Goal: Task Accomplishment & Management: Manage account settings

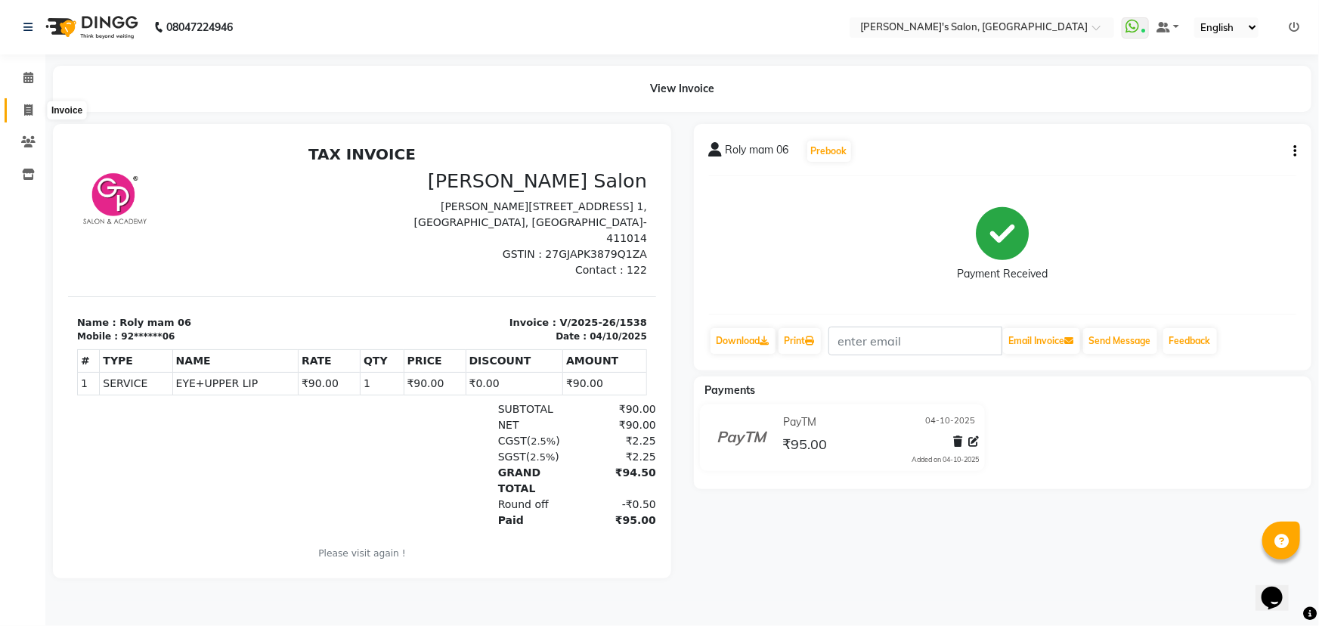
click at [33, 113] on span at bounding box center [28, 110] width 26 height 17
select select "service"
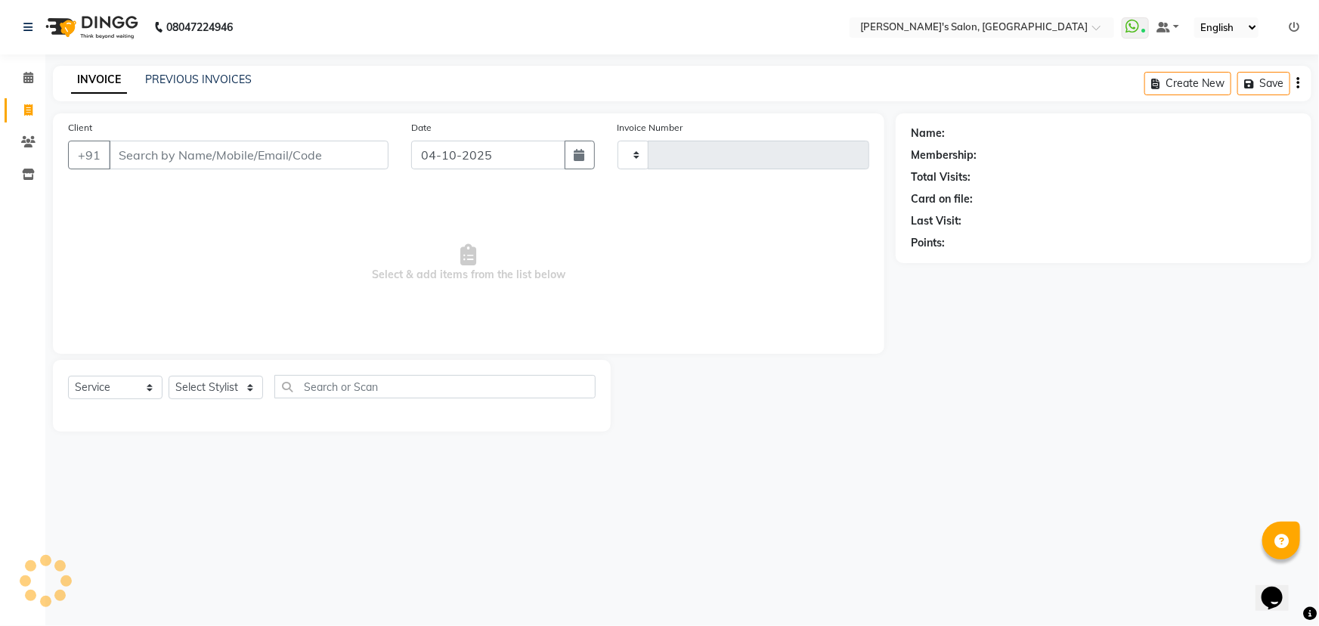
click at [31, 113] on icon at bounding box center [28, 109] width 8 height 11
select select "service"
click at [200, 385] on select "Select Stylist" at bounding box center [216, 387] width 94 height 23
select select "7366"
type input "1539"
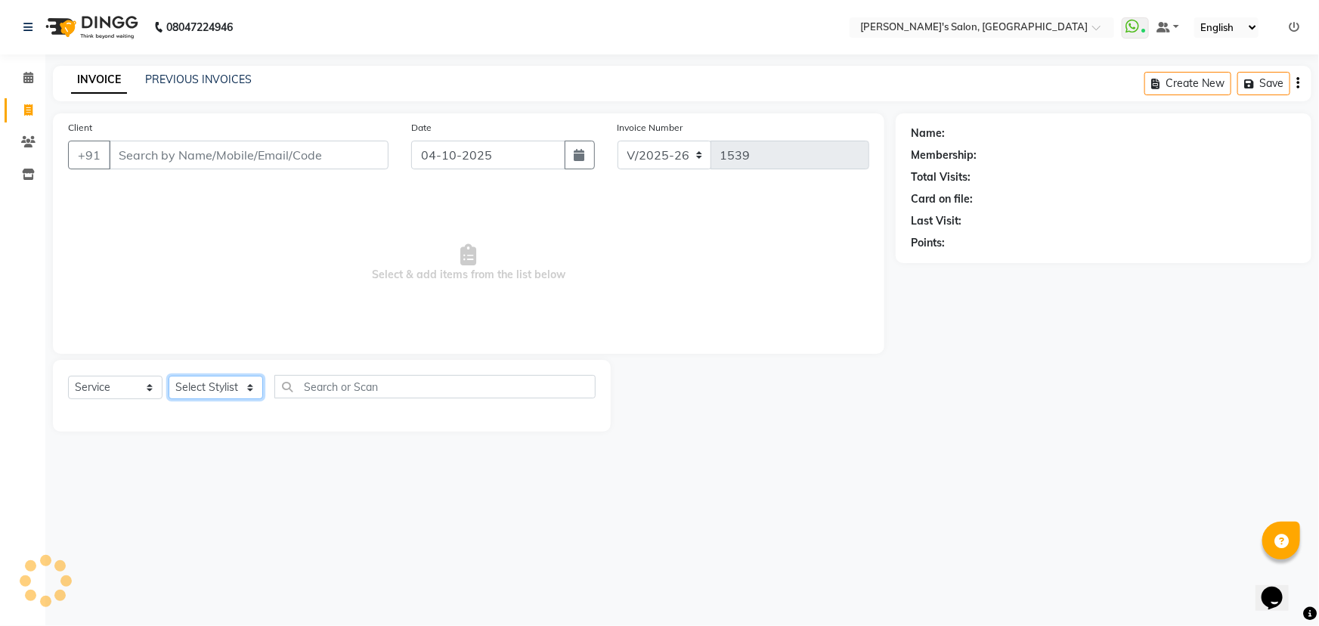
click at [200, 385] on select "Select Stylist" at bounding box center [216, 387] width 94 height 23
click at [250, 392] on select "Select Stylist" at bounding box center [216, 387] width 94 height 23
click at [169, 376] on select "Select Stylist" at bounding box center [216, 387] width 94 height 23
click at [241, 390] on select "Select Stylist AKASH ANIL KONDHAMANGALE [PERSON_NAME] Manager [PERSON_NAME] [PE…" at bounding box center [216, 387] width 94 height 23
select select "75759"
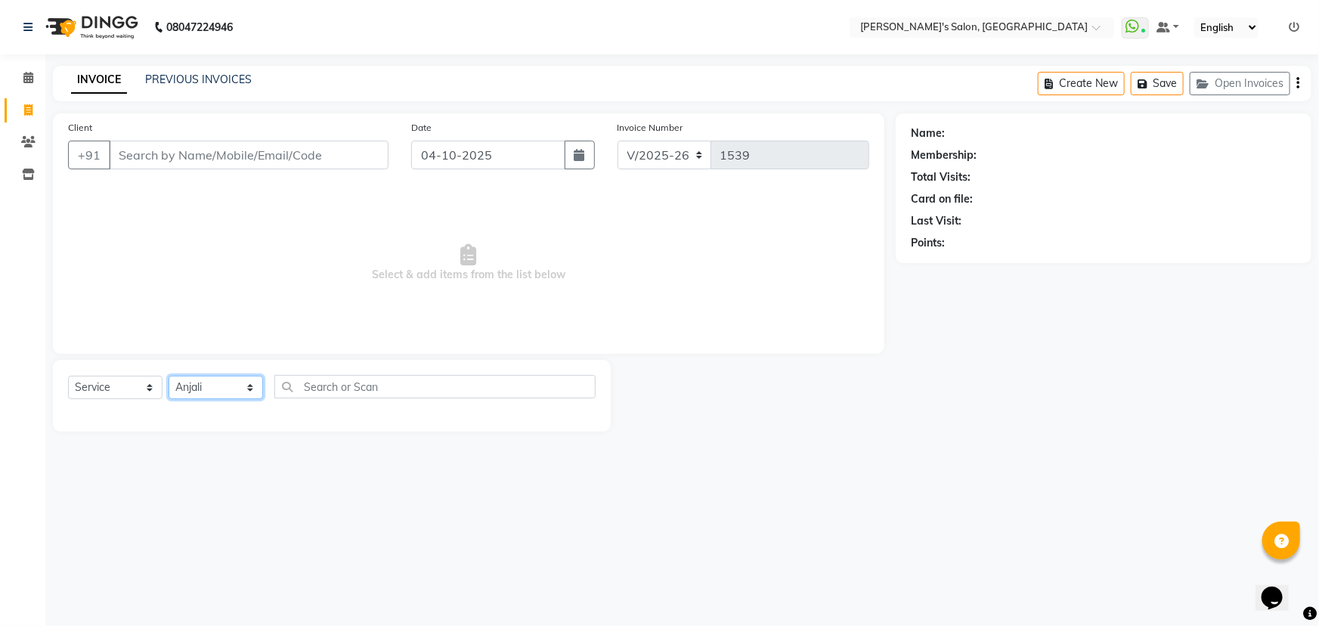
click at [169, 376] on select "Select Stylist AKASH ANIL KONDHAMANGALE [PERSON_NAME] Manager [PERSON_NAME] [PE…" at bounding box center [216, 387] width 94 height 23
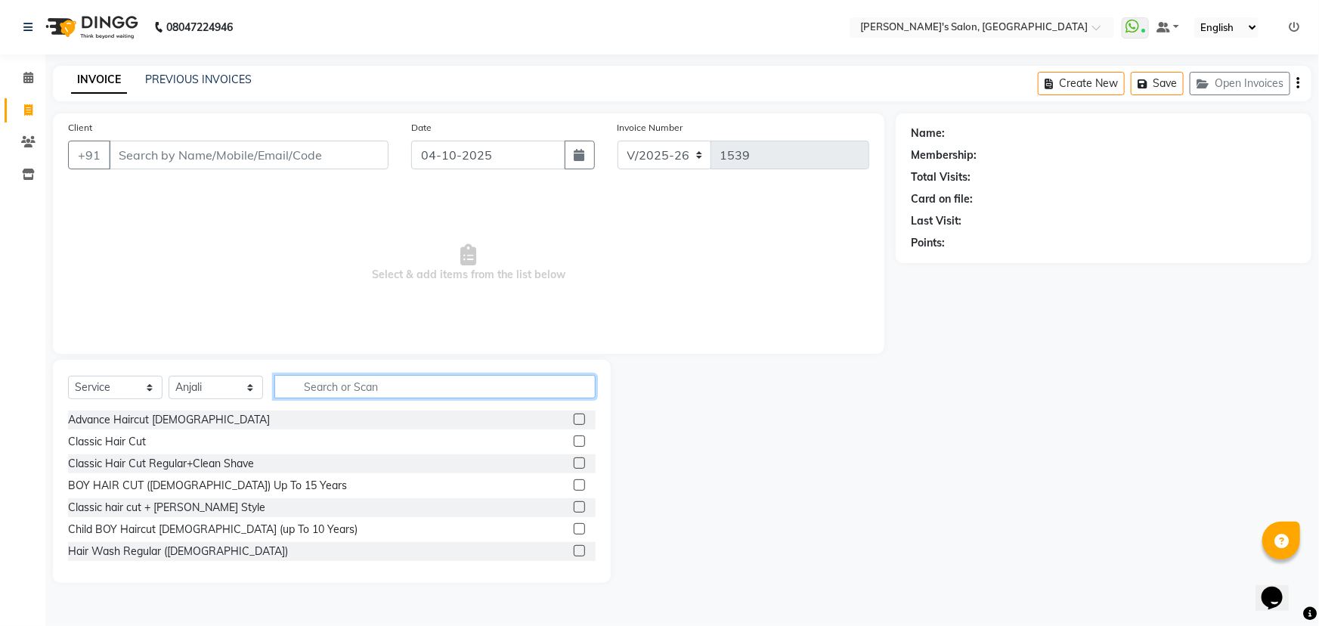
click at [401, 384] on input "text" at bounding box center [434, 386] width 321 height 23
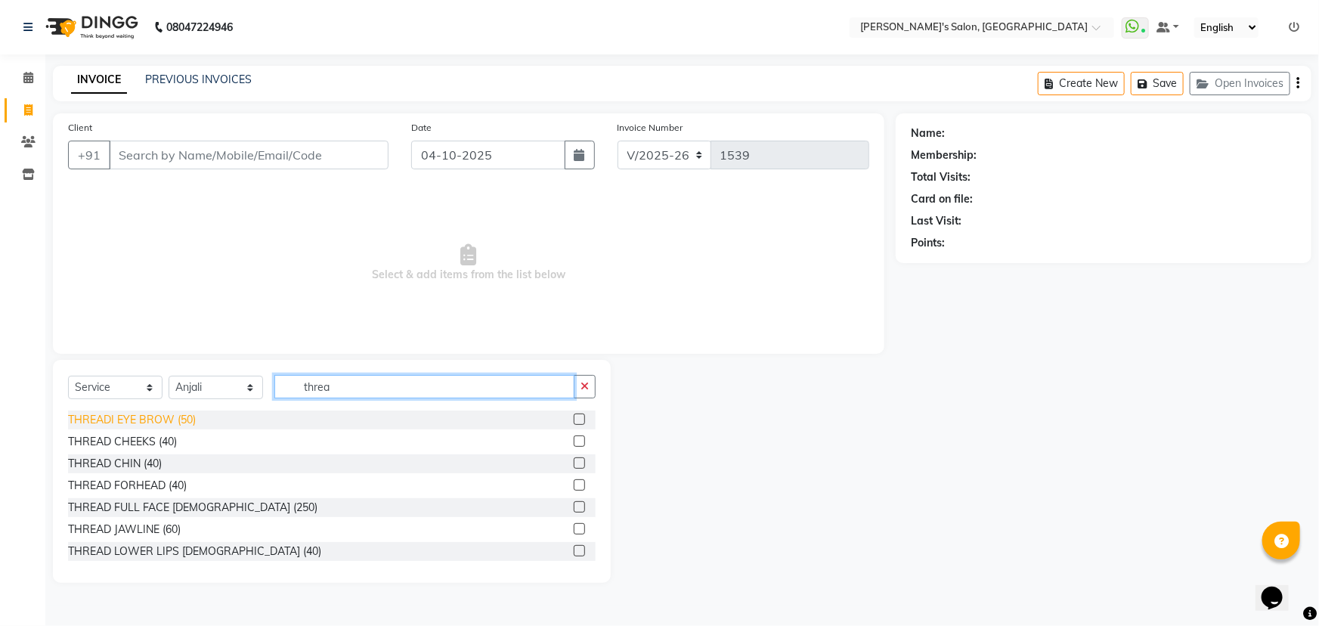
type input "threa"
click at [143, 424] on div "THREADI EYE BROW (50)" at bounding box center [132, 420] width 128 height 16
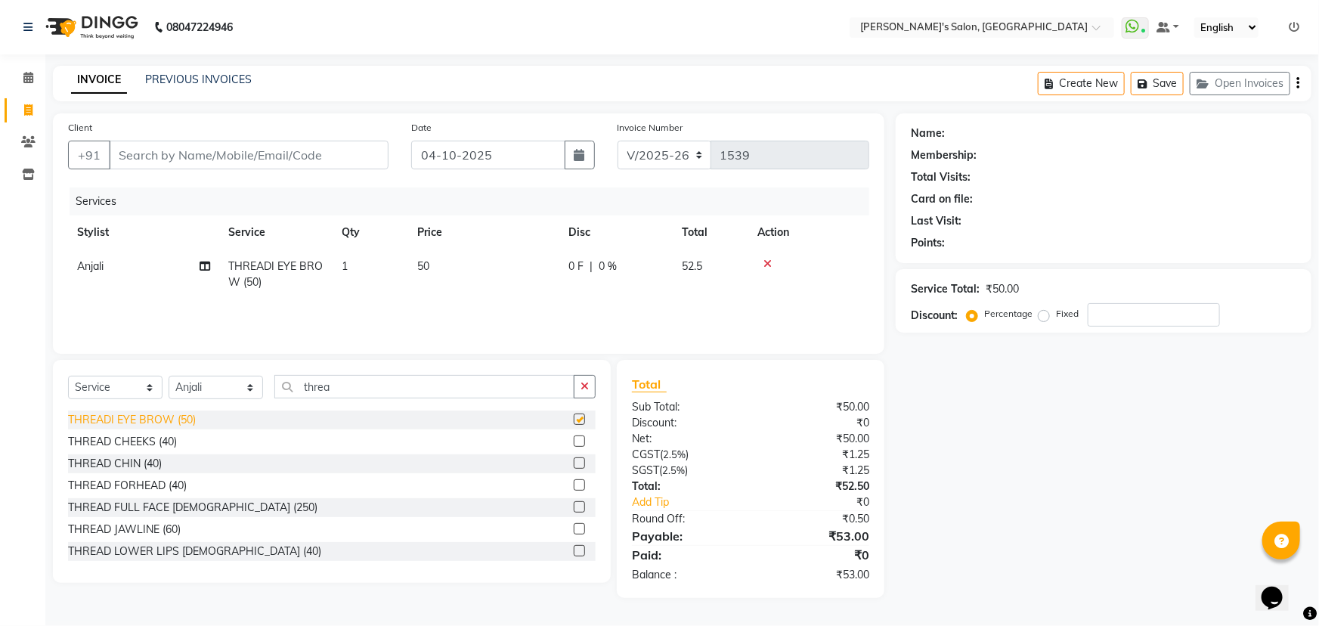
checkbox input "false"
click at [257, 160] on input "Client" at bounding box center [249, 155] width 280 height 29
type input "8"
type input "0"
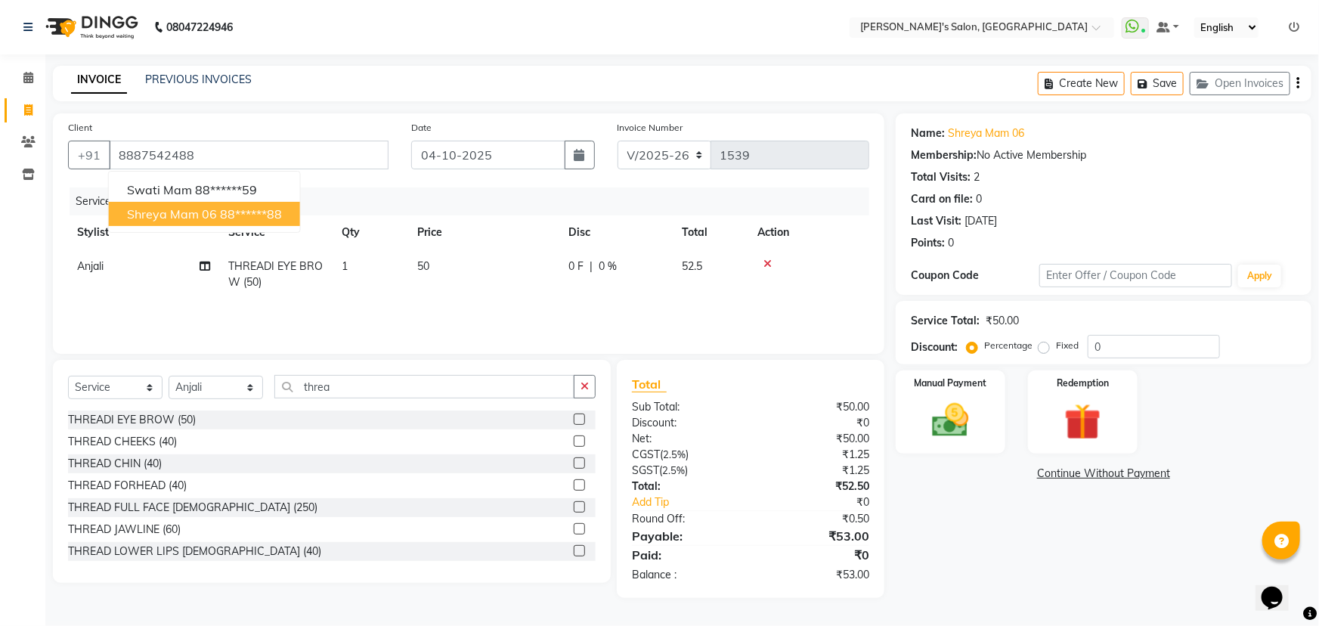
click at [184, 221] on button "Shreya mam 06 88******88" at bounding box center [204, 214] width 191 height 24
type input "88******88"
click at [952, 430] on img at bounding box center [951, 420] width 62 height 44
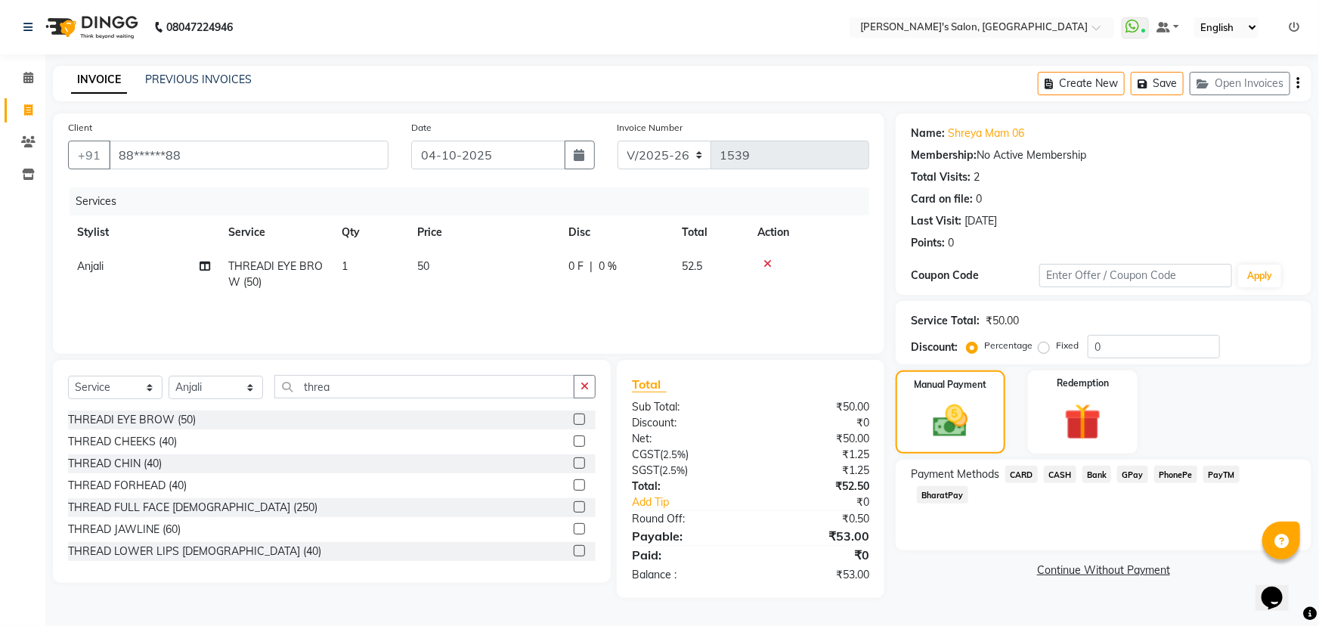
click at [1220, 472] on span "PayTM" at bounding box center [1221, 474] width 36 height 17
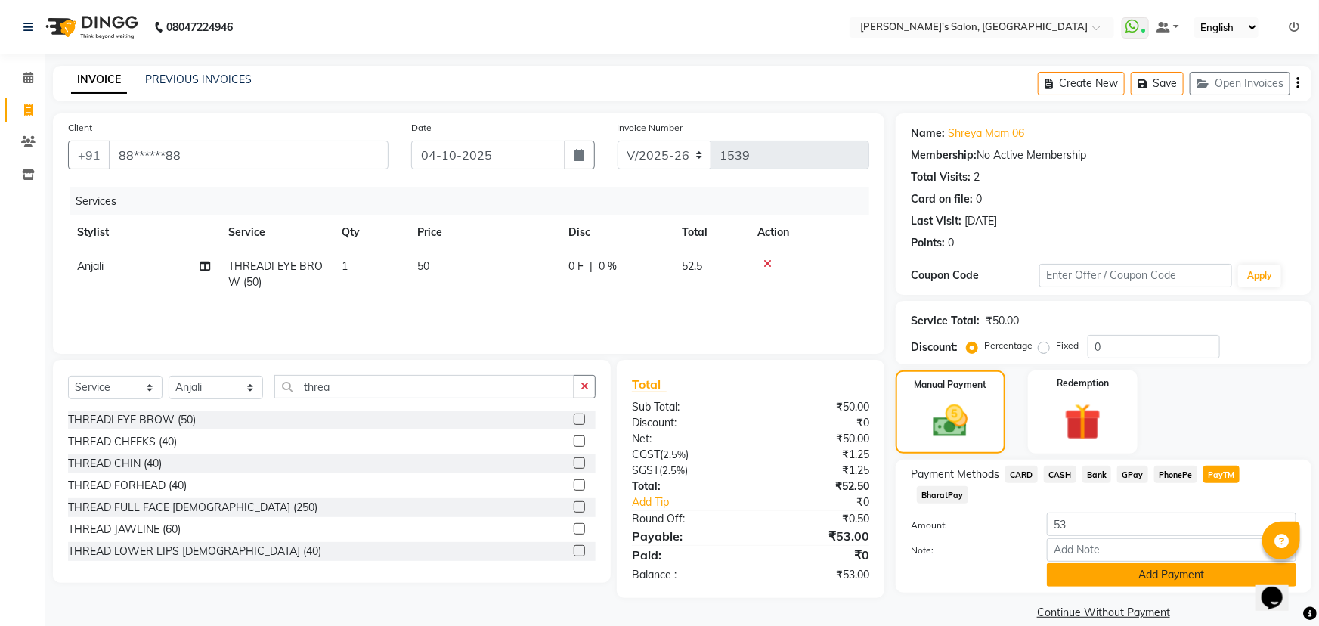
click at [1191, 563] on button "Add Payment" at bounding box center [1171, 574] width 249 height 23
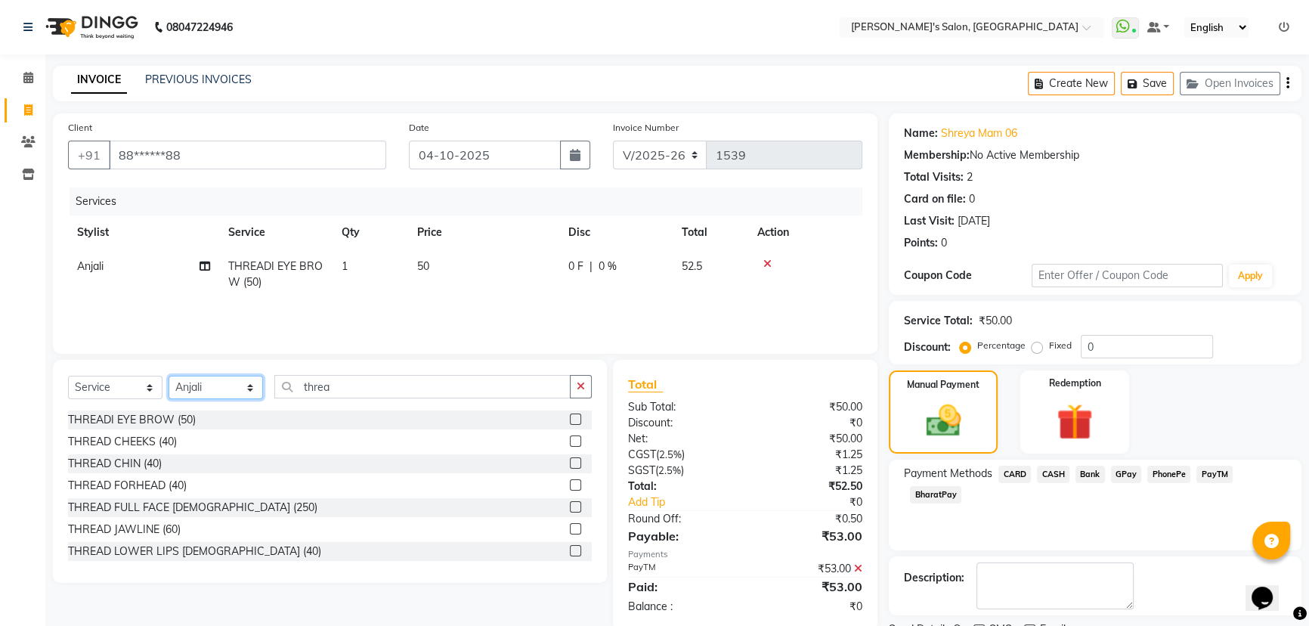
click at [252, 385] on select "Select Stylist AKASH ANIL KONDHAMANGALE [PERSON_NAME] Manager [PERSON_NAME] [PE…" at bounding box center [216, 387] width 94 height 23
click at [26, 77] on icon at bounding box center [28, 77] width 10 height 11
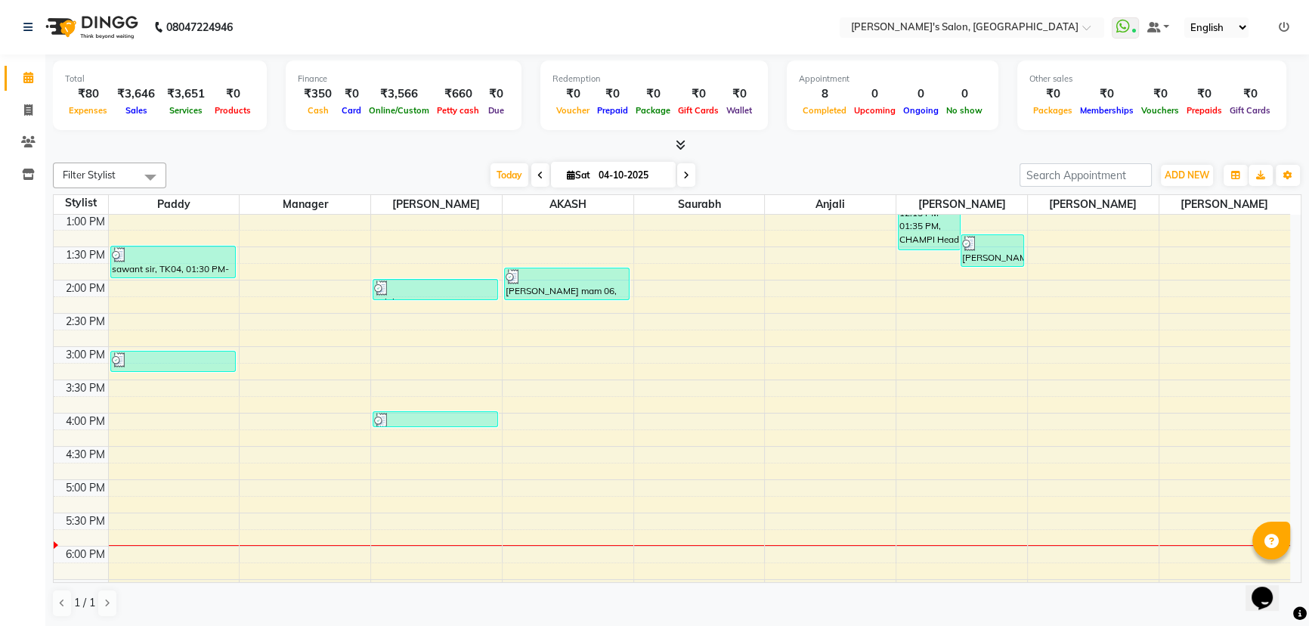
scroll to position [412, 0]
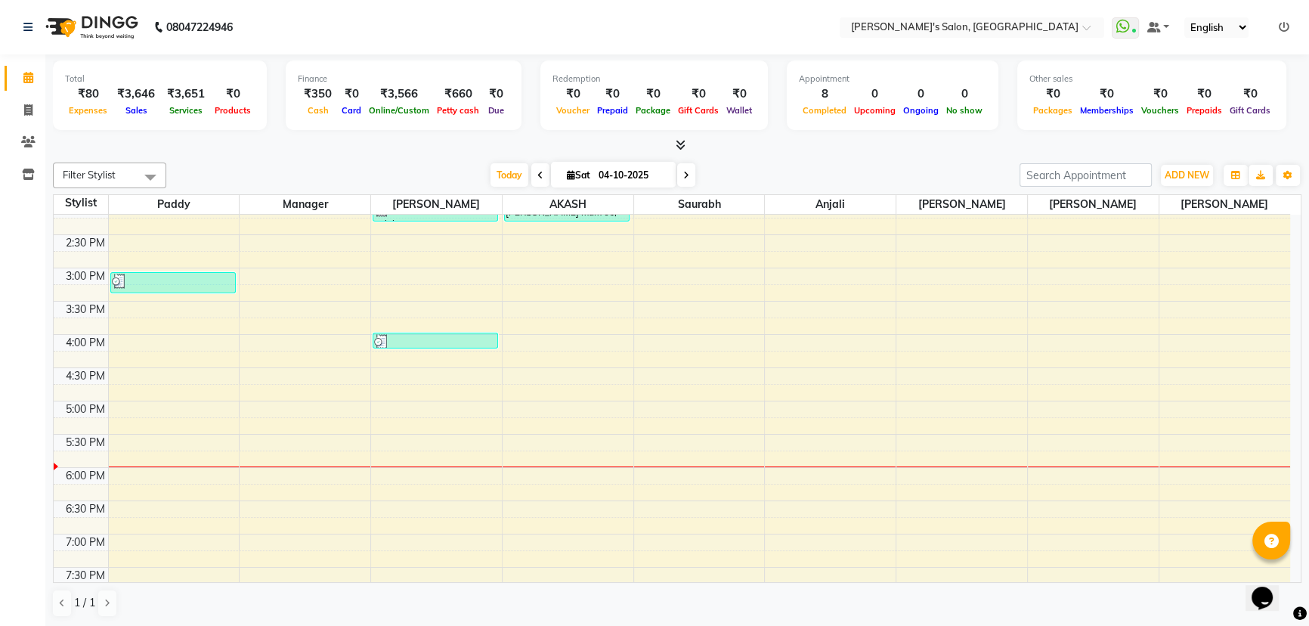
click at [537, 178] on icon at bounding box center [540, 175] width 6 height 9
type input "03-10-2025"
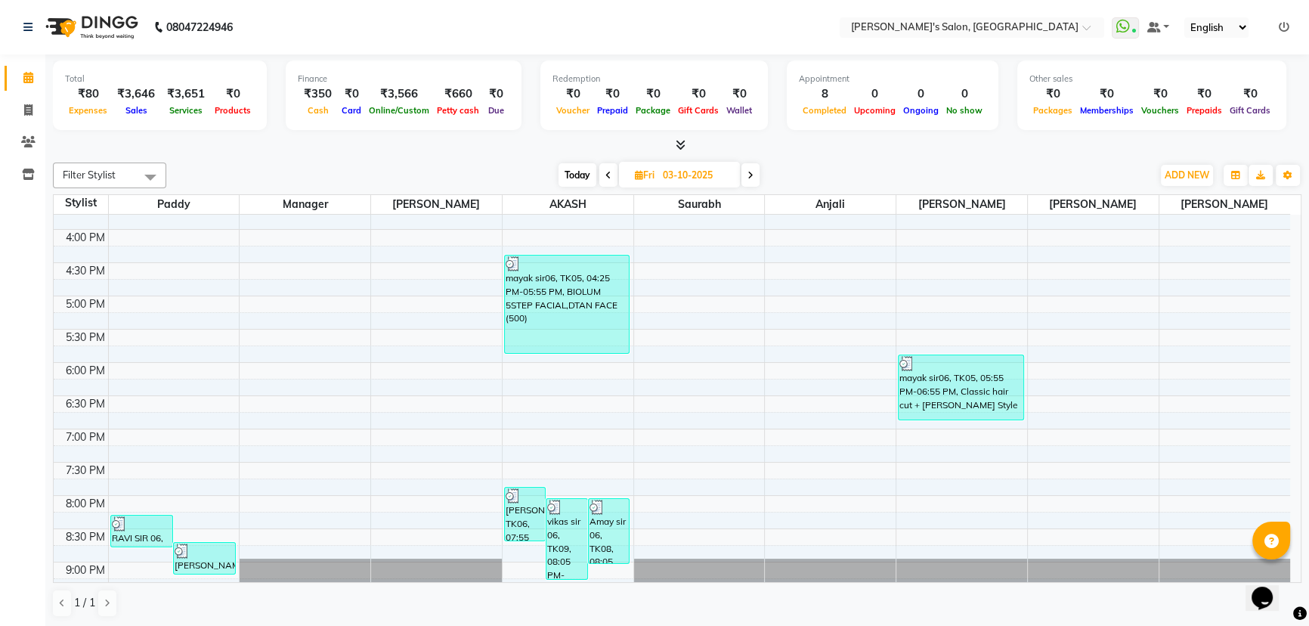
scroll to position [574, 0]
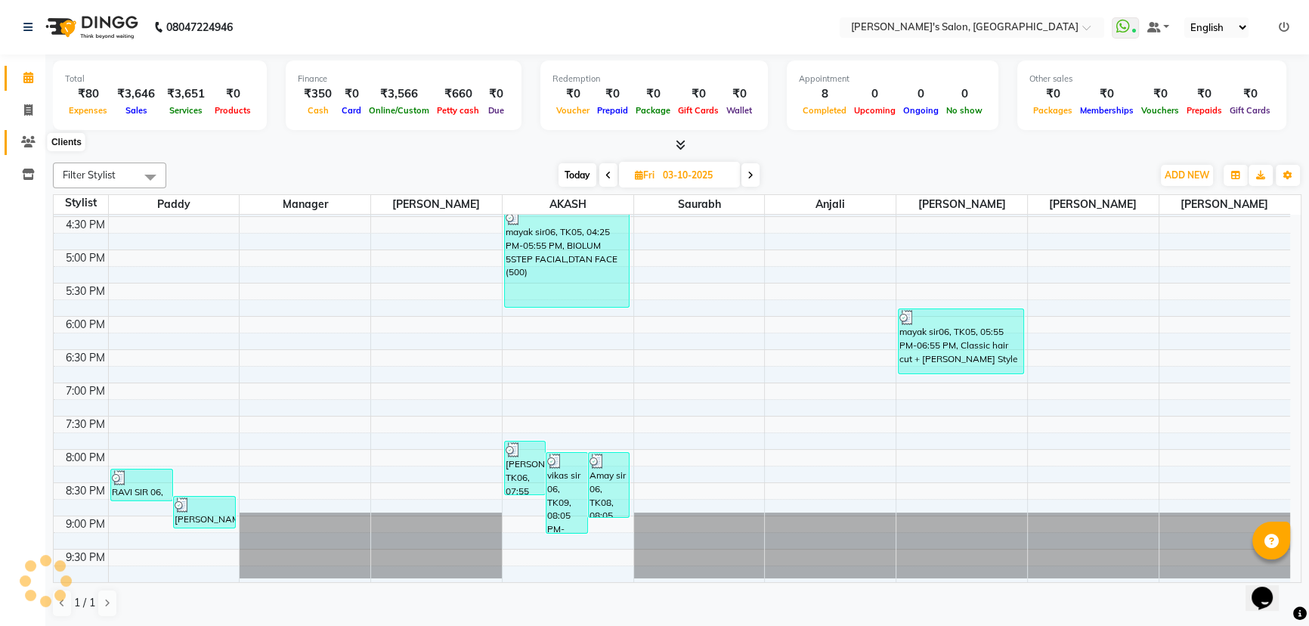
click at [32, 141] on icon at bounding box center [28, 141] width 14 height 11
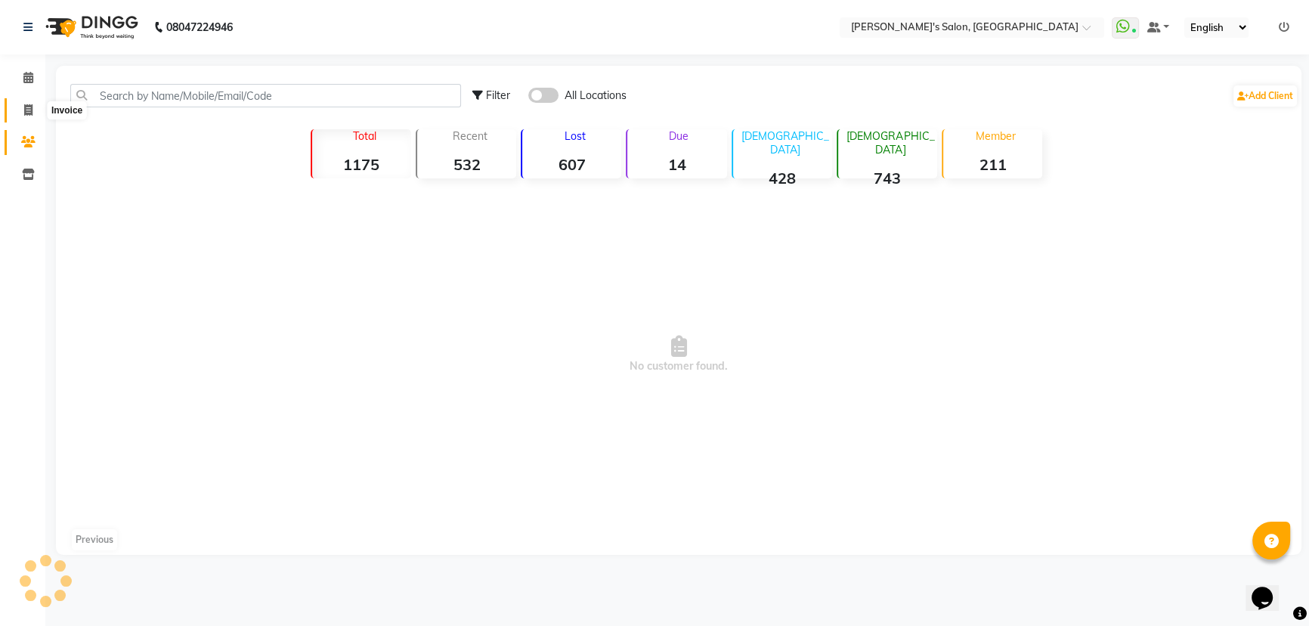
click at [29, 110] on icon at bounding box center [28, 109] width 8 height 11
select select "service"
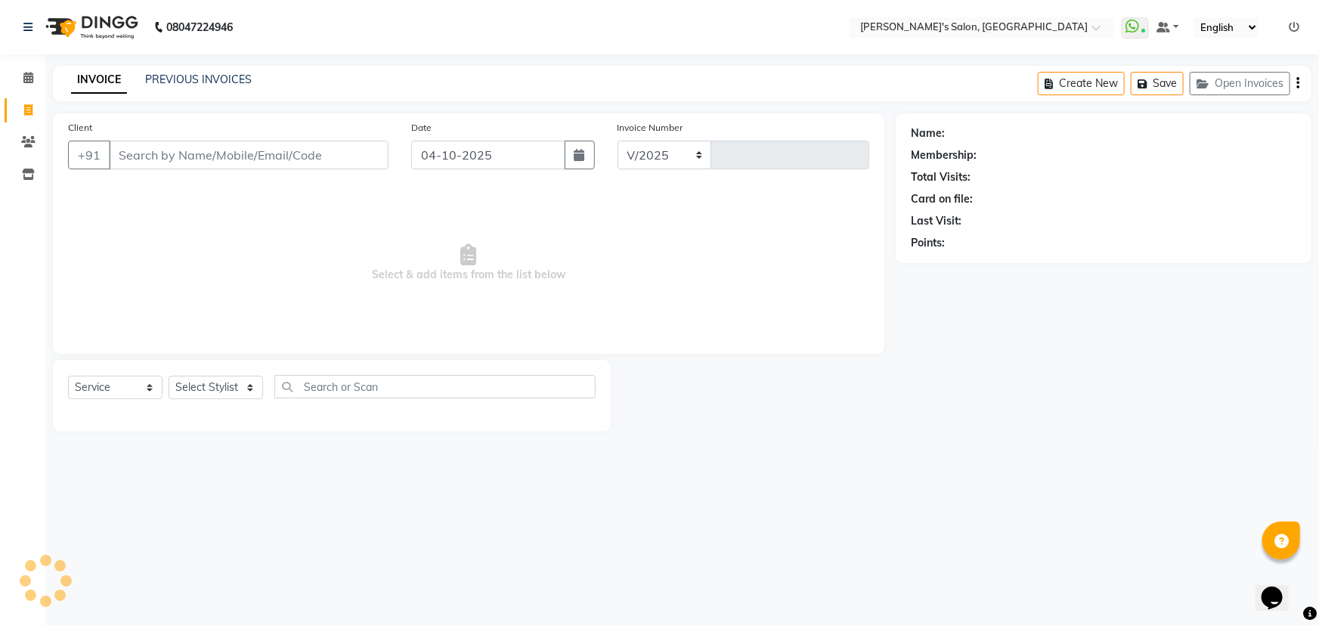
select select "7366"
type input "1539"
click at [23, 79] on icon at bounding box center [28, 77] width 10 height 11
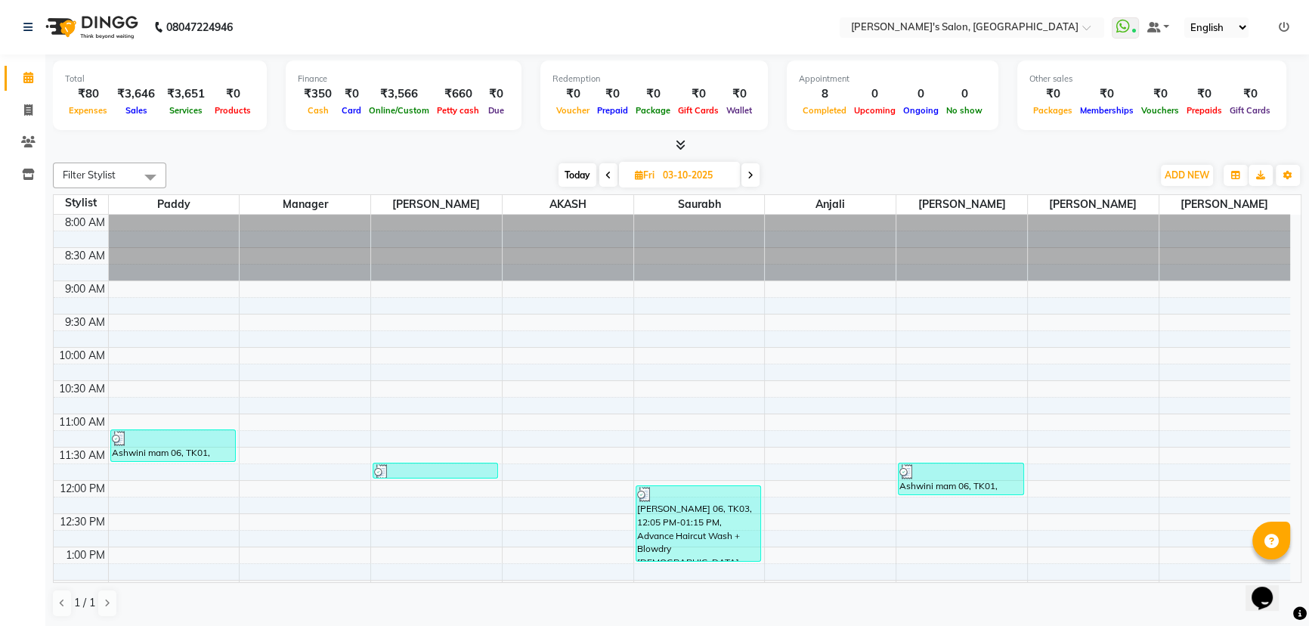
click at [745, 176] on span at bounding box center [750, 174] width 18 height 23
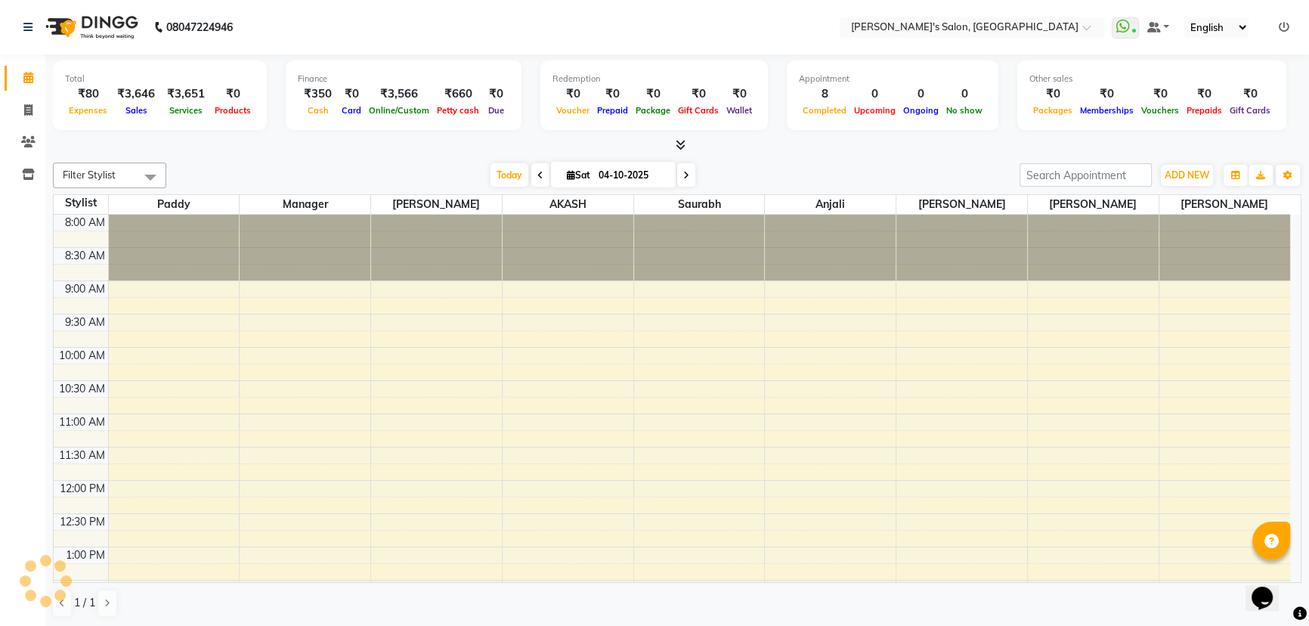
scroll to position [574, 0]
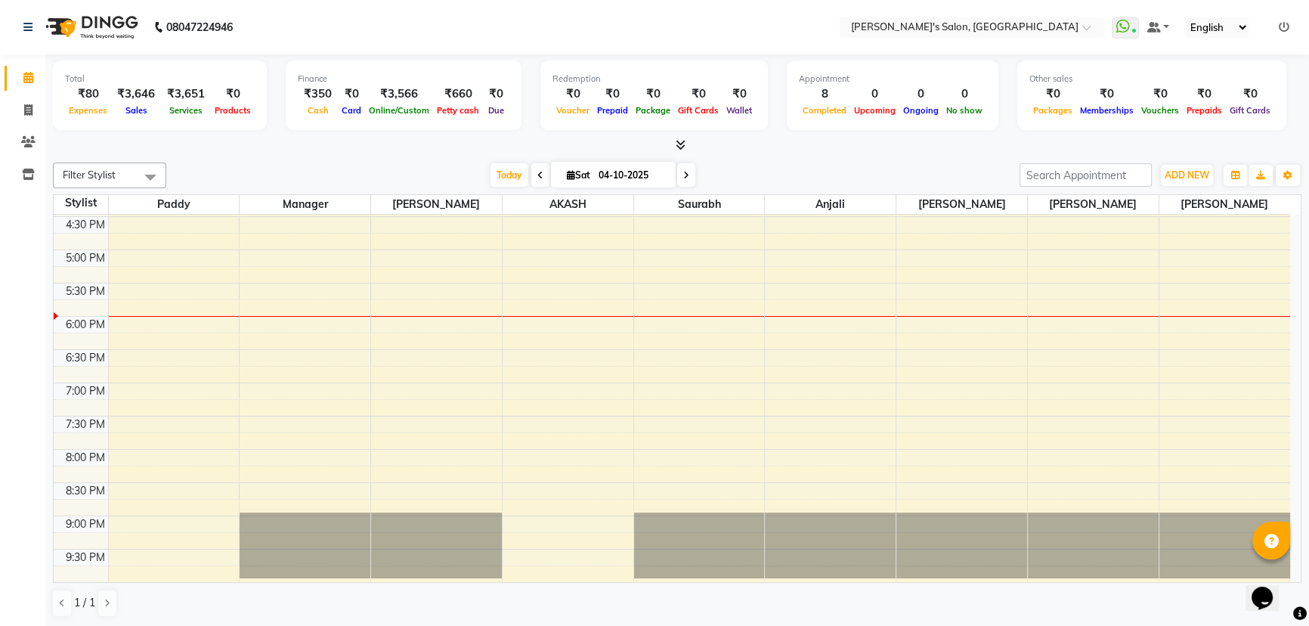
click at [678, 171] on span at bounding box center [686, 174] width 18 height 23
type input "05-10-2025"
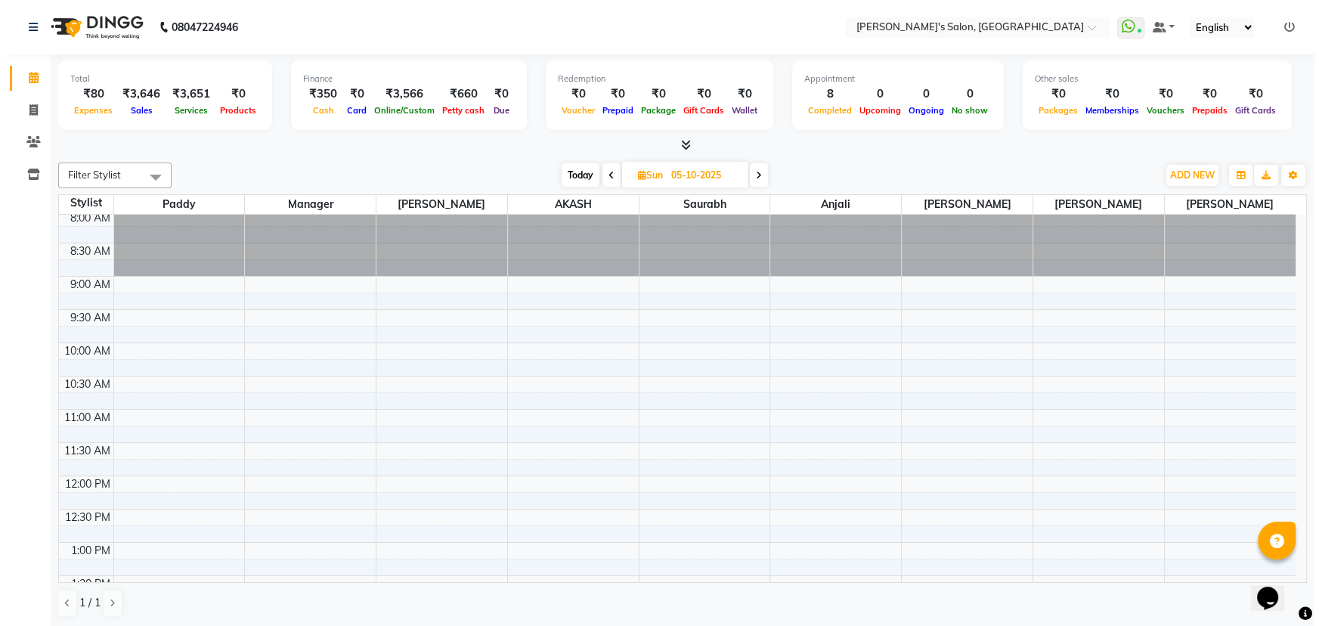
scroll to position [0, 0]
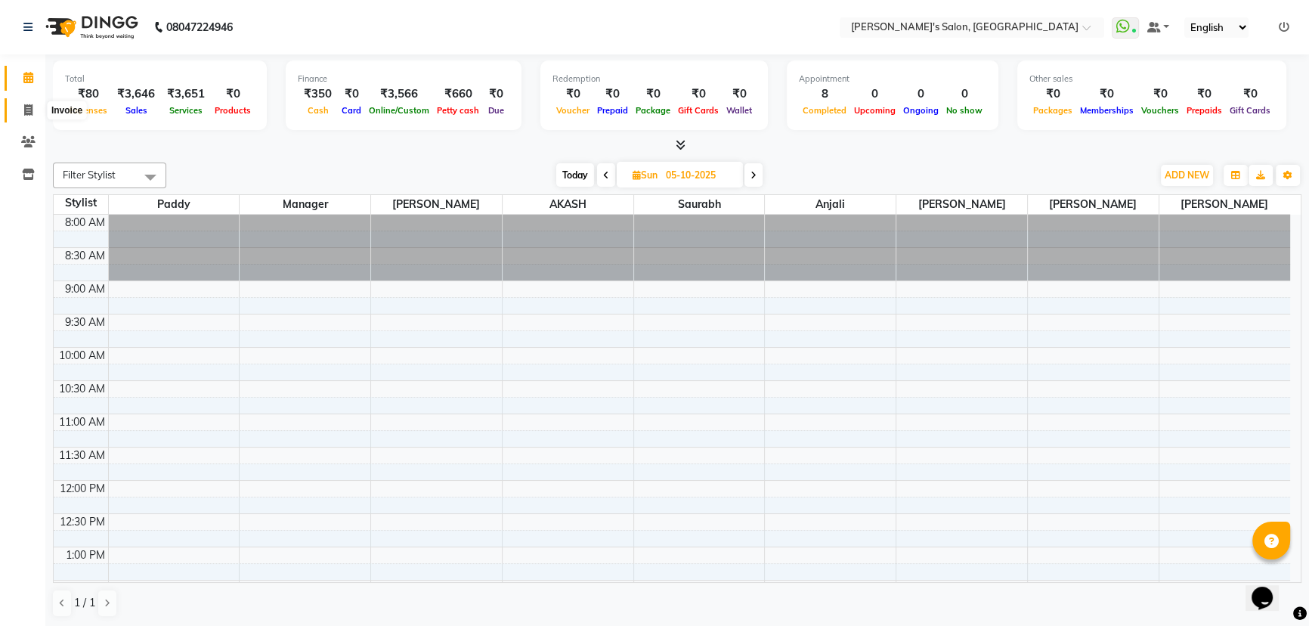
click at [29, 110] on icon at bounding box center [28, 109] width 8 height 11
select select "service"
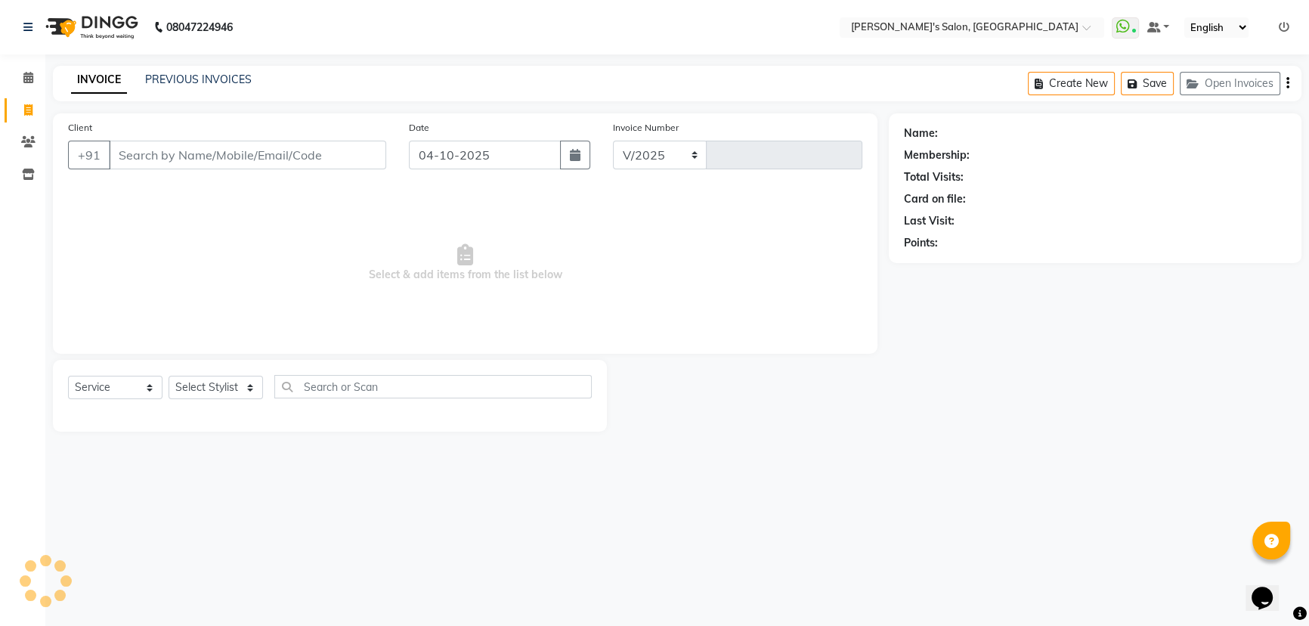
select select "7366"
type input "1539"
click at [242, 387] on select "Select Stylist AKASH ANIL KONDHAMANGALE [PERSON_NAME] Manager [PERSON_NAME] [PE…" at bounding box center [216, 387] width 94 height 23
select select "82729"
click at [169, 376] on select "Select Stylist AKASH ANIL KONDHAMANGALE [PERSON_NAME] Manager [PERSON_NAME] [PE…" at bounding box center [216, 387] width 94 height 23
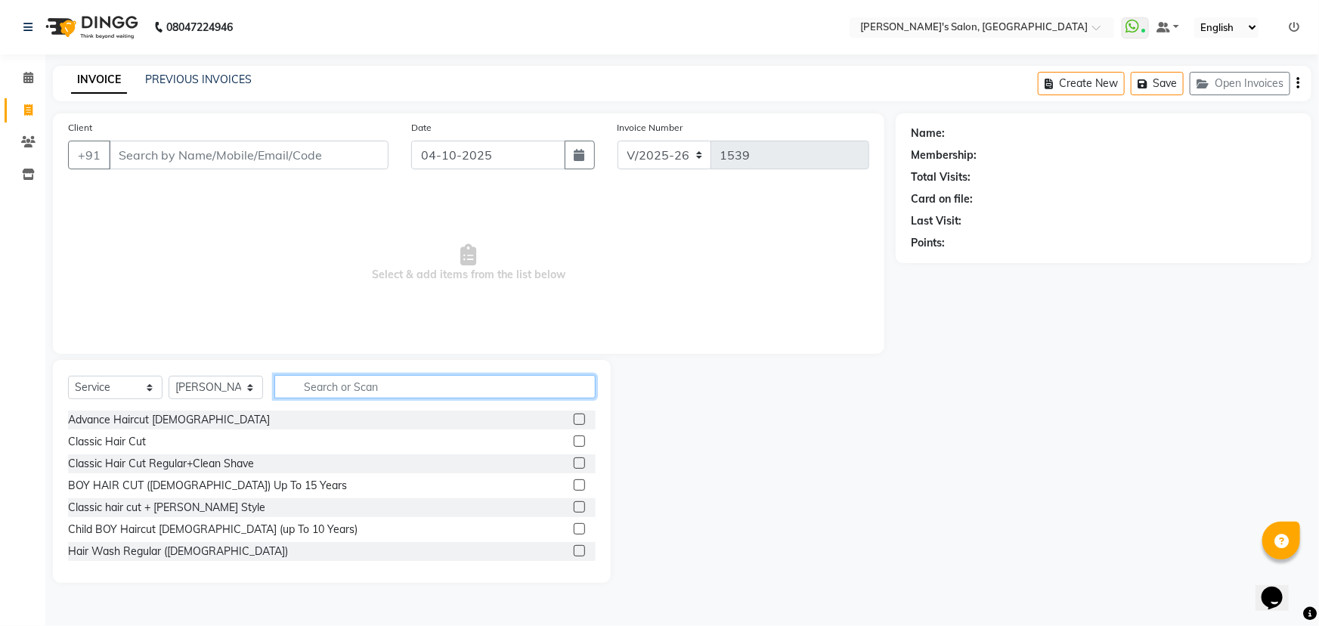
click at [340, 388] on input "text" at bounding box center [434, 386] width 321 height 23
click at [130, 441] on div "Classic Hair Cut" at bounding box center [107, 442] width 78 height 16
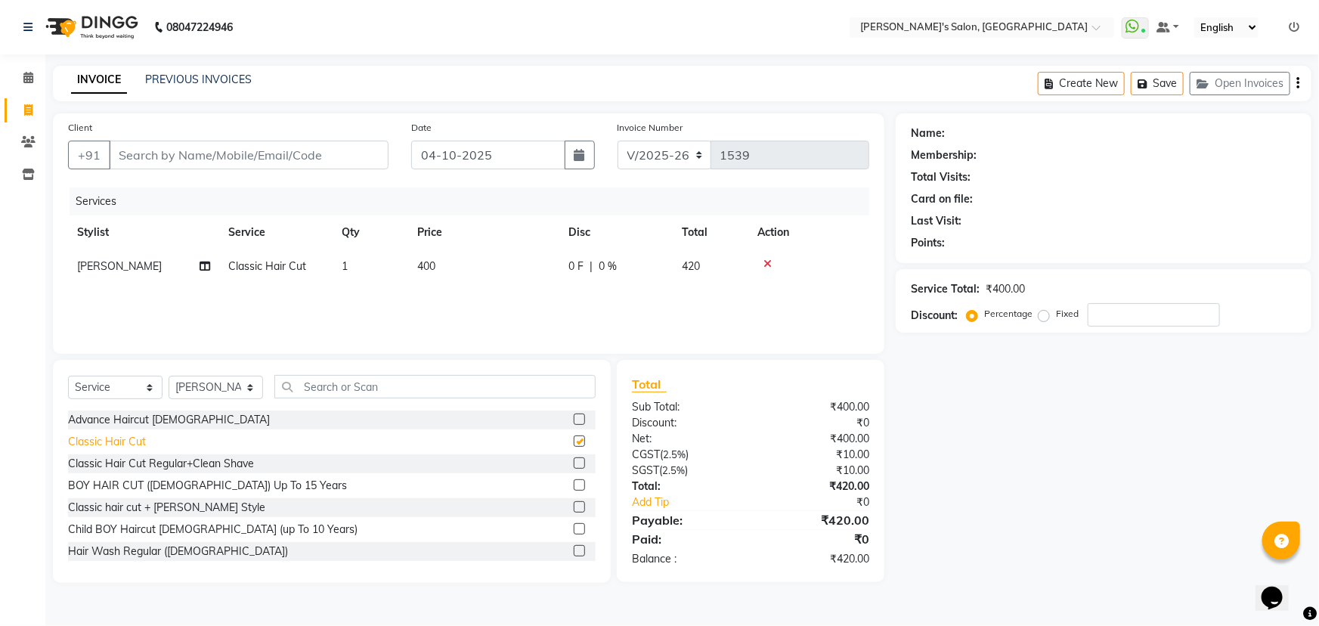
checkbox input "false"
click at [347, 390] on input "text" at bounding box center [434, 386] width 321 height 23
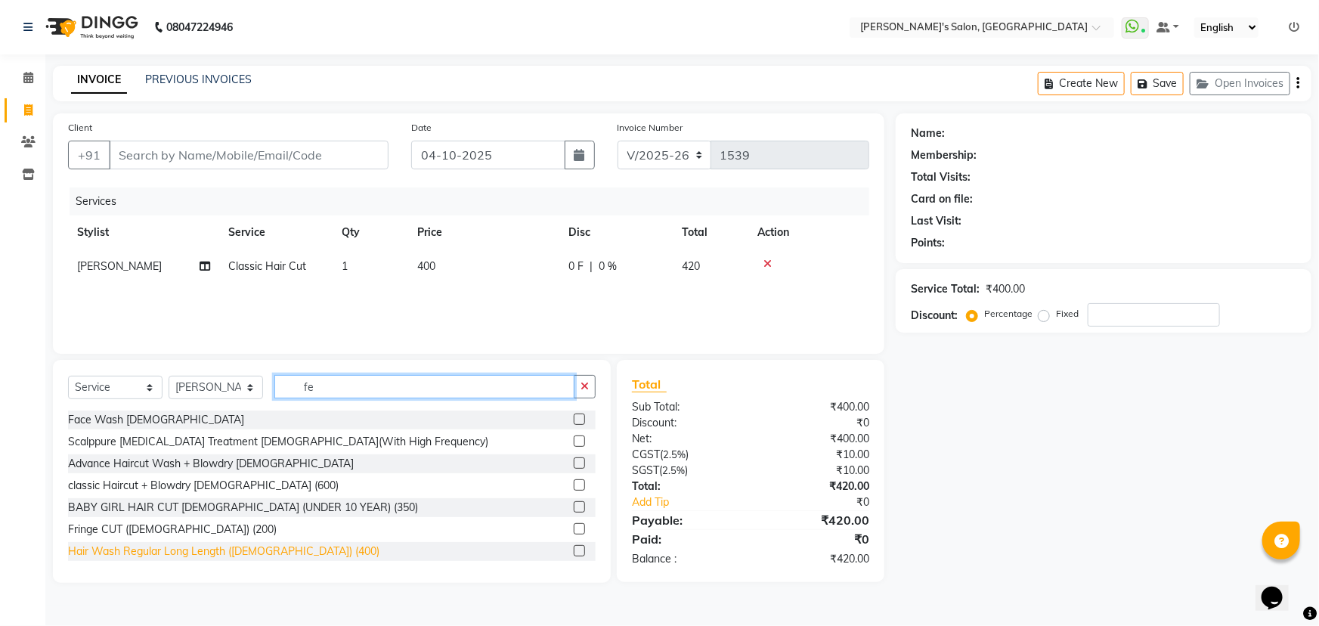
type input "f"
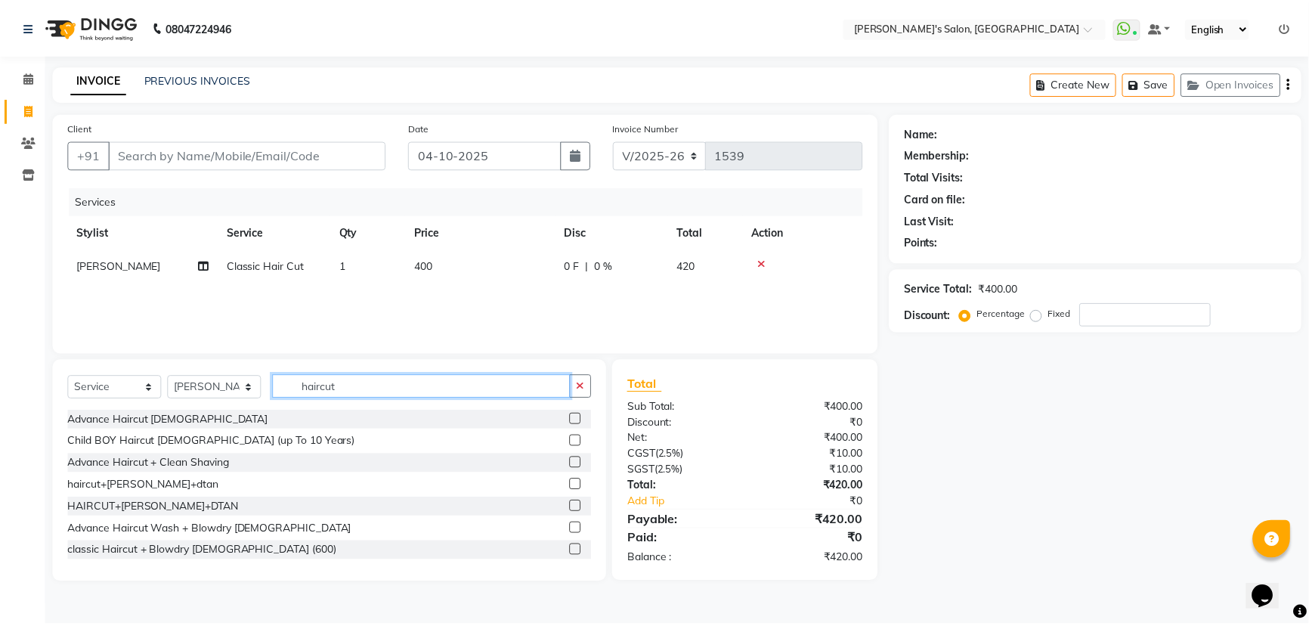
scroll to position [2, 0]
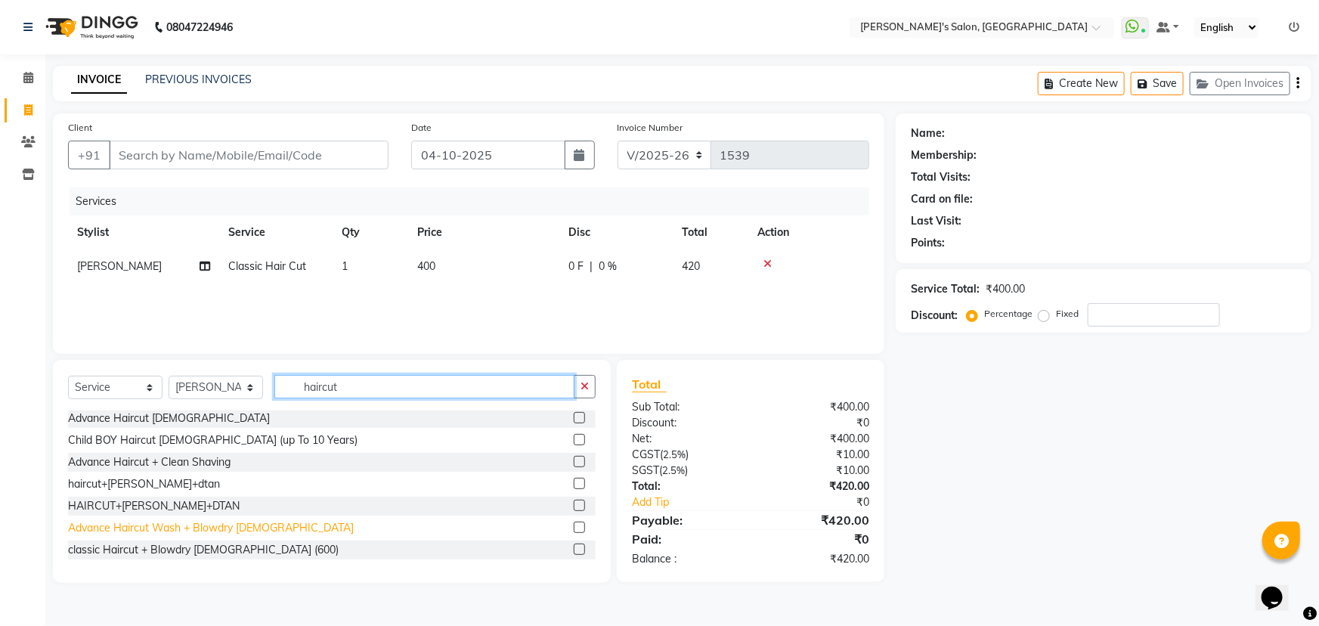
type input "haircut"
click at [209, 528] on div "Advance Haircut Wash + Blowdry [DEMOGRAPHIC_DATA]" at bounding box center [211, 528] width 286 height 16
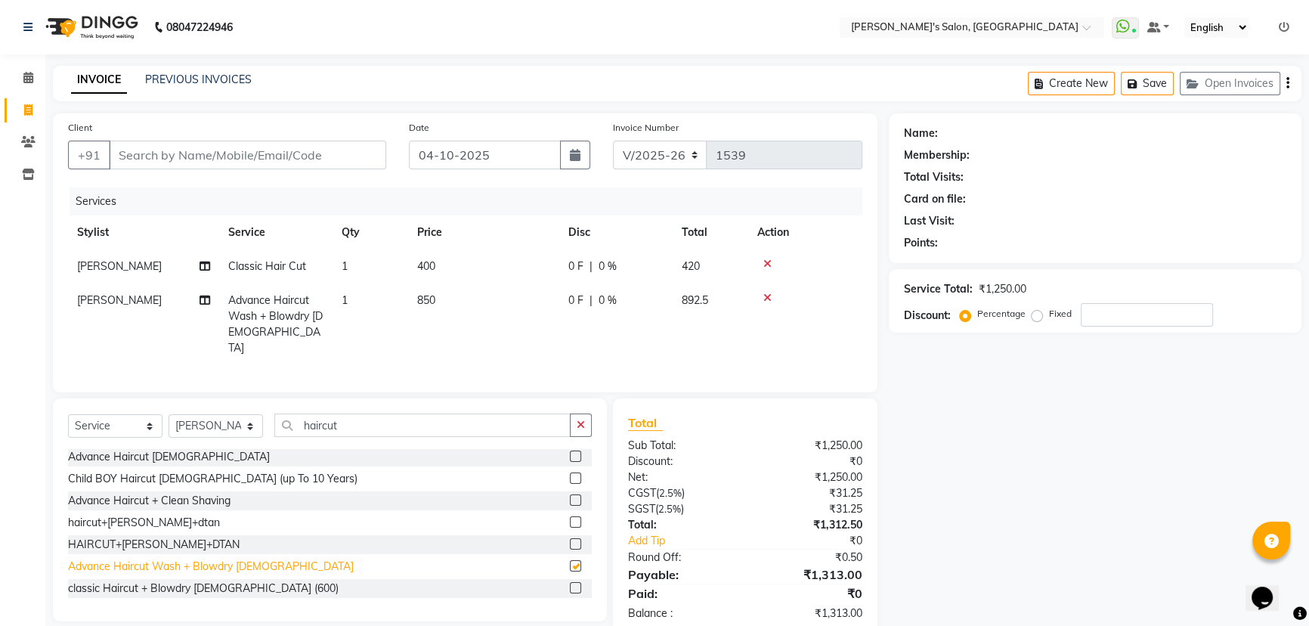
checkbox input "false"
click at [196, 593] on div "classic Haircut + Blowdry [DEMOGRAPHIC_DATA] (600)" at bounding box center [203, 588] width 271 height 16
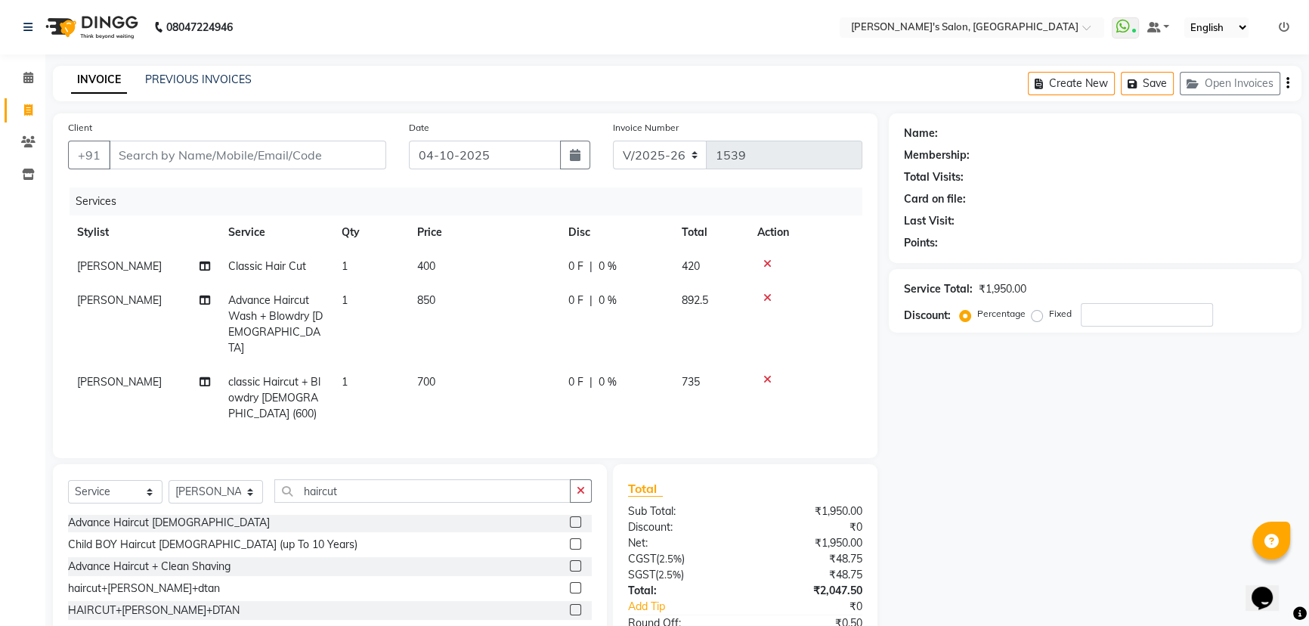
checkbox input "false"
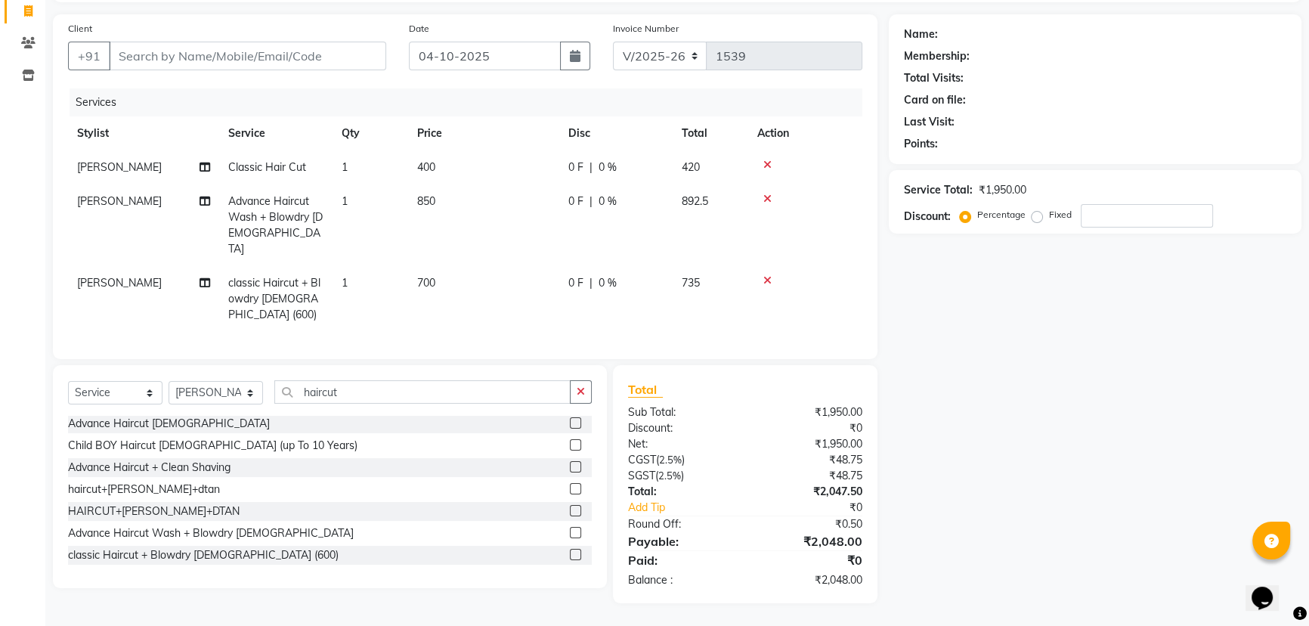
click at [766, 204] on icon at bounding box center [767, 198] width 8 height 11
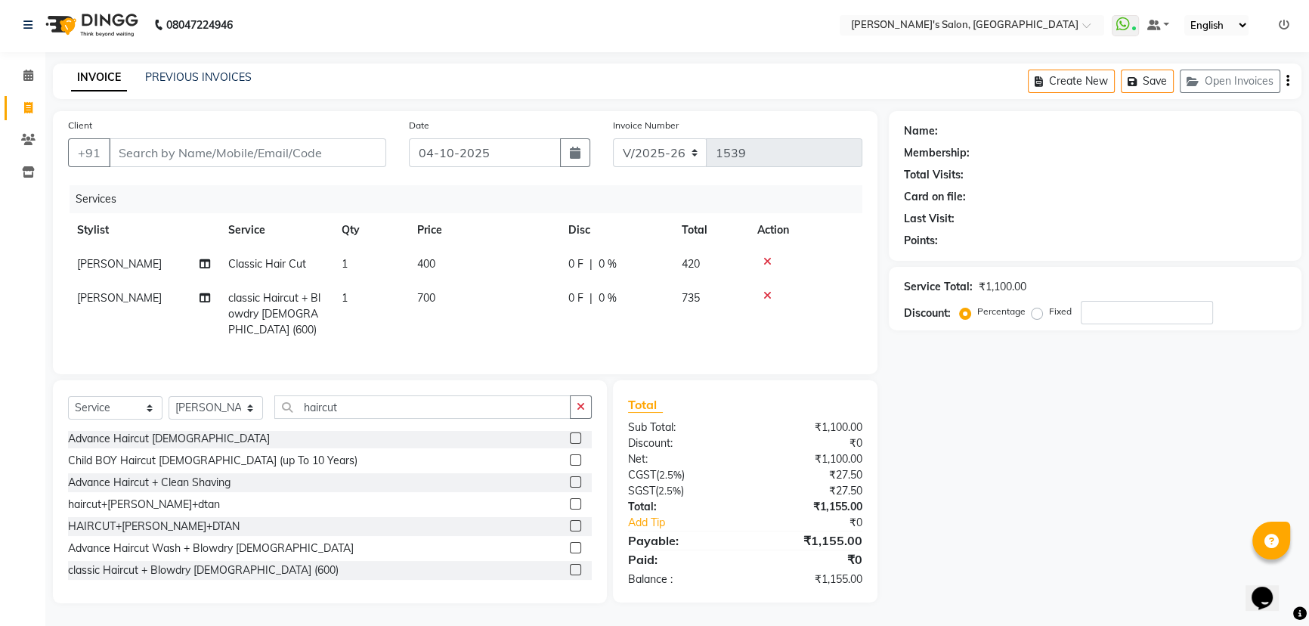
scroll to position [29, 0]
click at [771, 256] on div at bounding box center [805, 261] width 96 height 11
click at [763, 256] on icon at bounding box center [767, 261] width 8 height 11
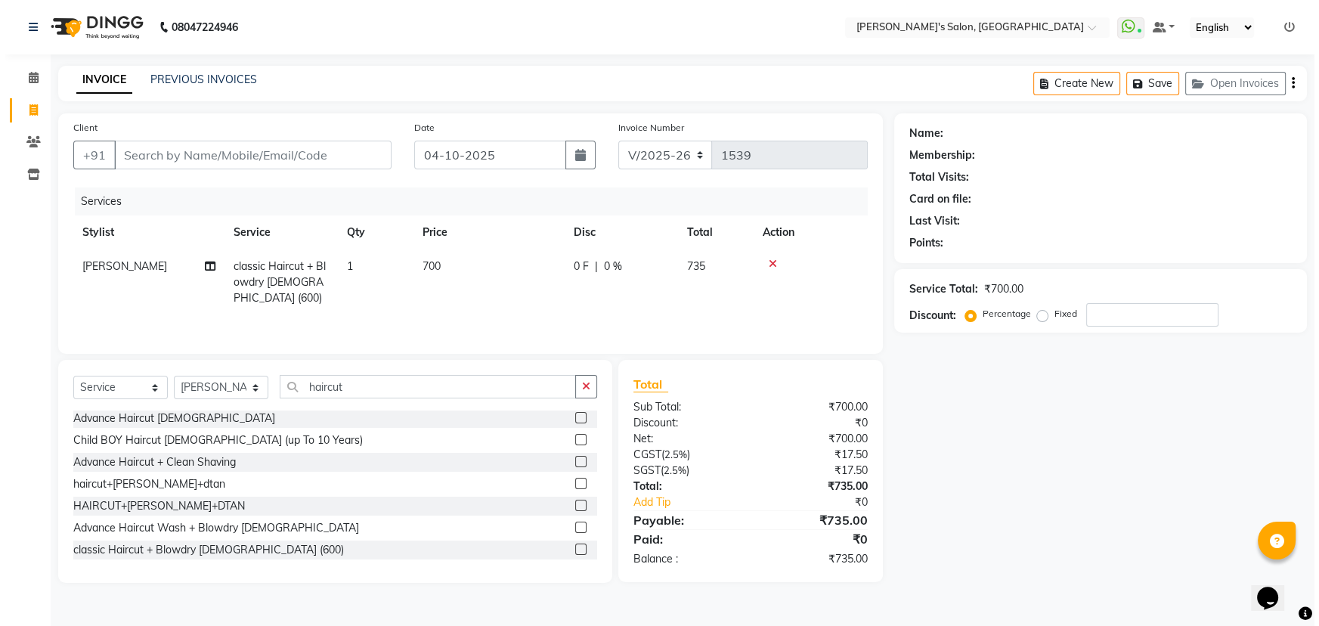
scroll to position [0, 0]
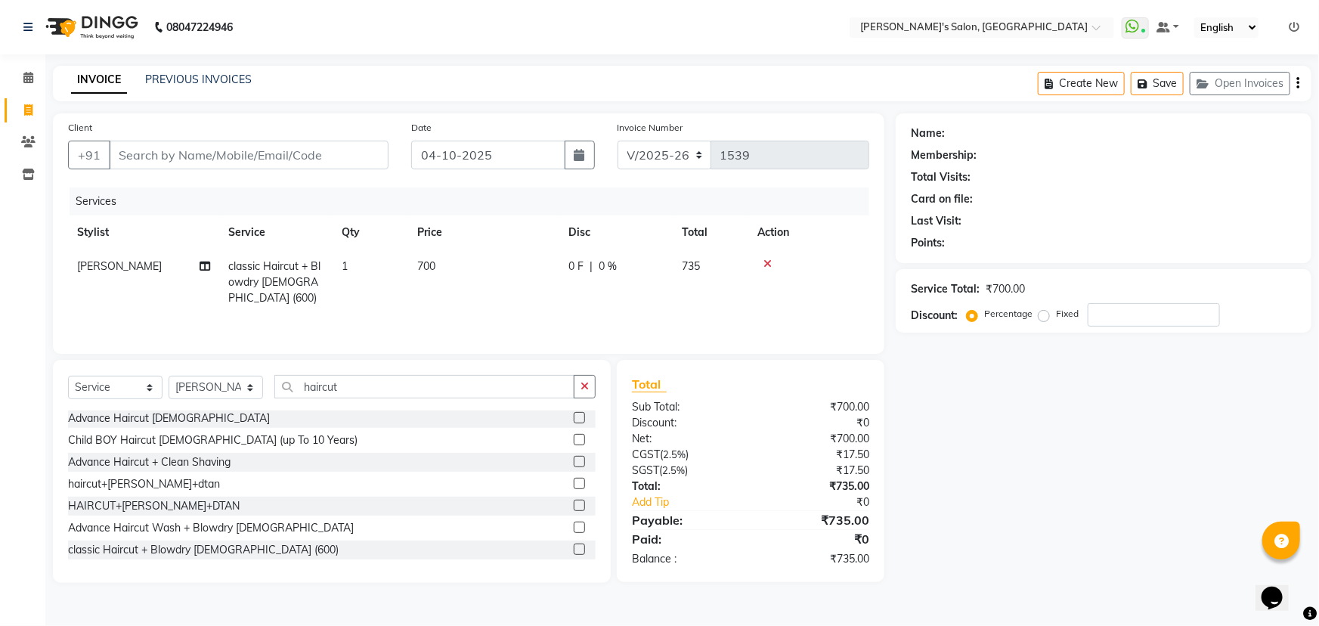
click at [432, 265] on span "700" at bounding box center [426, 266] width 18 height 14
select select "82729"
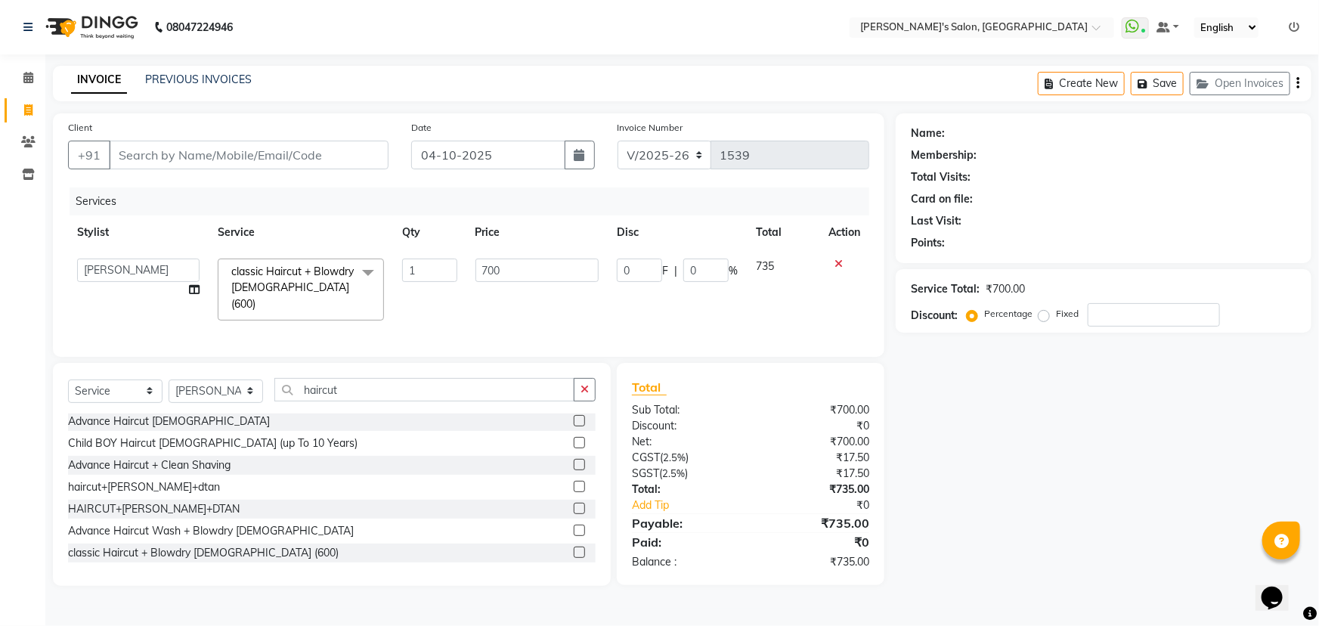
click at [516, 255] on td "700" at bounding box center [537, 289] width 142 height 80
click at [515, 268] on input "700" at bounding box center [537, 269] width 124 height 23
type input "7"
type input "500"
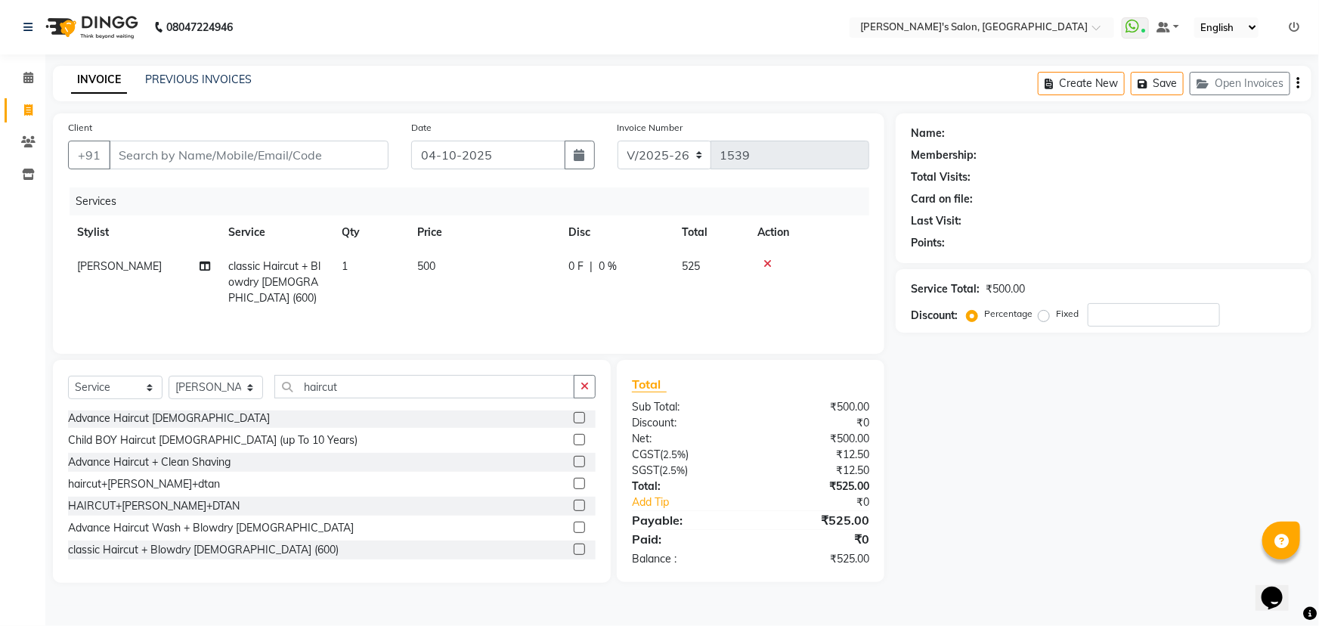
click at [1037, 426] on div "Name: Membership: Total Visits: Card on file: Last Visit: Points: Service Total…" at bounding box center [1109, 347] width 427 height 469
click at [314, 147] on input "Client" at bounding box center [249, 155] width 280 height 29
click at [312, 160] on input "Client" at bounding box center [249, 155] width 280 height 29
click at [308, 156] on input "Client" at bounding box center [249, 155] width 280 height 29
click at [333, 147] on input "Client" at bounding box center [249, 155] width 280 height 29
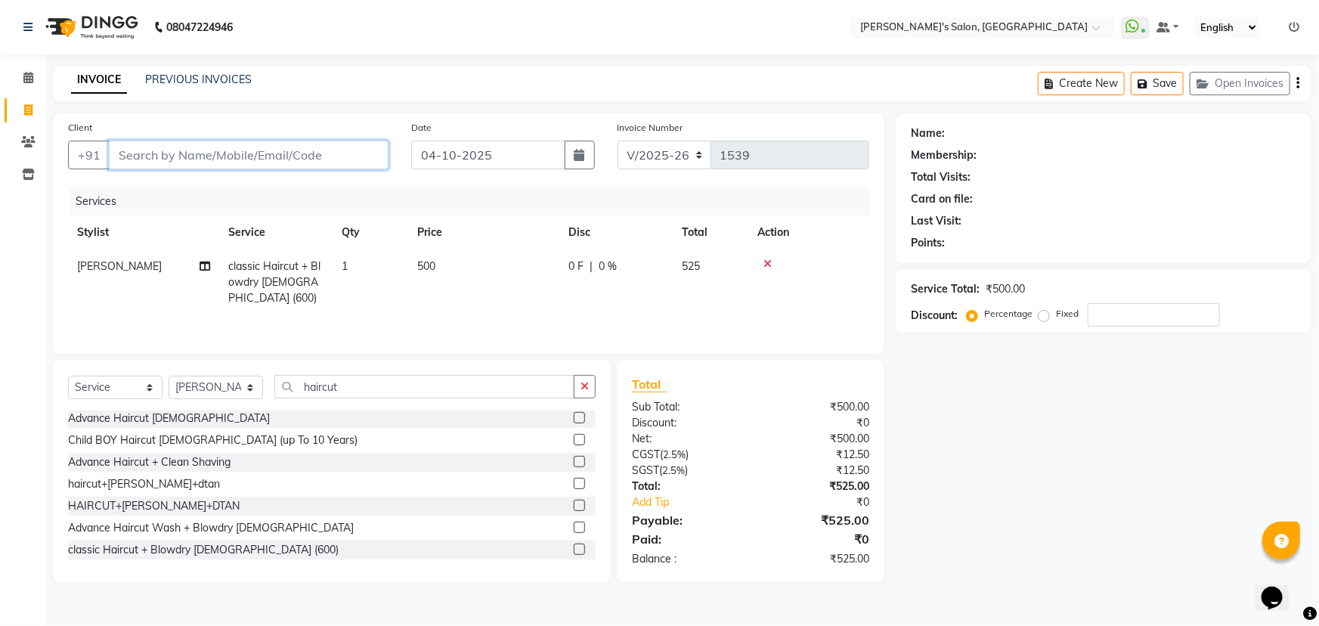
click at [330, 159] on input "Client" at bounding box center [249, 155] width 280 height 29
click at [230, 151] on input "Client" at bounding box center [249, 155] width 280 height 29
type input "9"
type input "0"
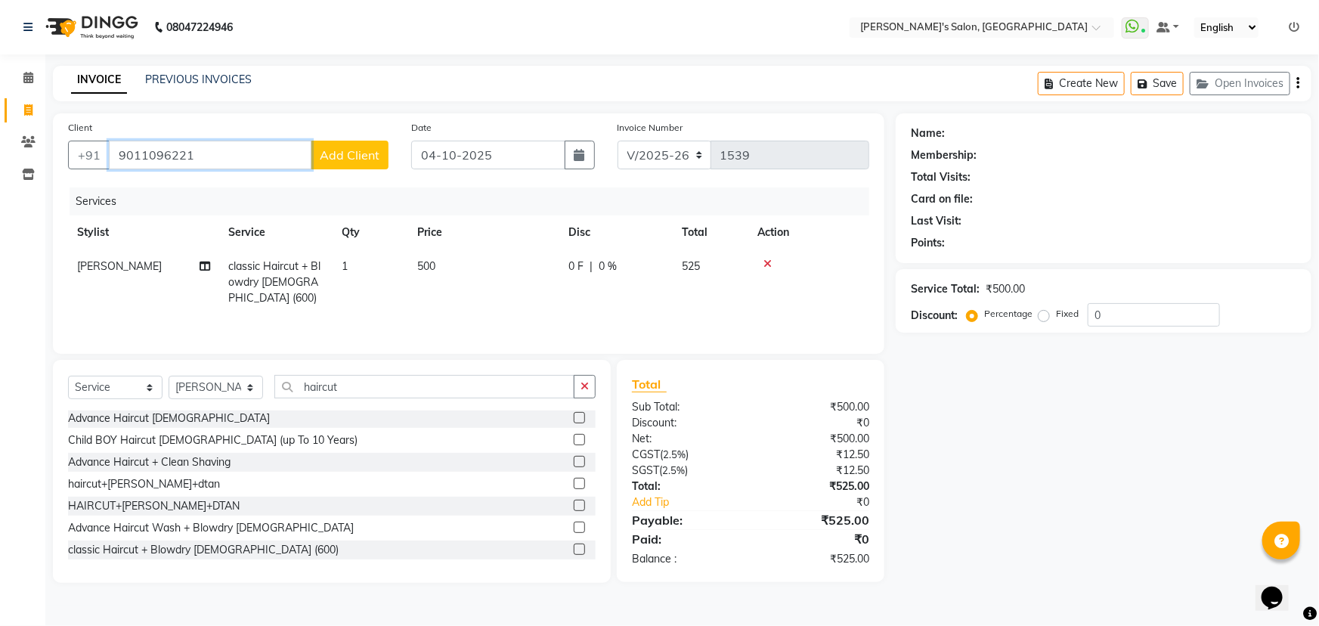
type input "9011096221"
click at [345, 157] on span "Add Client" at bounding box center [350, 154] width 60 height 15
select select "22"
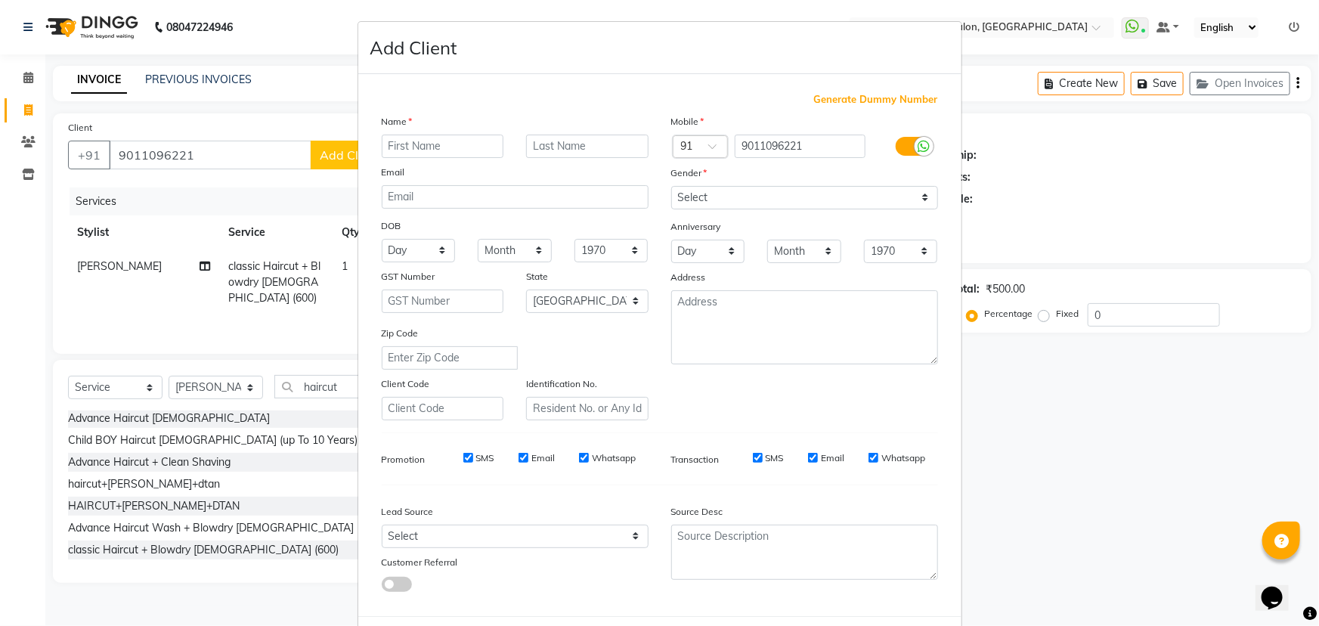
click at [419, 145] on input "text" at bounding box center [443, 146] width 122 height 23
type input "divya mam"
click at [775, 196] on select "Select [DEMOGRAPHIC_DATA] [DEMOGRAPHIC_DATA] Other Prefer Not To Say" at bounding box center [804, 197] width 267 height 23
select select "[DEMOGRAPHIC_DATA]"
click at [671, 186] on select "Select [DEMOGRAPHIC_DATA] [DEMOGRAPHIC_DATA] Other Prefer Not To Say" at bounding box center [804, 197] width 267 height 23
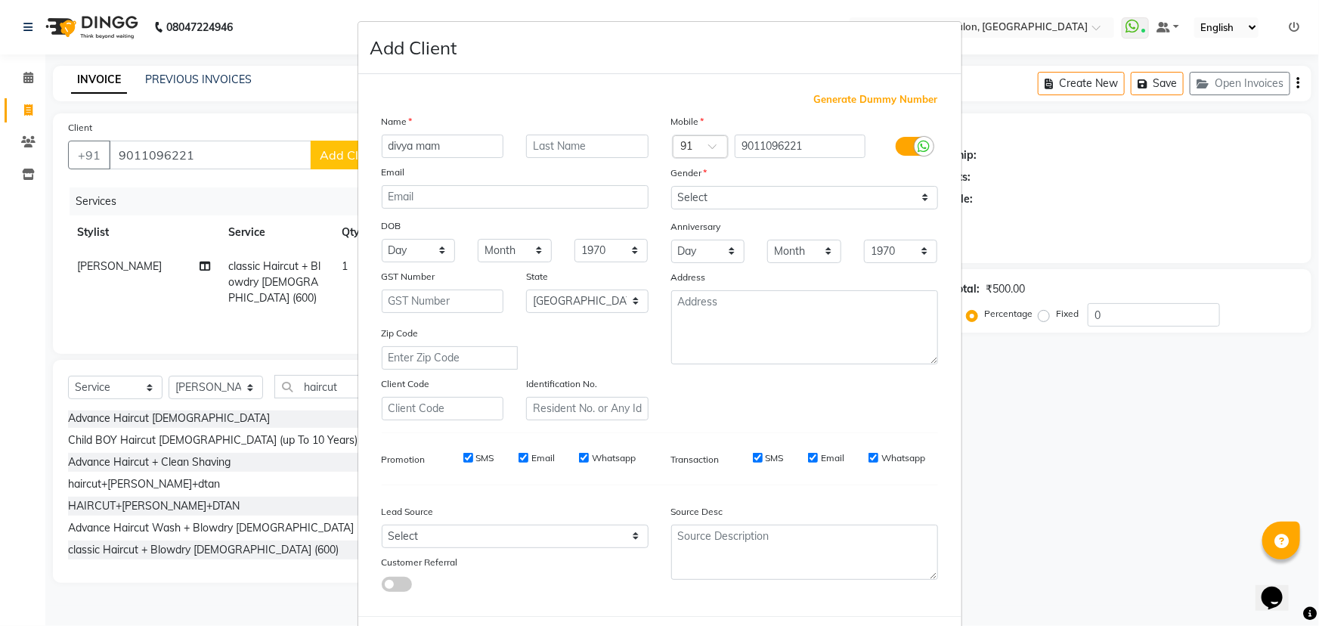
click at [1100, 447] on ngb-modal-window "Add Client Generate Dummy Number Name divya mam Email DOB Day 01 02 03 04 05 06…" at bounding box center [659, 313] width 1319 height 626
click at [1095, 423] on ngb-modal-window "Add Client Generate Dummy Number Name divya mam Email DOB Day 01 02 03 04 05 06…" at bounding box center [659, 313] width 1319 height 626
click at [1046, 490] on ngb-modal-window "Add Client Generate Dummy Number Name divya mam Email DOB Day 01 02 03 04 05 06…" at bounding box center [659, 313] width 1319 height 626
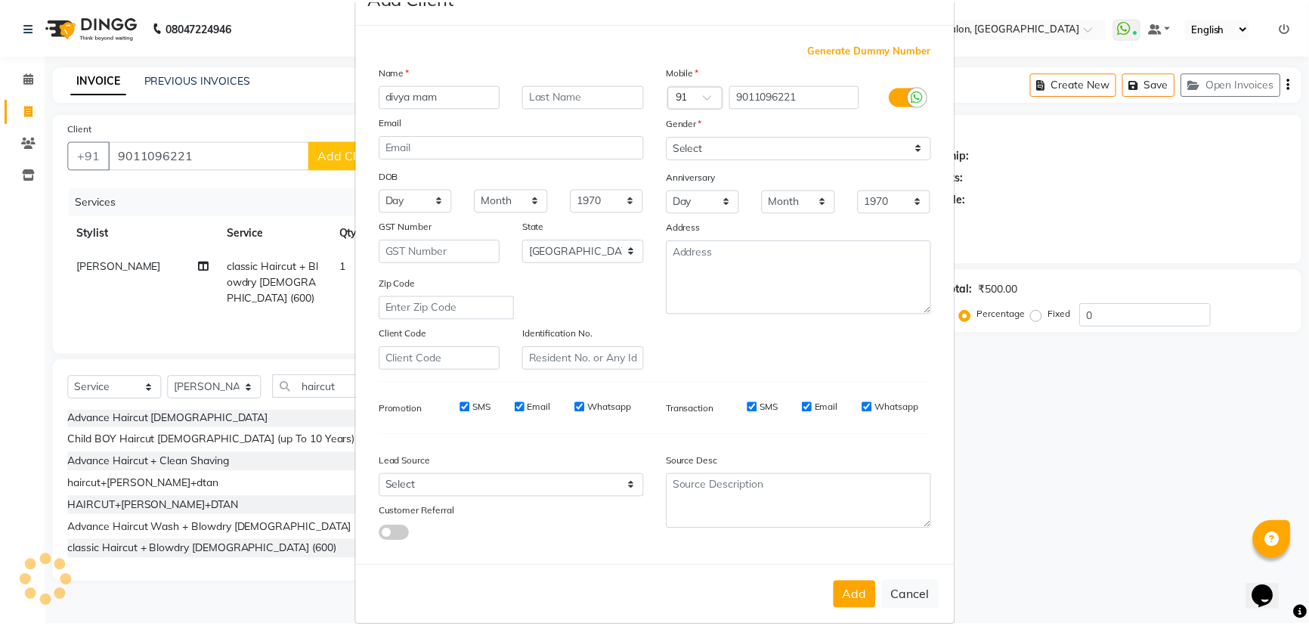
scroll to position [76, 0]
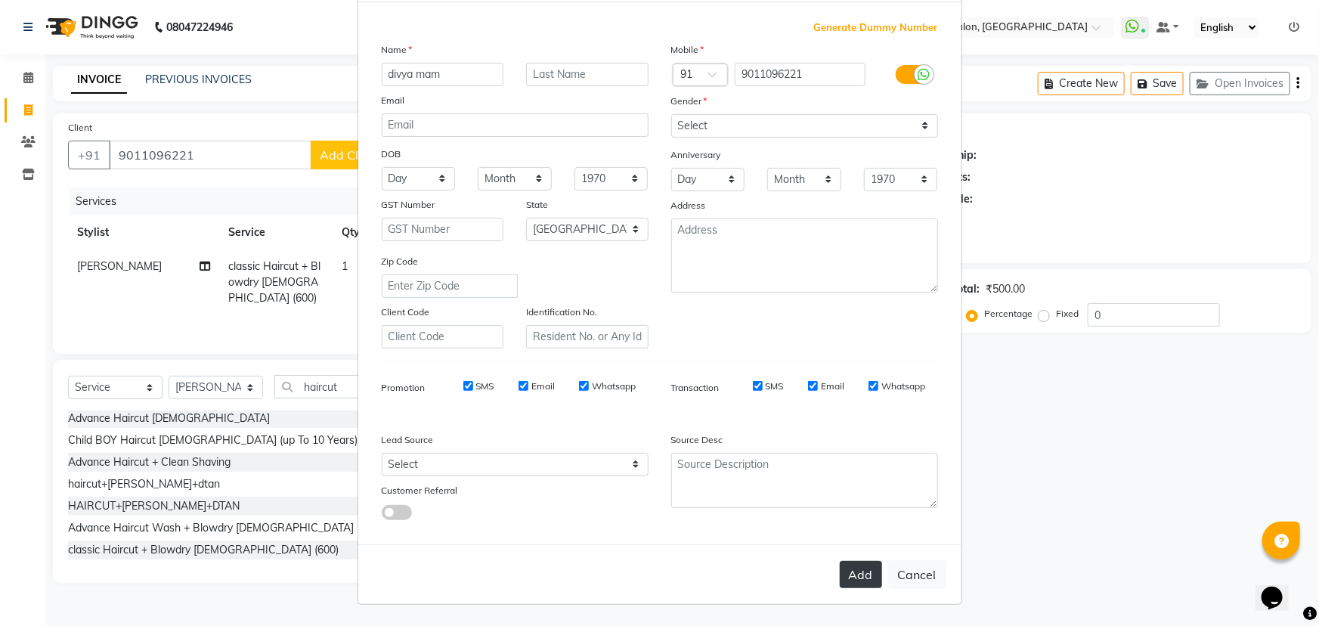
click at [857, 573] on button "Add" at bounding box center [861, 574] width 42 height 27
type input "90******21"
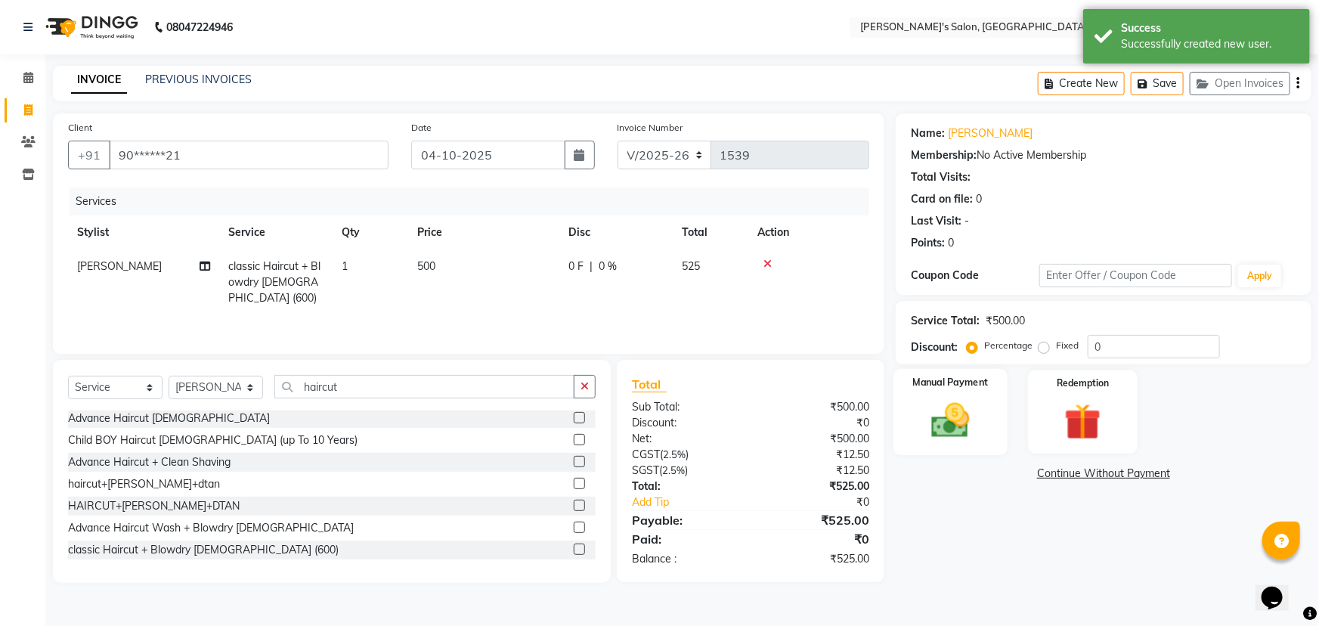
click at [972, 408] on img at bounding box center [951, 420] width 62 height 44
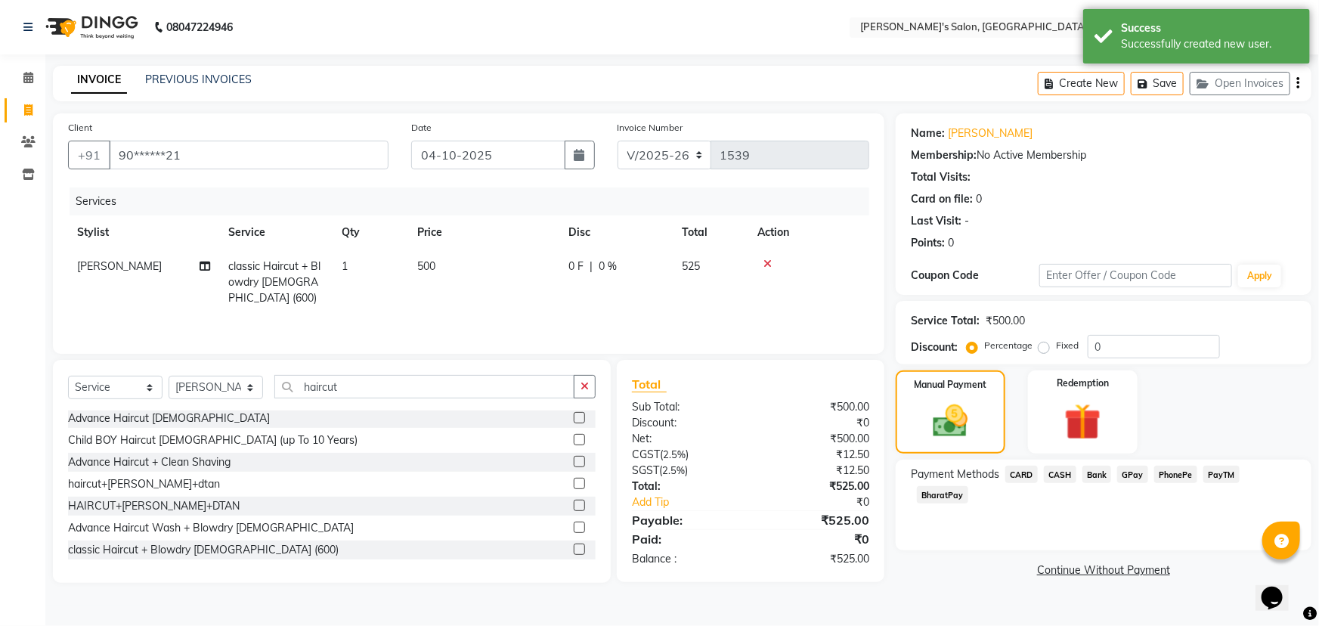
click at [1232, 471] on span "PayTM" at bounding box center [1221, 474] width 36 height 17
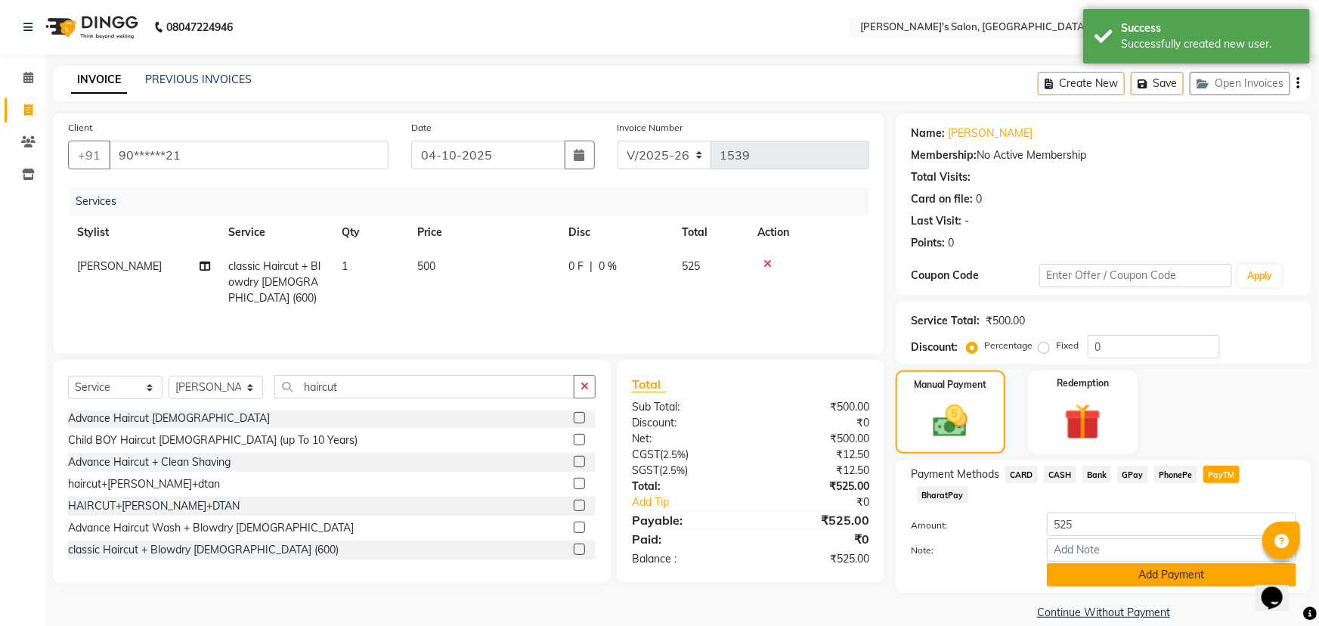
click at [1214, 563] on button "Add Payment" at bounding box center [1171, 574] width 249 height 23
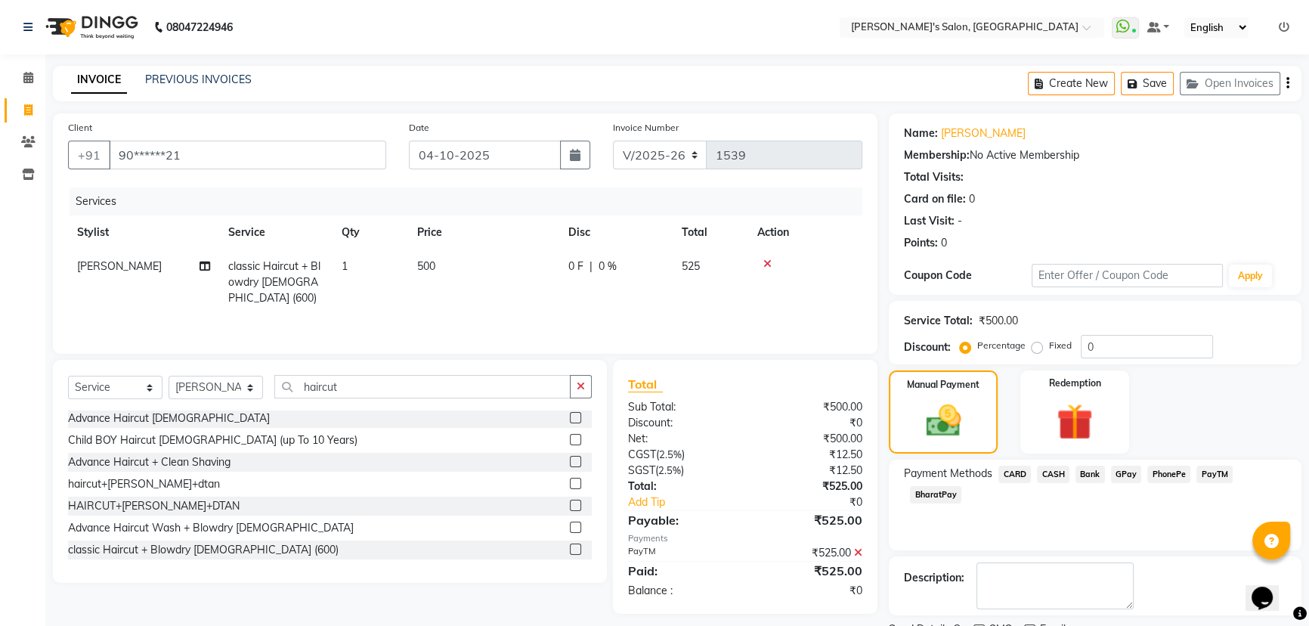
click at [1216, 474] on span "PayTM" at bounding box center [1214, 474] width 36 height 17
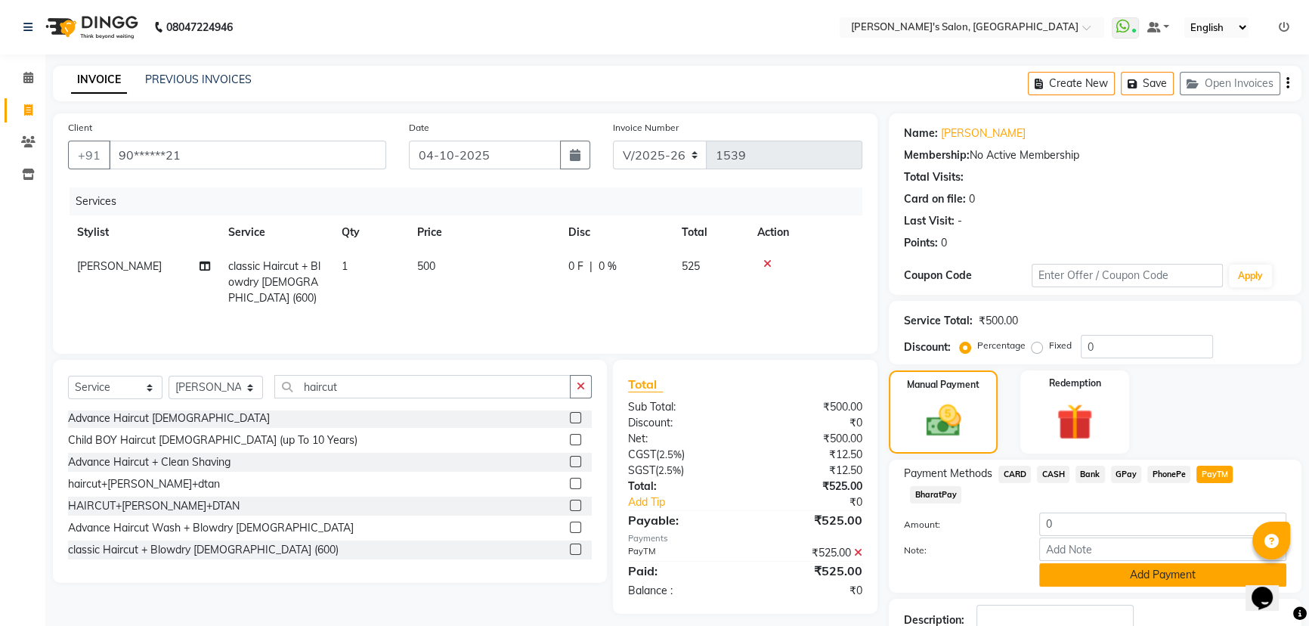
click at [1146, 577] on button "Add Payment" at bounding box center [1162, 574] width 247 height 23
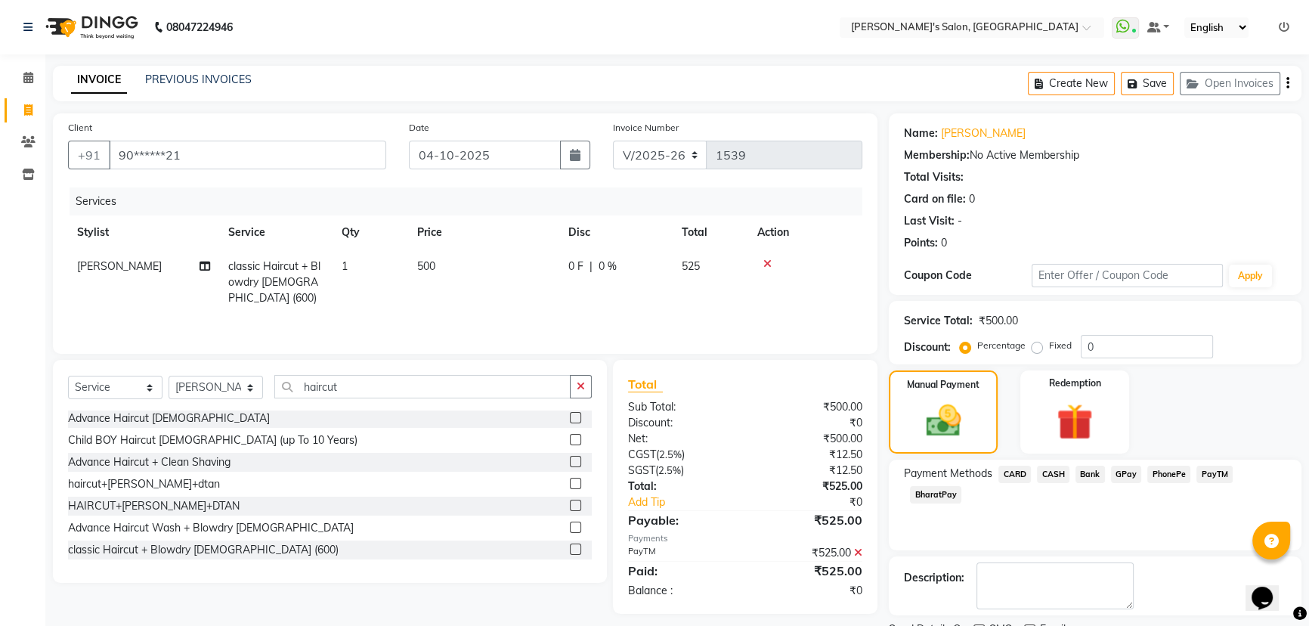
scroll to position [62, 0]
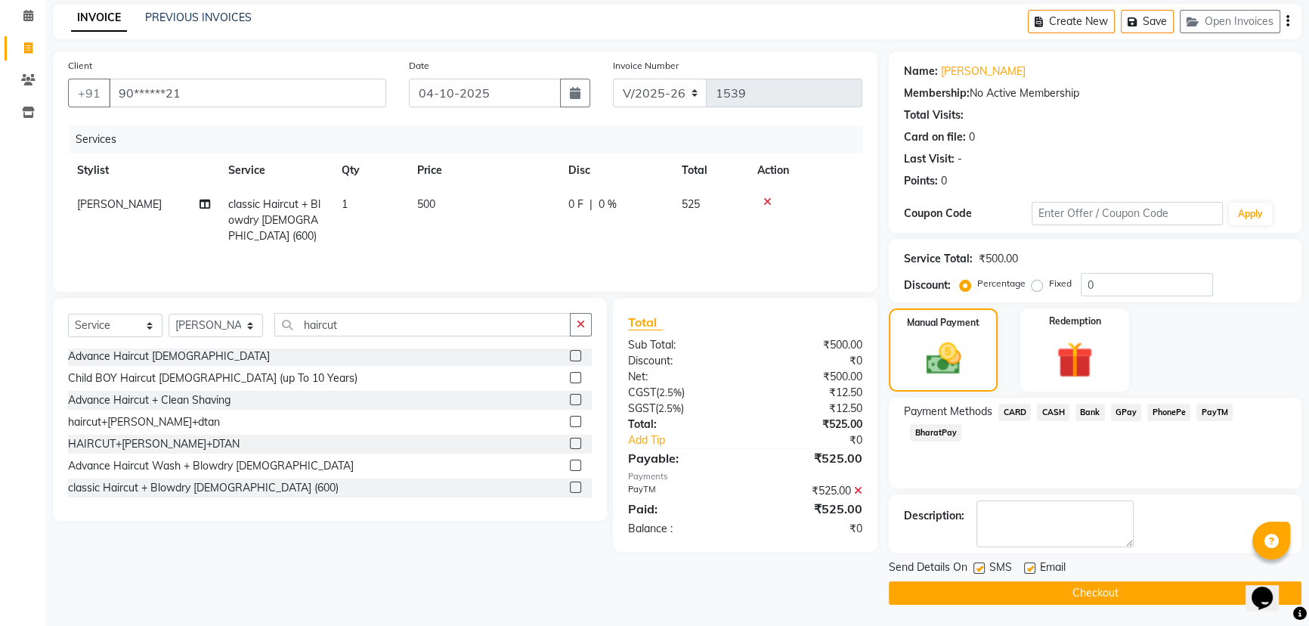
click at [1097, 590] on button "Checkout" at bounding box center [1095, 592] width 413 height 23
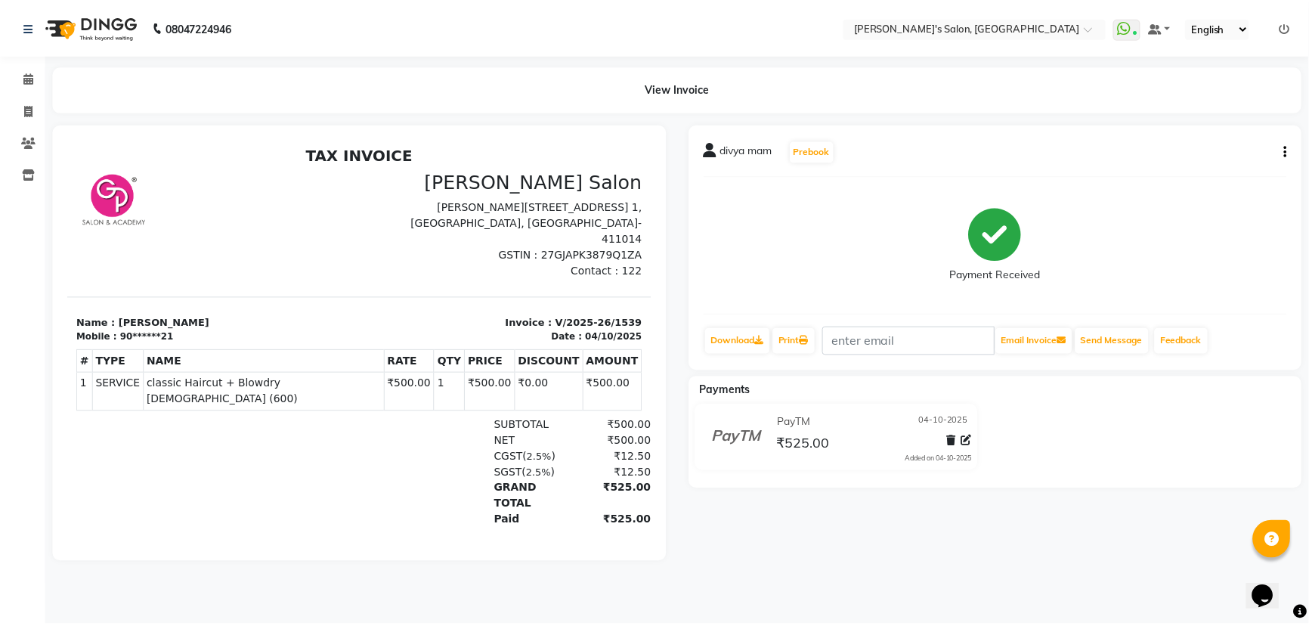
scroll to position [12, 0]
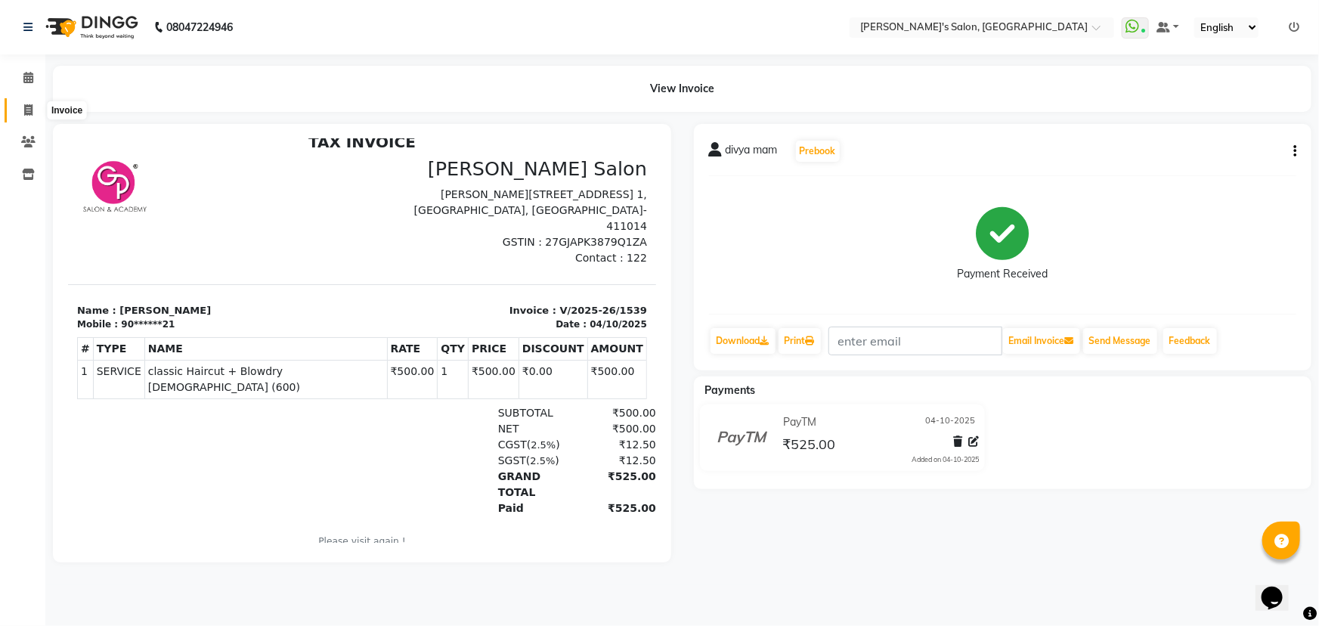
click at [23, 106] on span at bounding box center [28, 110] width 26 height 17
select select "service"
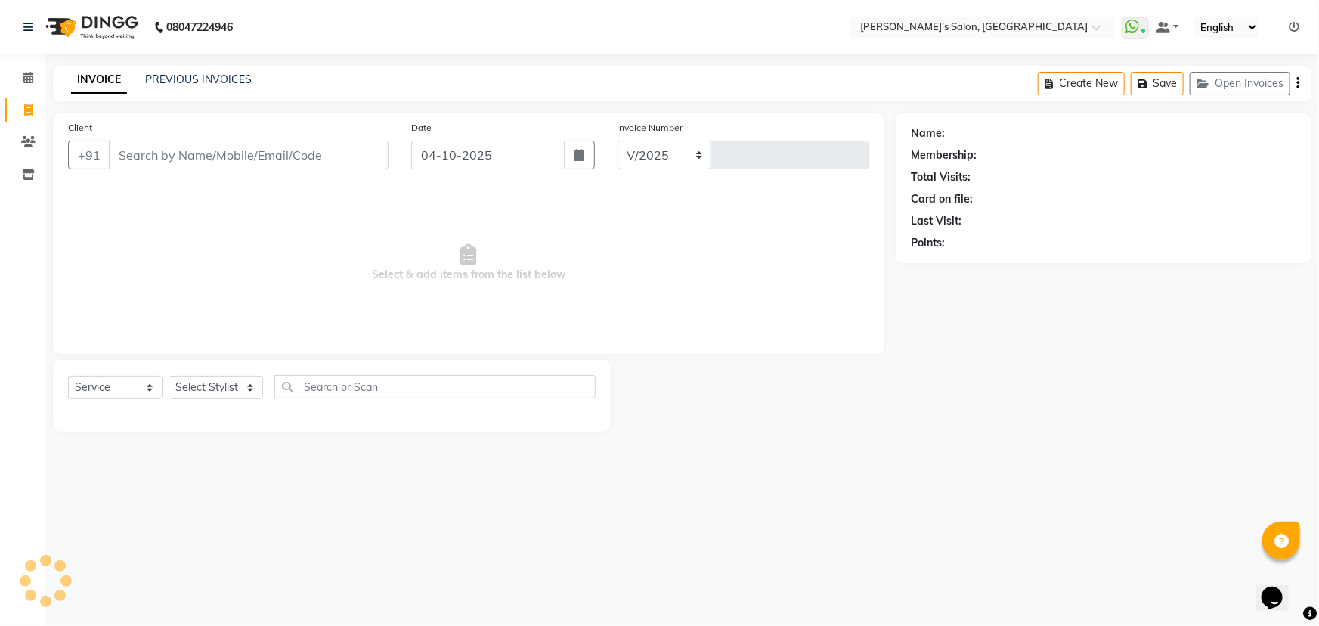
select select "7366"
type input "1540"
click at [32, 76] on icon at bounding box center [28, 77] width 10 height 11
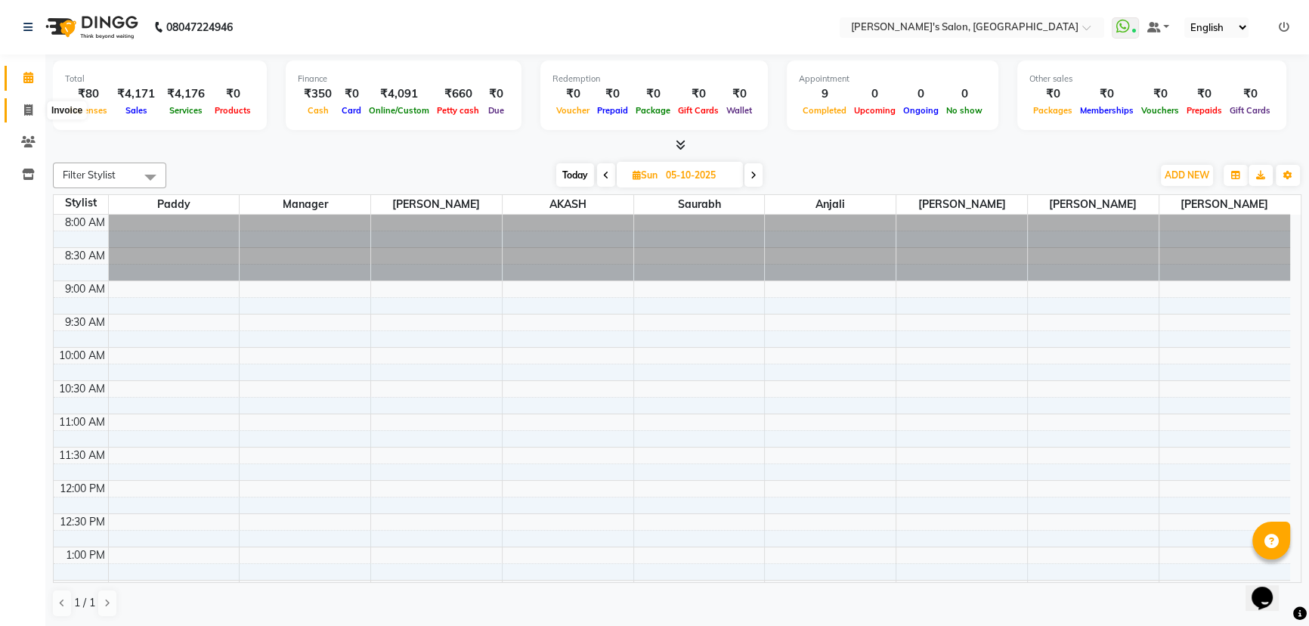
click at [31, 107] on icon at bounding box center [28, 109] width 8 height 11
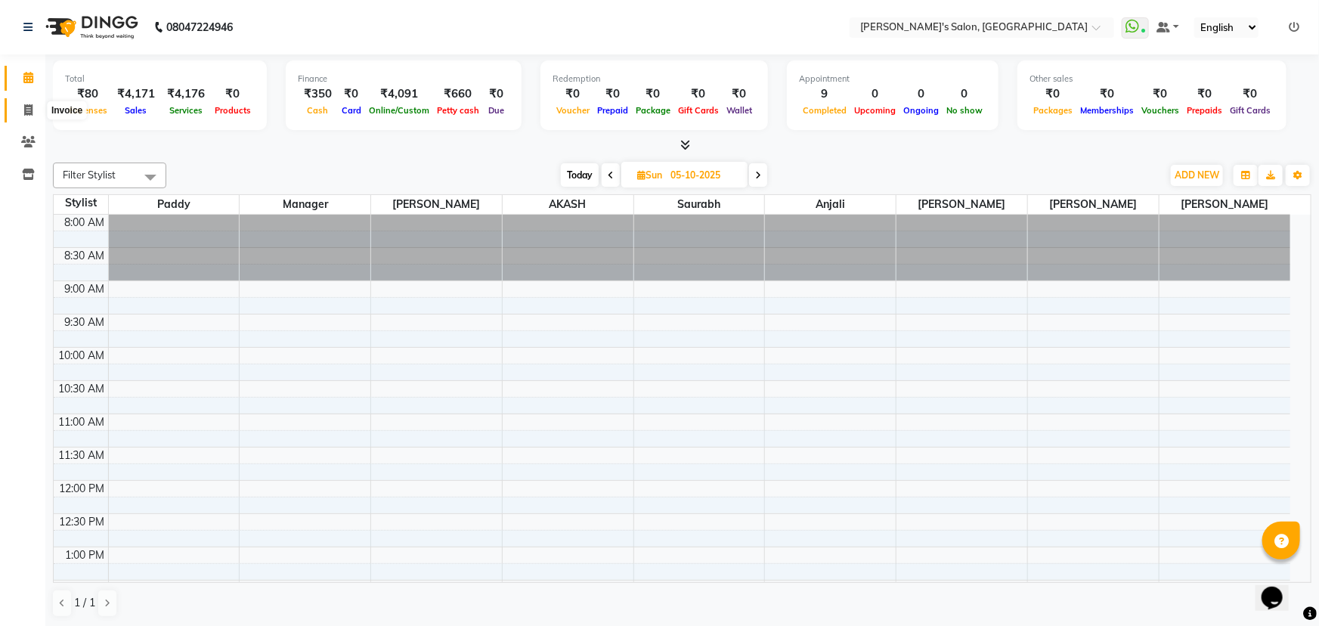
select select "service"
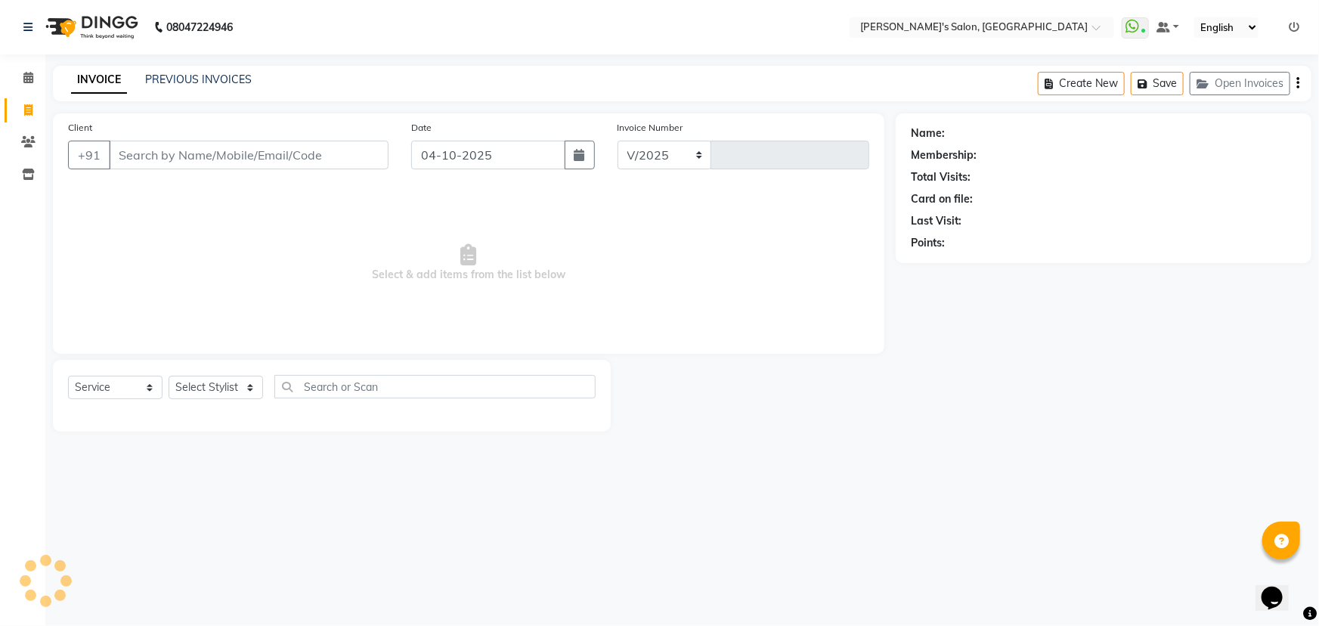
select select "7366"
type input "1540"
click at [220, 156] on input "Client" at bounding box center [249, 155] width 280 height 29
click at [240, 382] on select "Select Stylist AKASH ANIL KONDHAMANGALE [PERSON_NAME] Manager [PERSON_NAME] [PE…" at bounding box center [216, 387] width 94 height 23
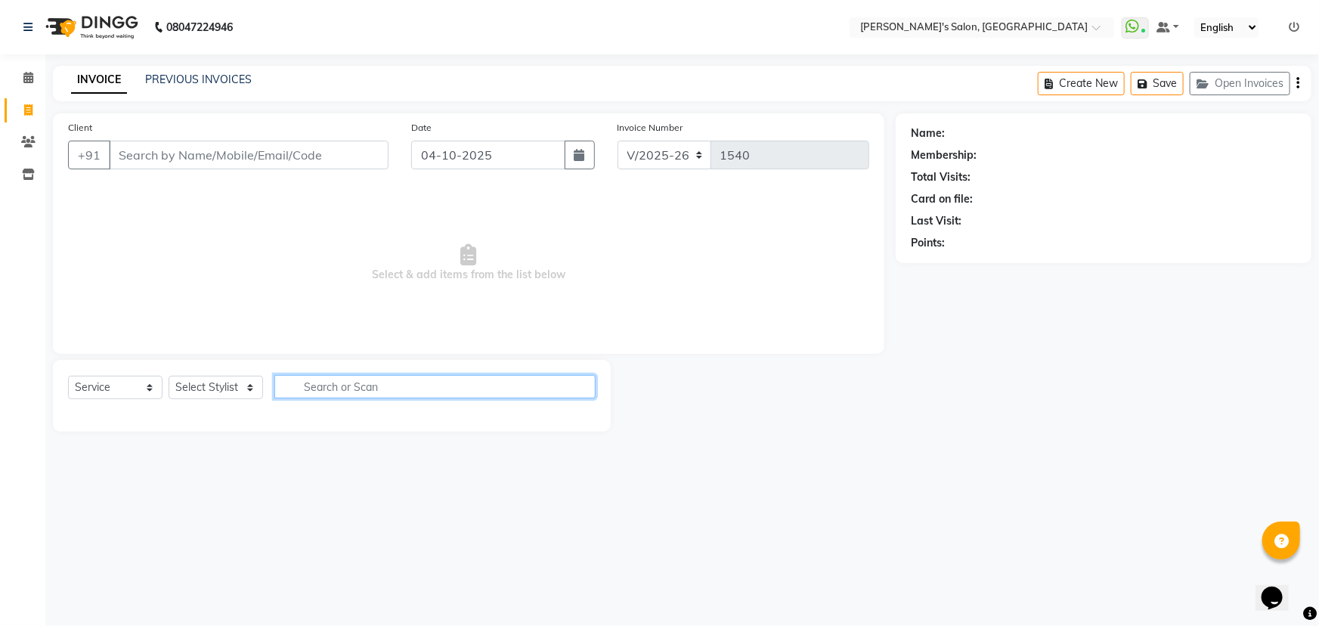
click at [324, 395] on input "text" at bounding box center [434, 386] width 321 height 23
click at [248, 394] on select "Select Stylist AKASH ANIL KONDHAMANGALE [PERSON_NAME] Manager [PERSON_NAME] [PE…" at bounding box center [216, 387] width 94 height 23
click at [226, 173] on div "Client +91" at bounding box center [228, 150] width 343 height 62
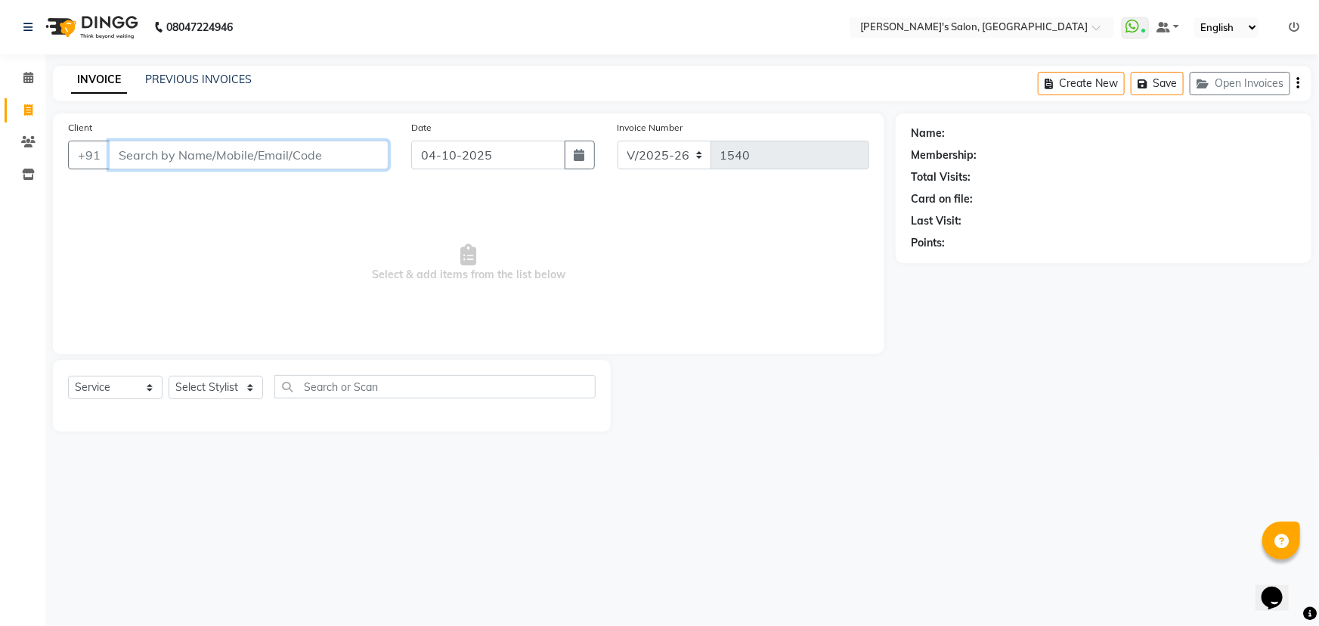
click at [227, 149] on input "Client" at bounding box center [249, 155] width 280 height 29
click at [21, 74] on span at bounding box center [28, 78] width 26 height 17
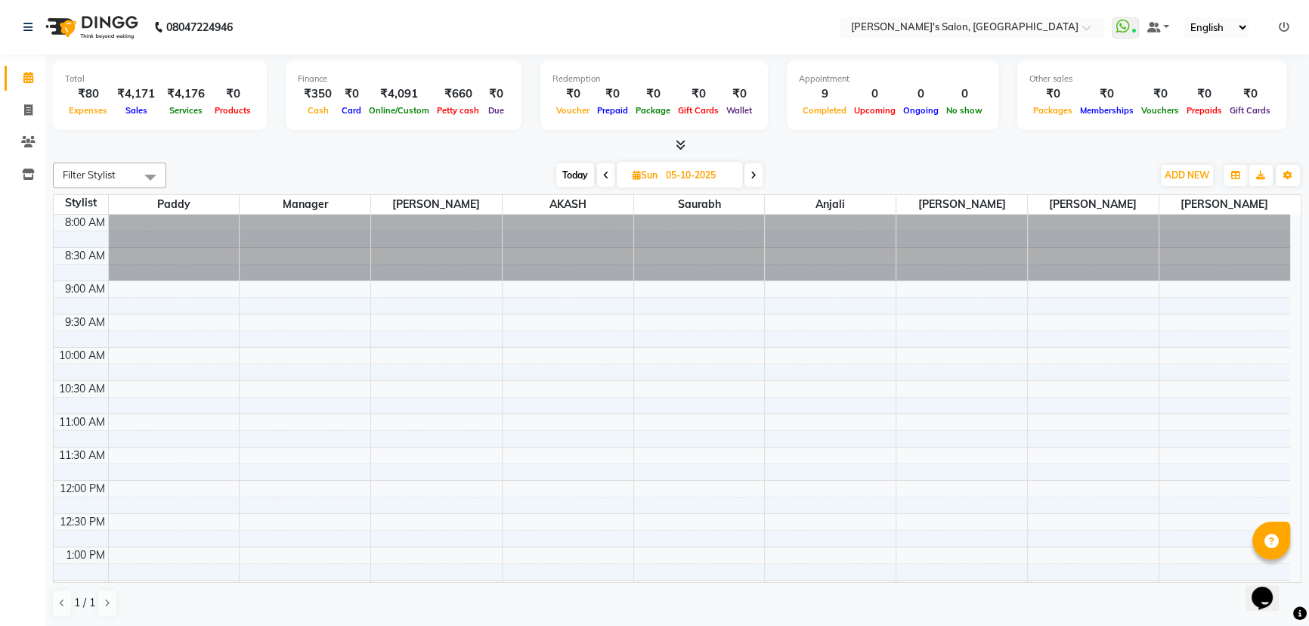
click at [566, 169] on span "Today" at bounding box center [575, 174] width 38 height 23
type input "04-10-2025"
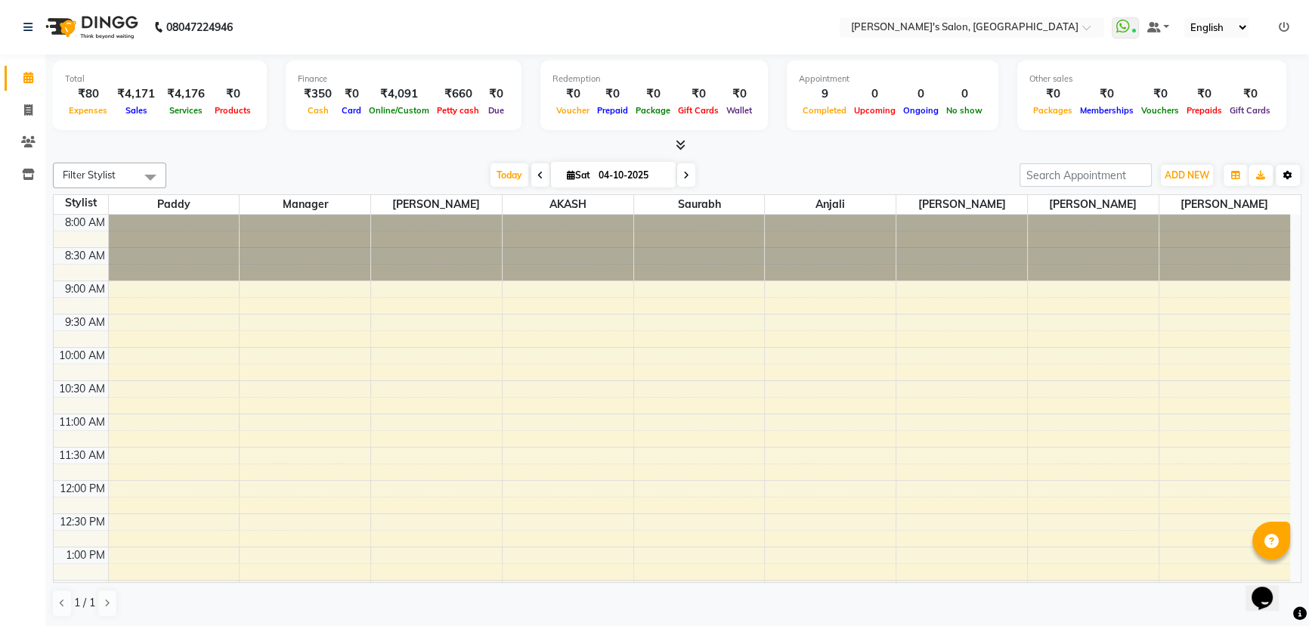
scroll to position [574, 0]
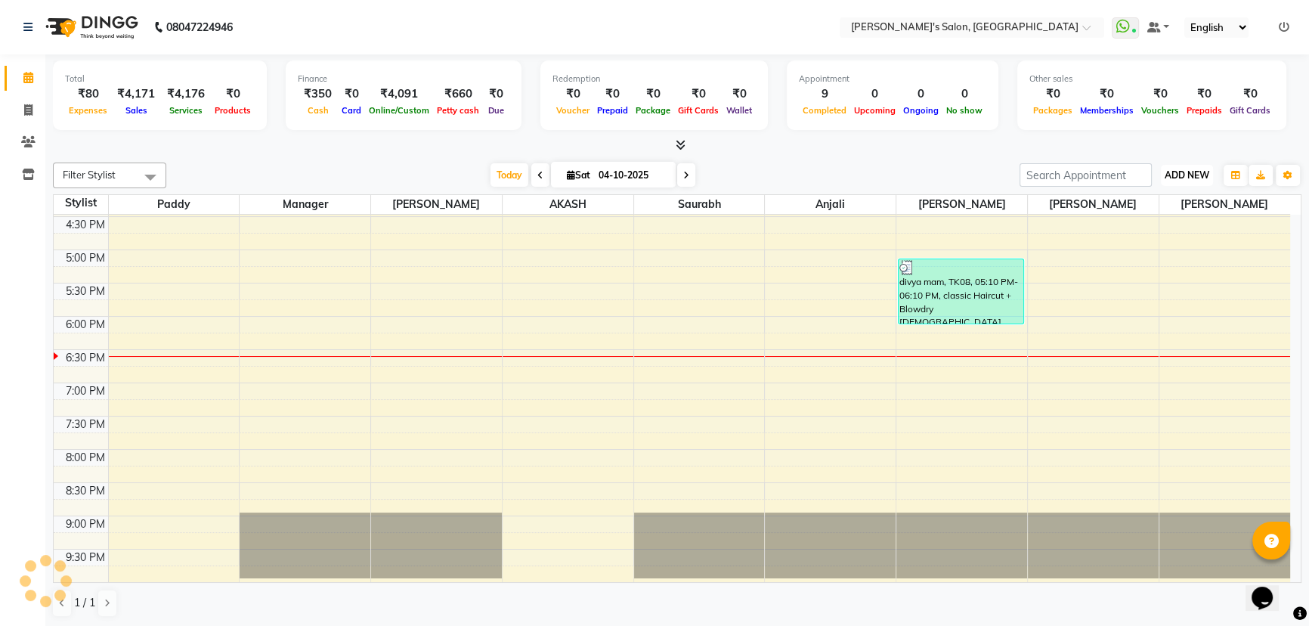
click at [1187, 169] on span "ADD NEW" at bounding box center [1187, 174] width 45 height 11
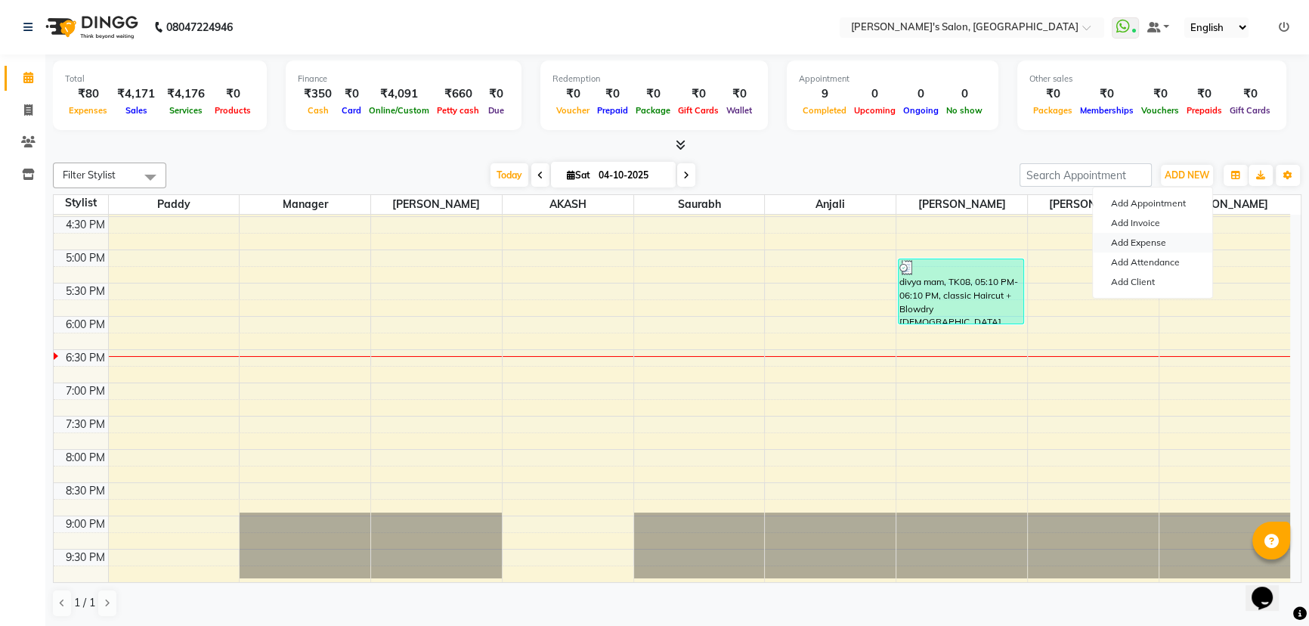
click at [1157, 243] on link "Add Expense" at bounding box center [1152, 243] width 119 height 20
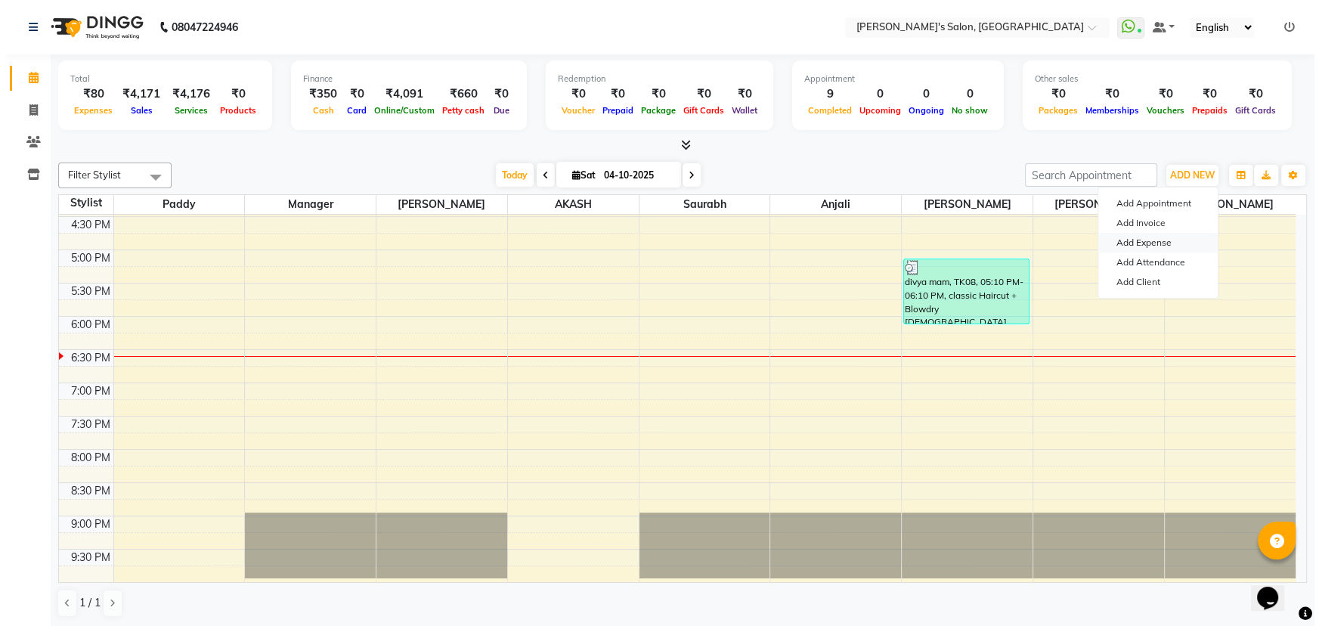
select select "1"
select select "6469"
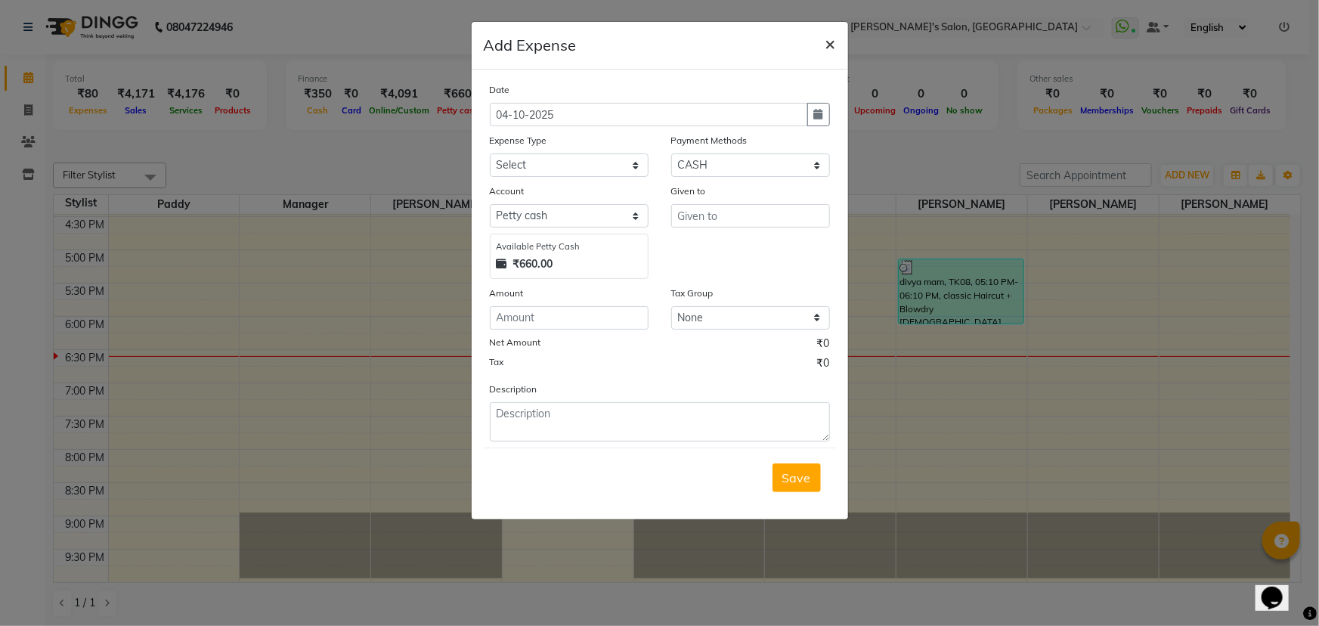
click at [826, 51] on span "×" at bounding box center [830, 43] width 11 height 23
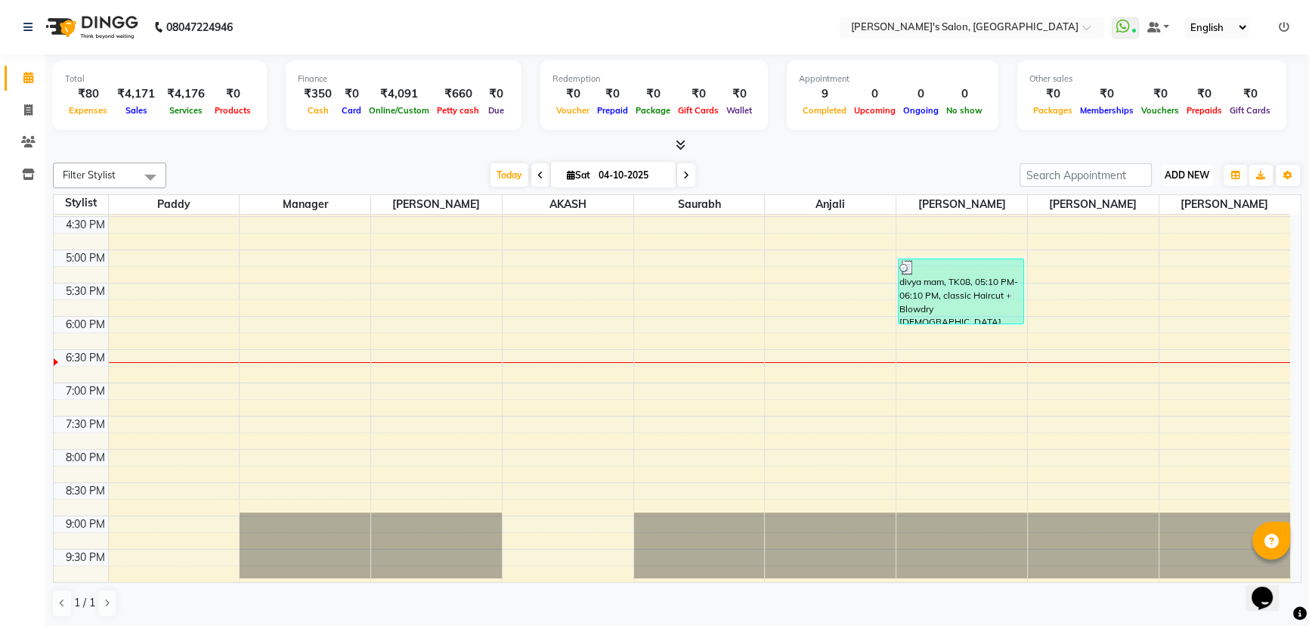
click at [1179, 169] on span "ADD NEW" at bounding box center [1187, 174] width 45 height 11
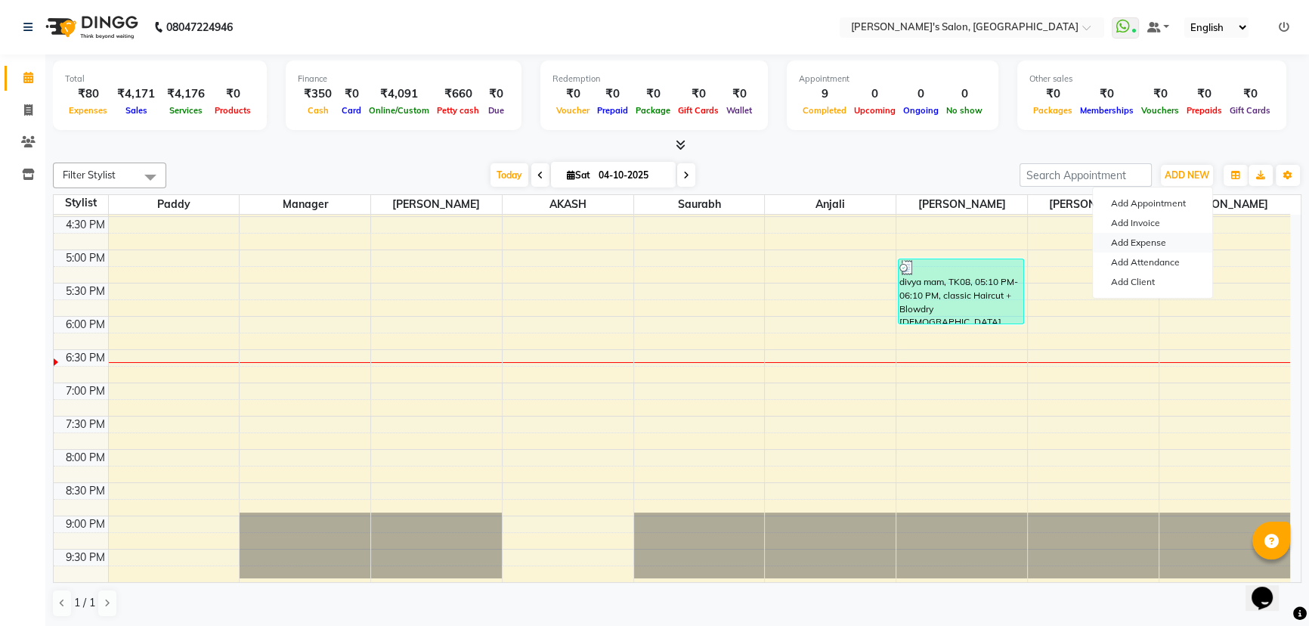
click at [1143, 240] on link "Add Expense" at bounding box center [1152, 243] width 119 height 20
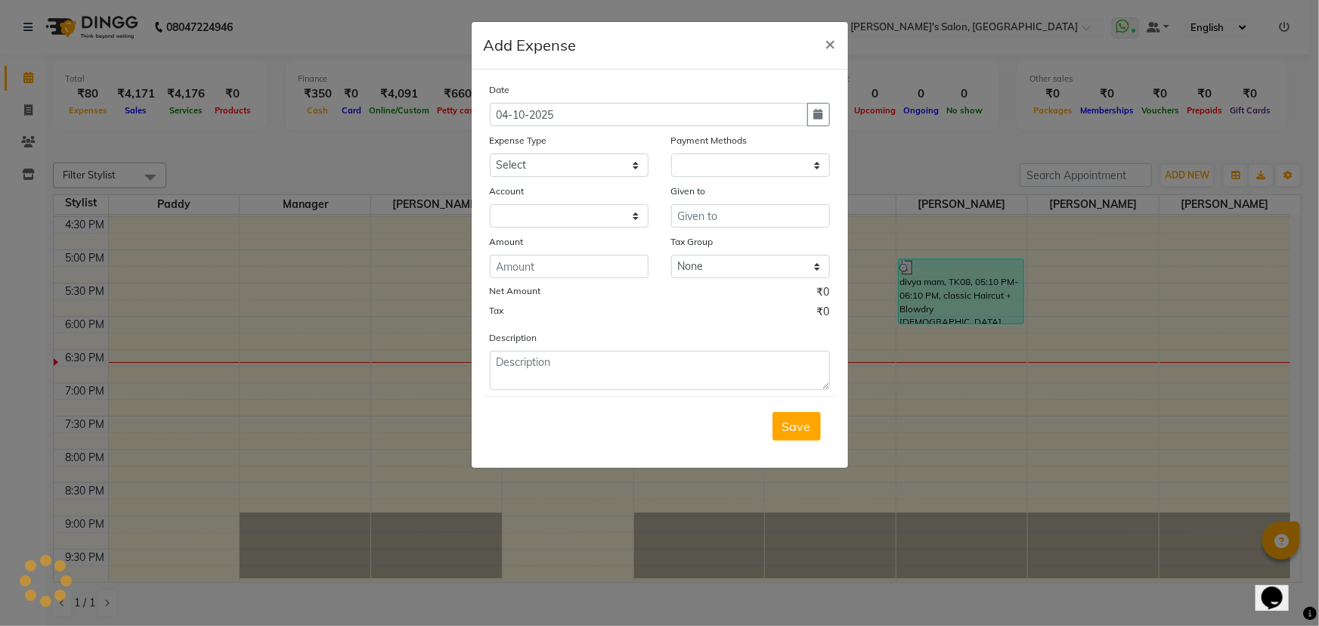
select select "1"
select select "6469"
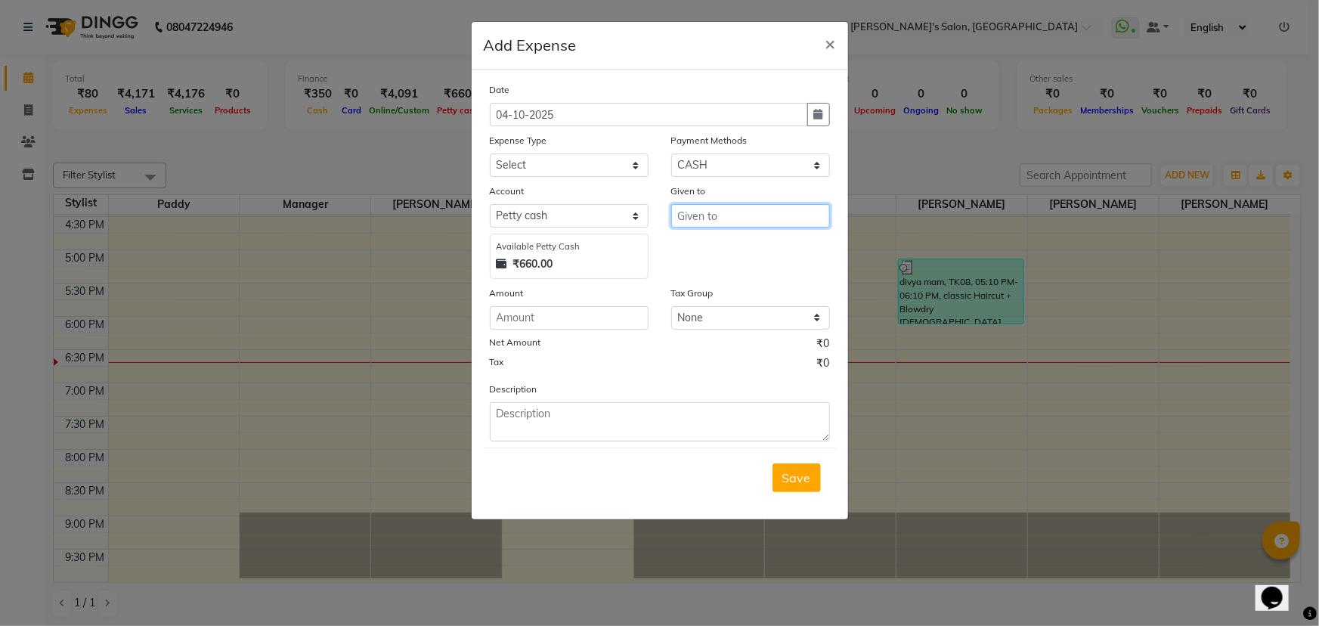
click at [713, 215] on input "text" at bounding box center [750, 215] width 159 height 23
click at [574, 313] on input "number" at bounding box center [569, 317] width 159 height 23
type input "39"
click at [549, 159] on select "Select Advance Salary BANK TRANFAR Cash transfer to hub Client Snacks DISTRIBUT…" at bounding box center [569, 164] width 159 height 23
select select "11130"
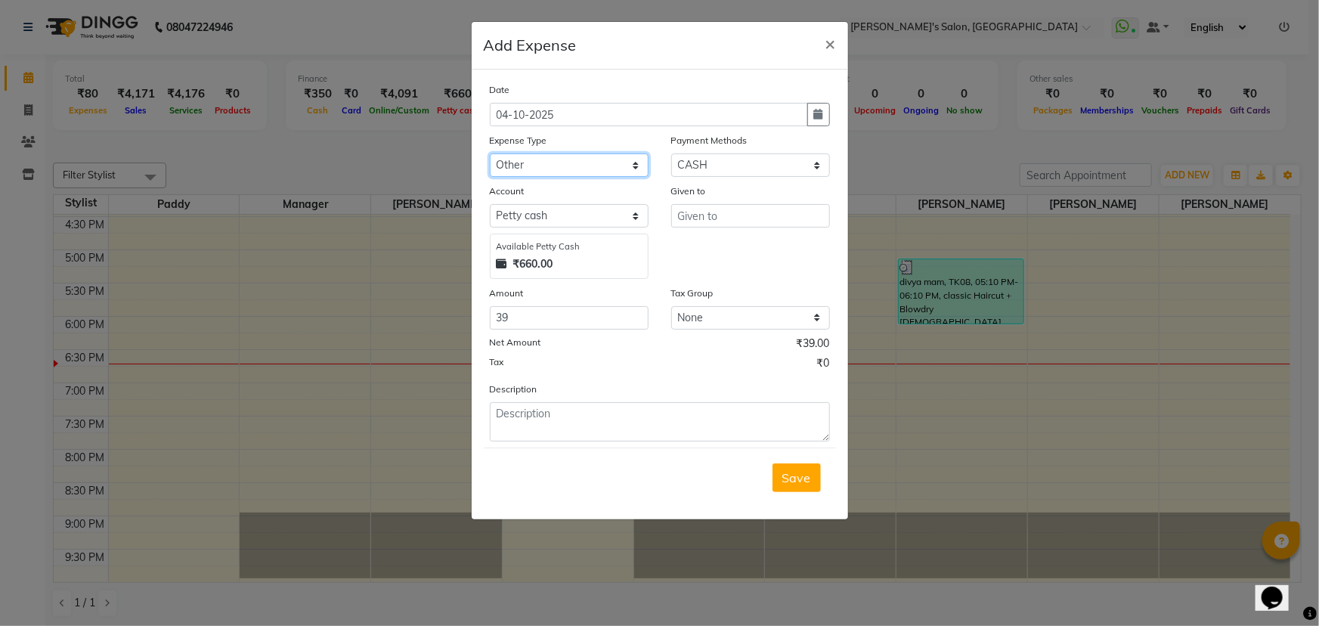
click at [490, 154] on select "Select Advance Salary BANK TRANFAR Cash transfer to hub Client Snacks DISTRIBUT…" at bounding box center [569, 164] width 159 height 23
click at [710, 221] on input "text" at bounding box center [750, 215] width 159 height 23
type input "[PERSON_NAME]"
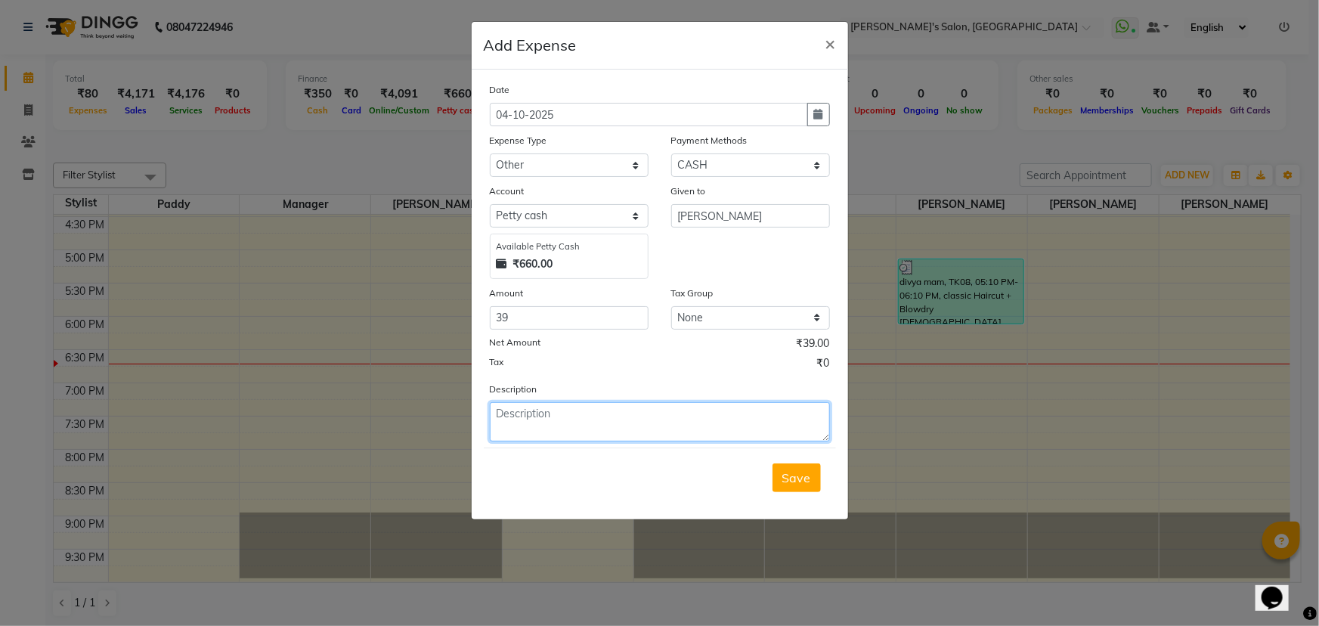
click at [606, 416] on textarea at bounding box center [660, 421] width 340 height 39
type textarea "milk"
click at [795, 479] on span "Save" at bounding box center [796, 477] width 29 height 15
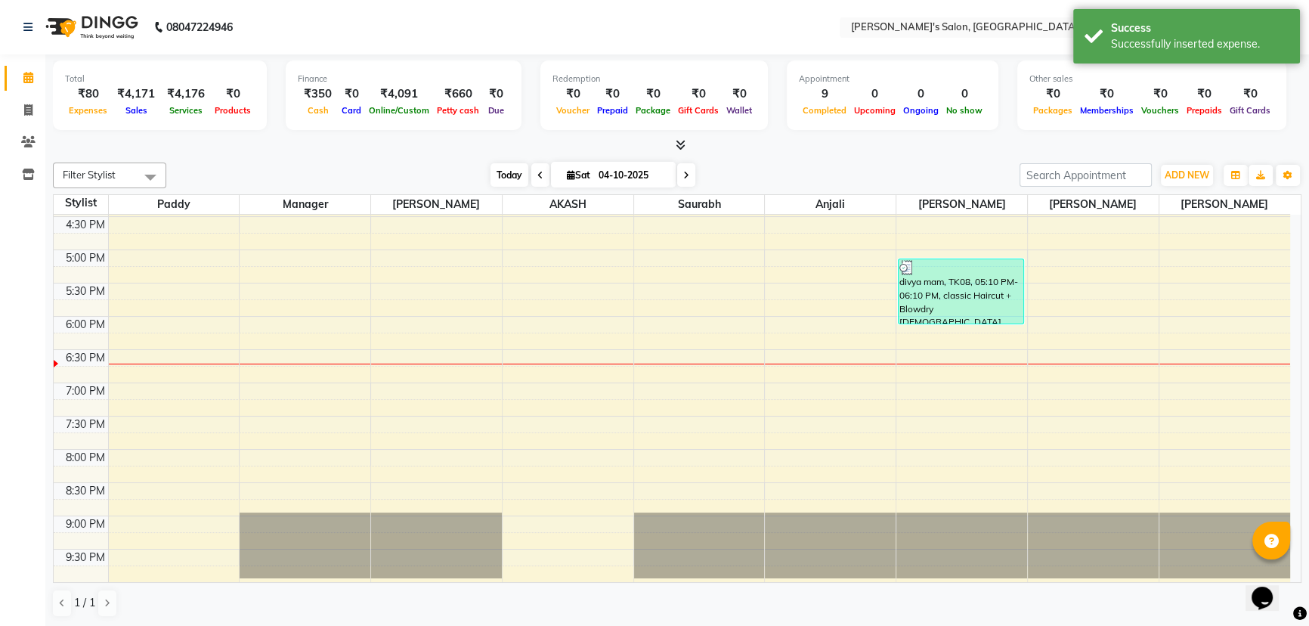
click at [506, 176] on span "Today" at bounding box center [509, 174] width 38 height 23
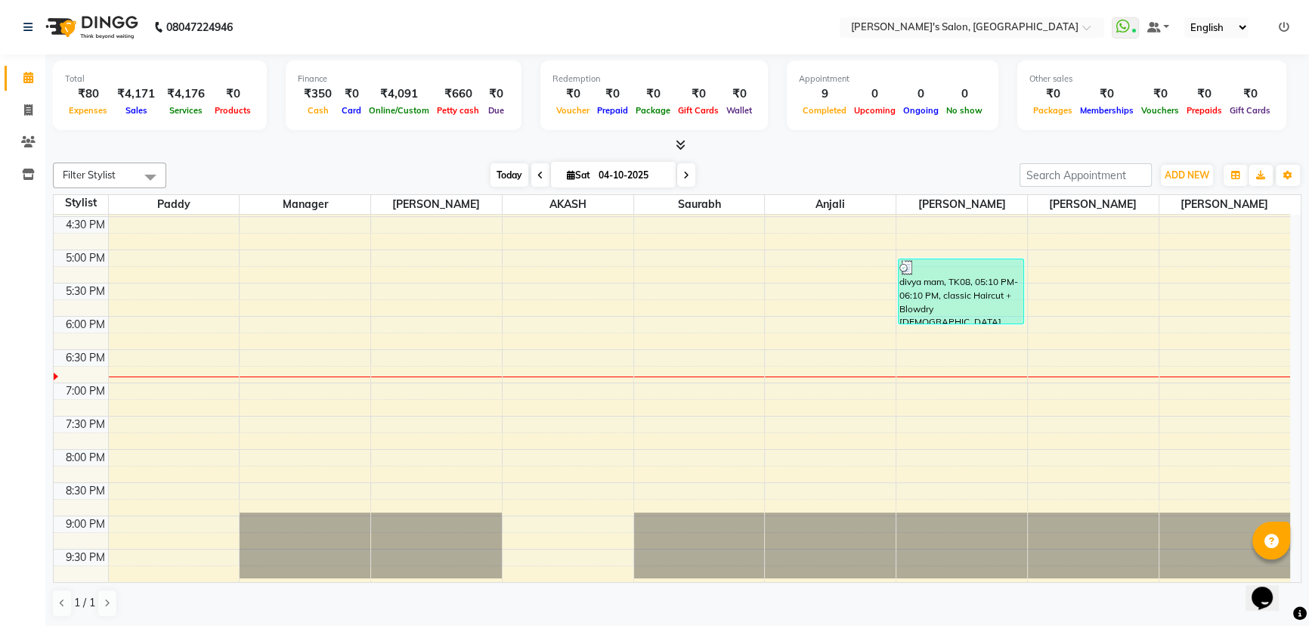
click at [490, 166] on span "Today" at bounding box center [509, 174] width 38 height 23
click at [756, 401] on div "8:00 AM 8:30 AM 9:00 AM 9:30 AM 10:00 AM 10:30 AM 11:00 AM 11:30 AM 12:00 PM 12…" at bounding box center [672, 117] width 1236 height 930
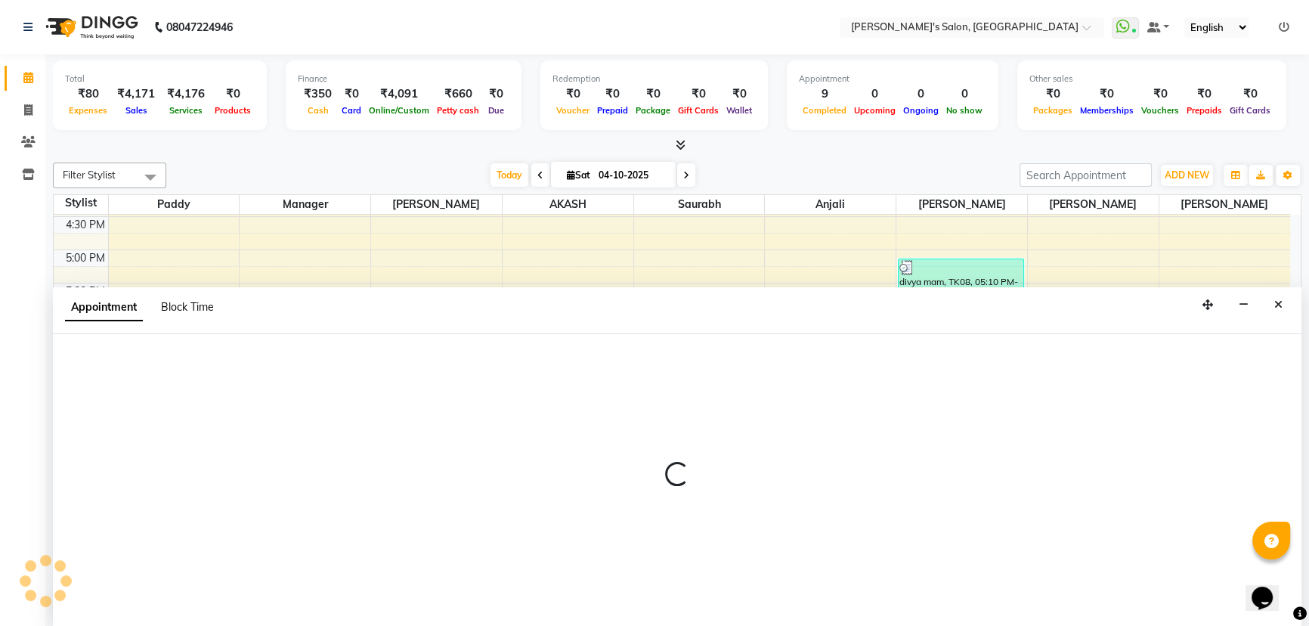
select select "67670"
select select "tentative"
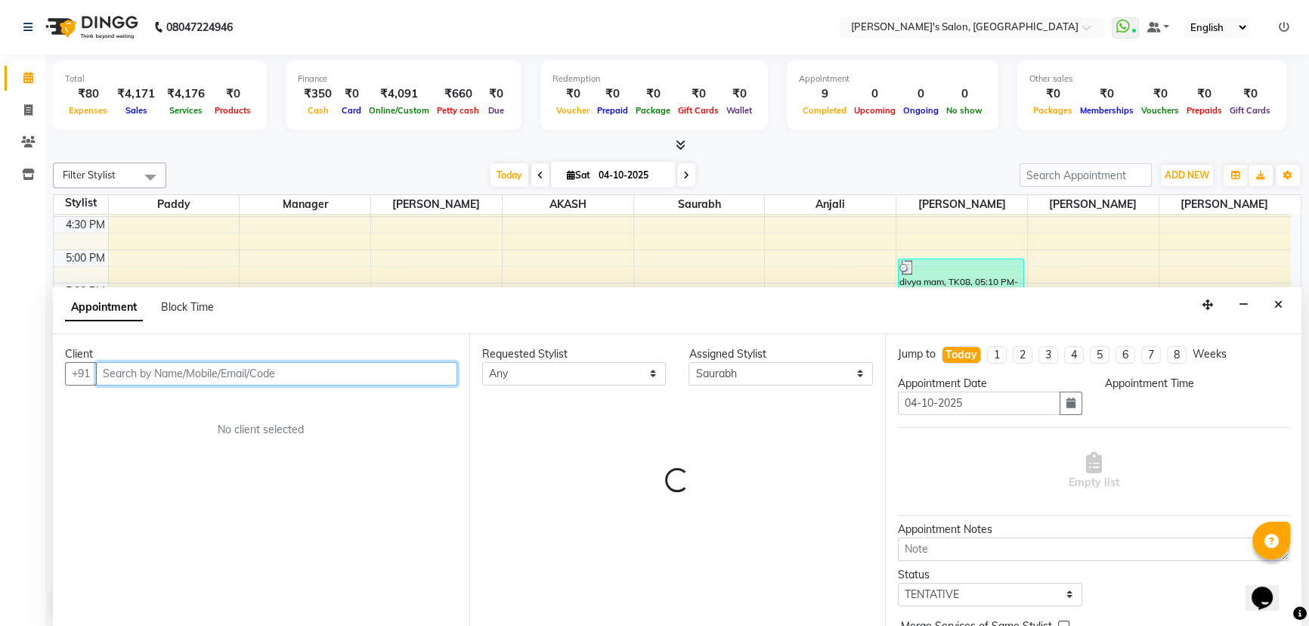
select select "1155"
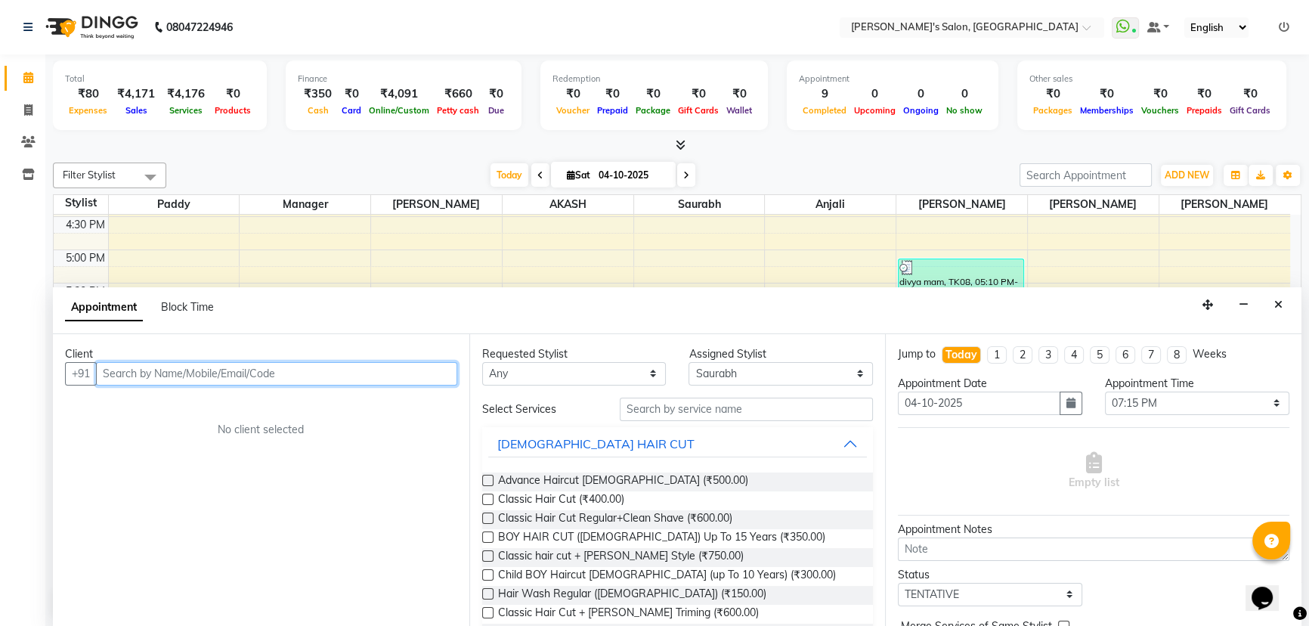
scroll to position [0, 0]
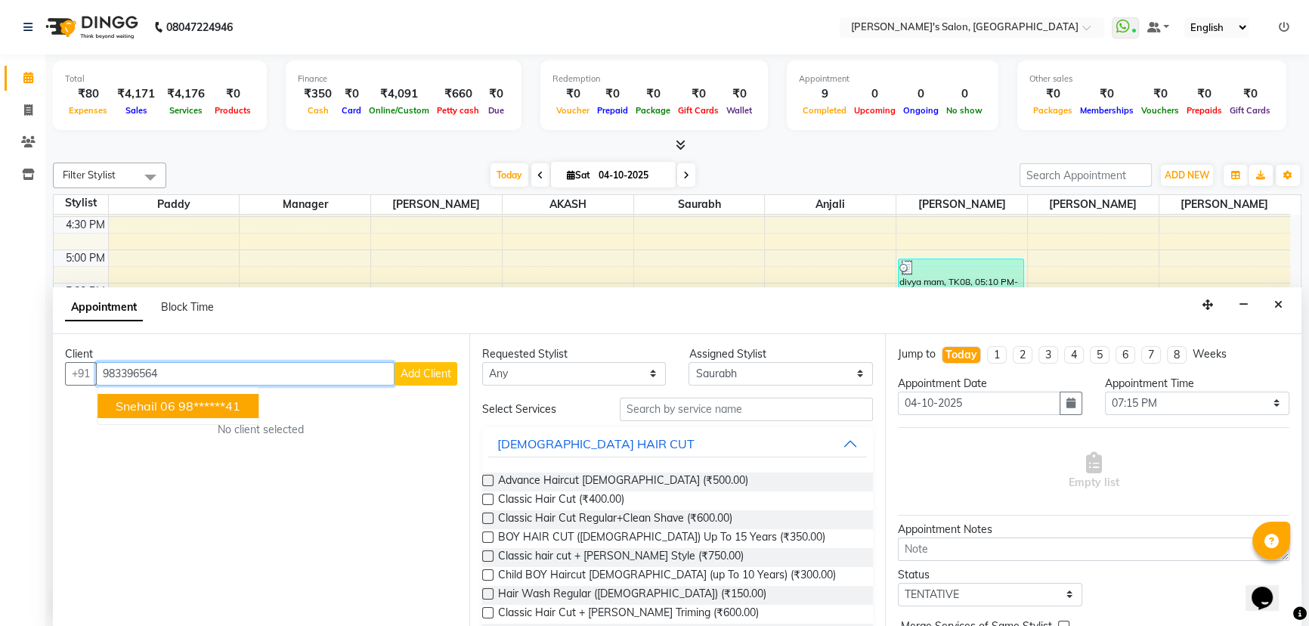
click at [228, 401] on ngb-highlight "98******41" at bounding box center [209, 405] width 62 height 15
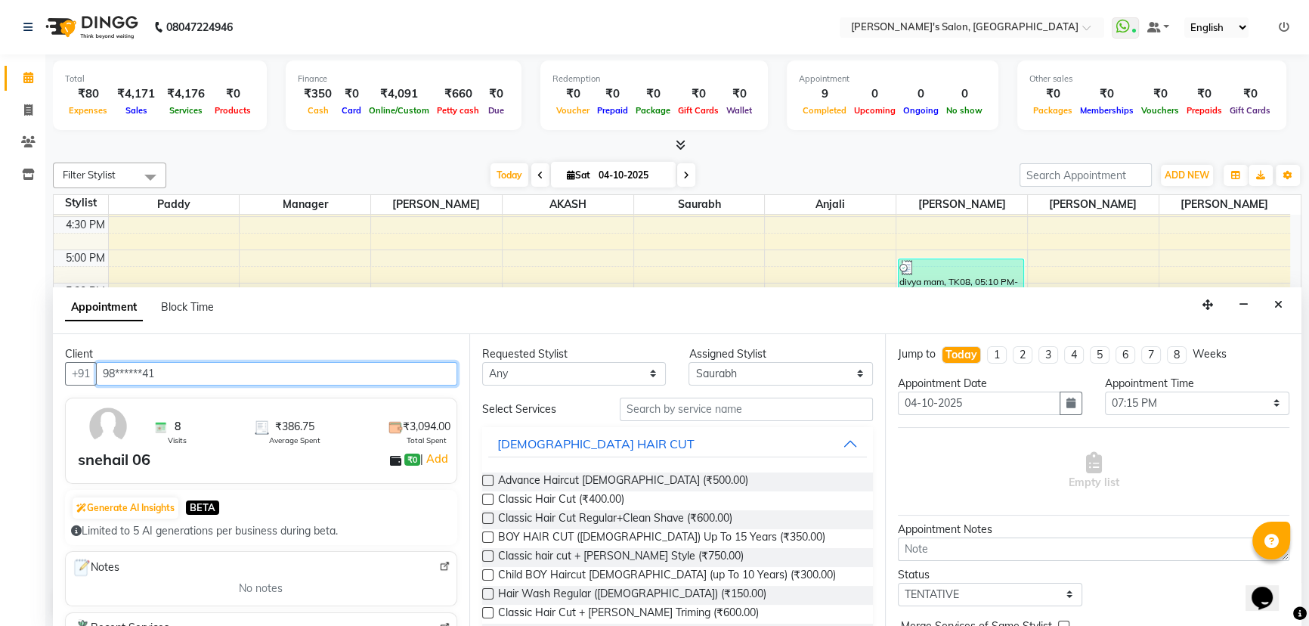
type input "98******41"
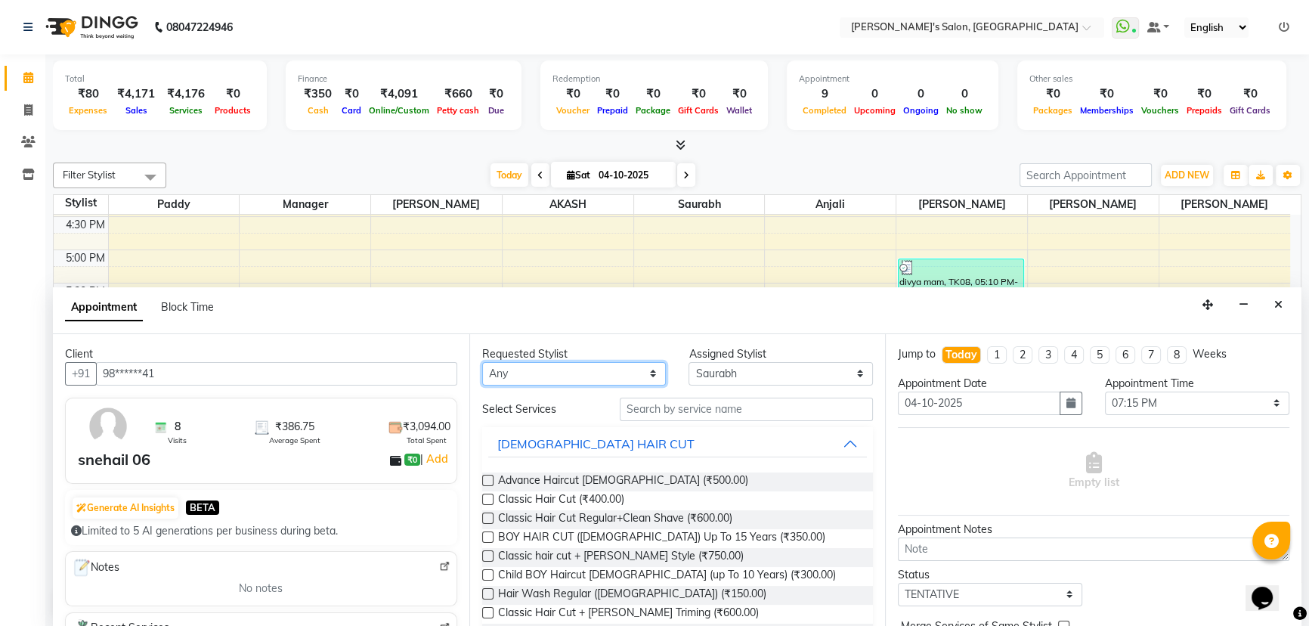
click at [552, 365] on select "Any AKASH [PERSON_NAME] [PERSON_NAME] Manager [PERSON_NAME] [PERSON_NAME]" at bounding box center [574, 373] width 184 height 23
select select "82729"
click at [482, 362] on select "Any AKASH [PERSON_NAME] [PERSON_NAME] Manager [PERSON_NAME] [PERSON_NAME]" at bounding box center [574, 373] width 184 height 23
select select "82729"
click at [578, 491] on span "Classic Hair Cut (₹400.00)" at bounding box center [561, 500] width 126 height 19
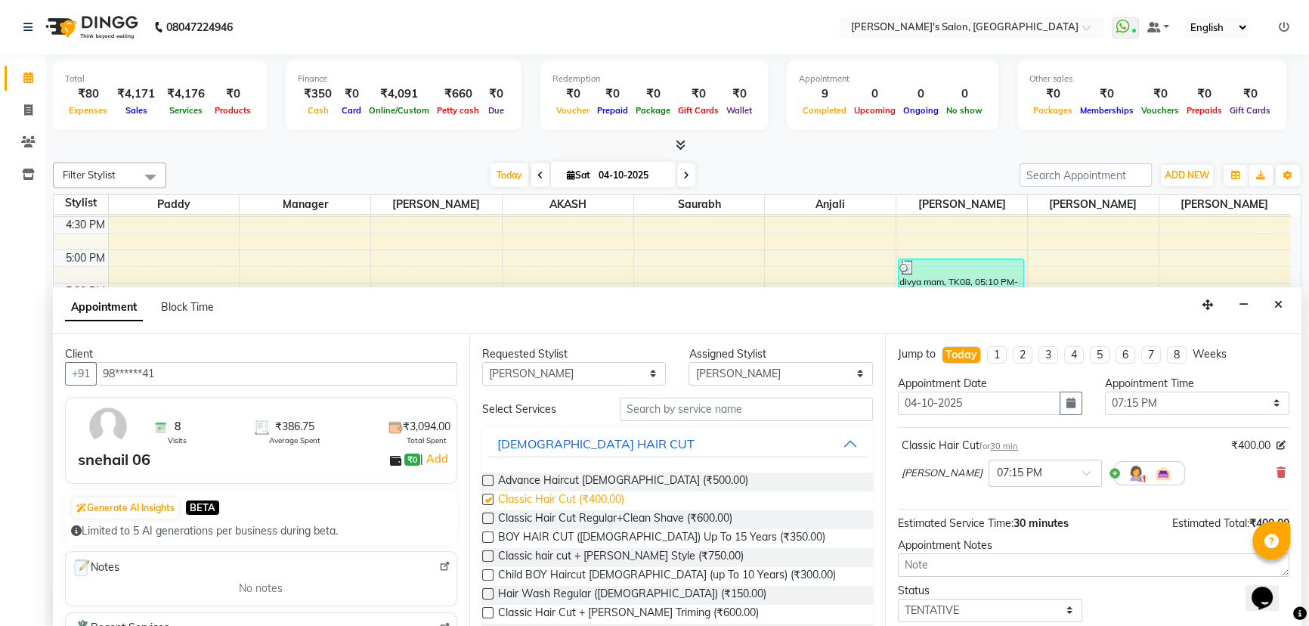
checkbox input "false"
click at [1068, 399] on icon "button" at bounding box center [1070, 403] width 9 height 11
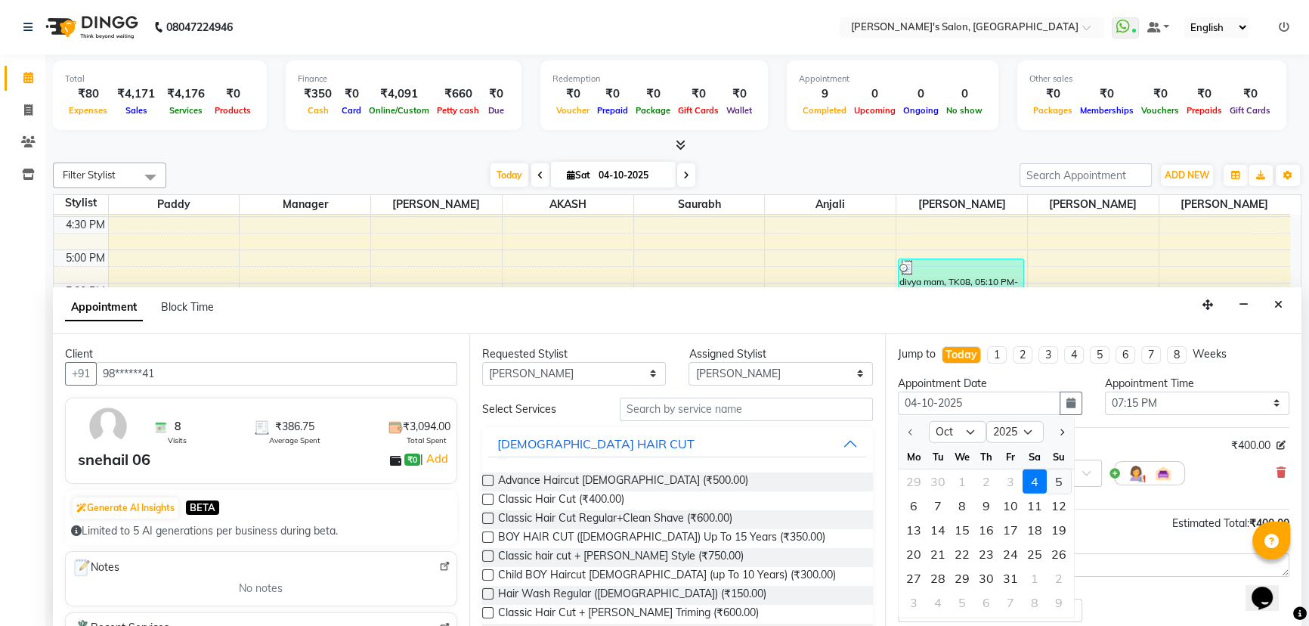
click at [1049, 469] on div "5" at bounding box center [1059, 481] width 24 height 24
type input "05-10-2025"
select select "1155"
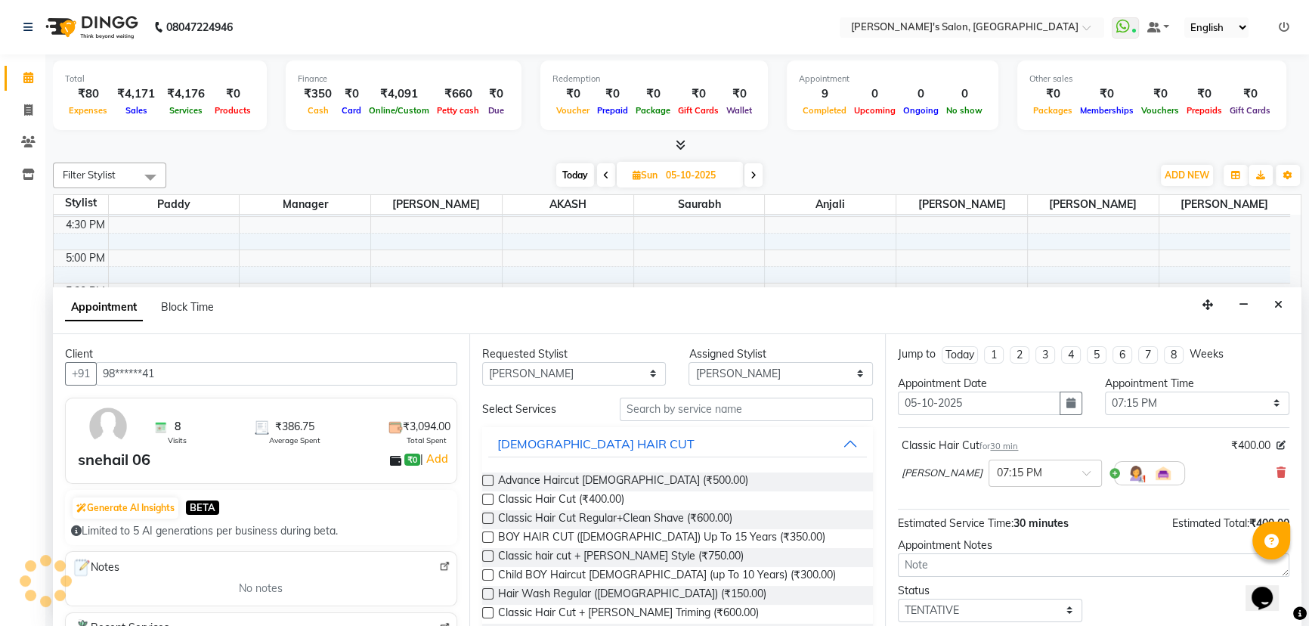
scroll to position [574, 0]
click at [1101, 469] on span at bounding box center [1091, 477] width 19 height 16
click at [1061, 523] on div "09:15 AM" at bounding box center [1045, 529] width 112 height 28
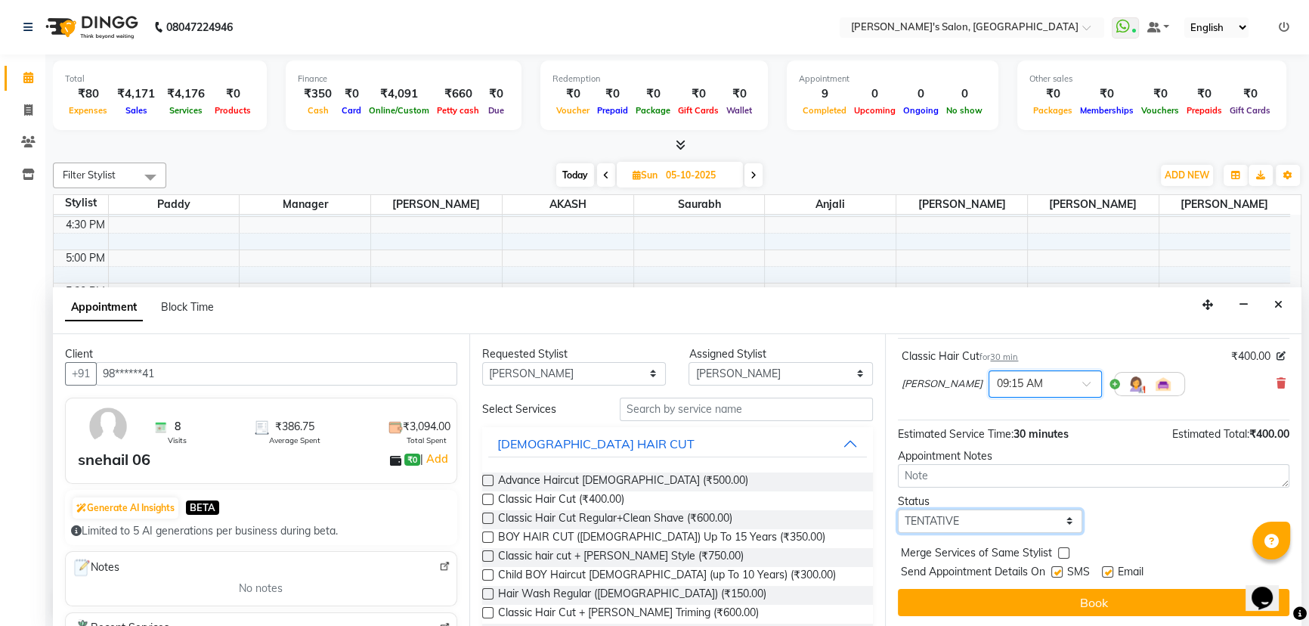
click at [1020, 524] on select "Select TENTATIVE CONFIRM UPCOMING" at bounding box center [990, 520] width 184 height 23
select select "confirm booking"
click at [898, 509] on select "Select TENTATIVE CONFIRM UPCOMING" at bounding box center [990, 520] width 184 height 23
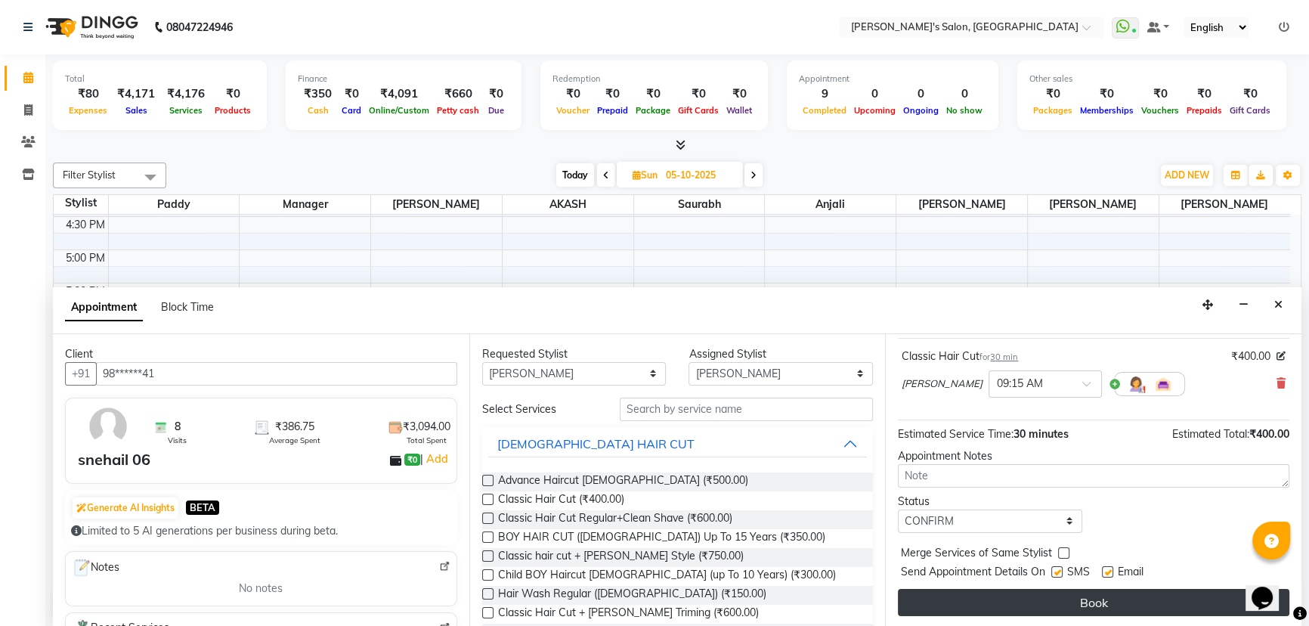
click at [1178, 596] on button "Book" at bounding box center [1093, 602] width 391 height 27
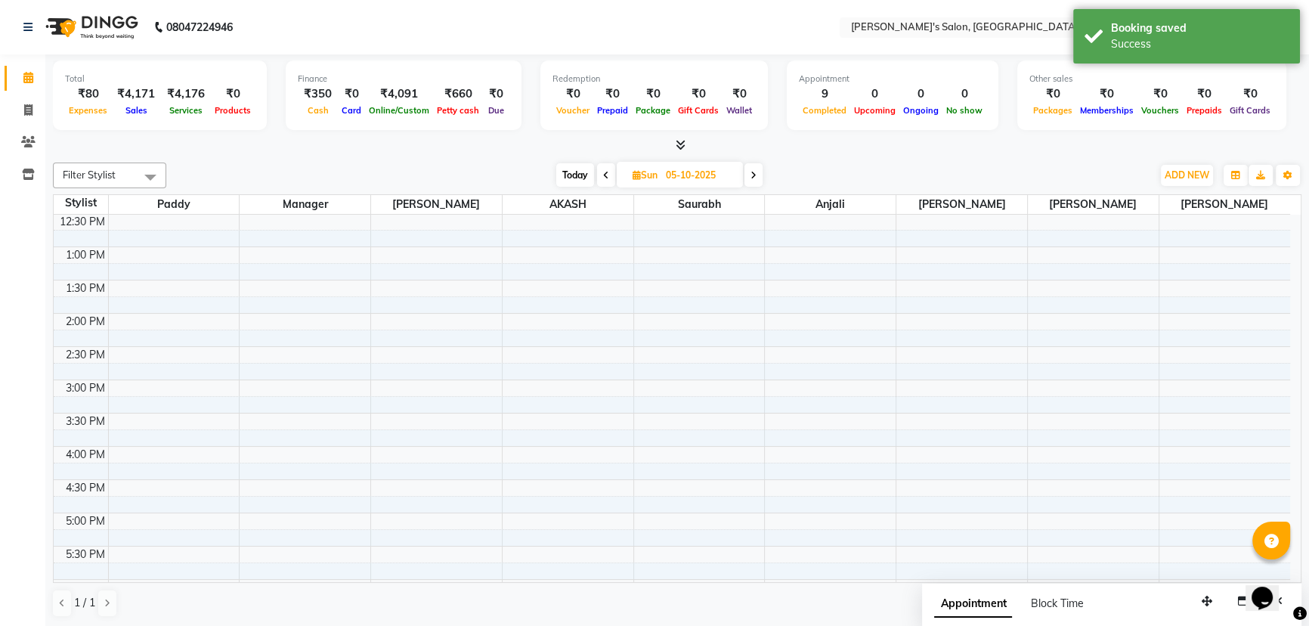
scroll to position [0, 0]
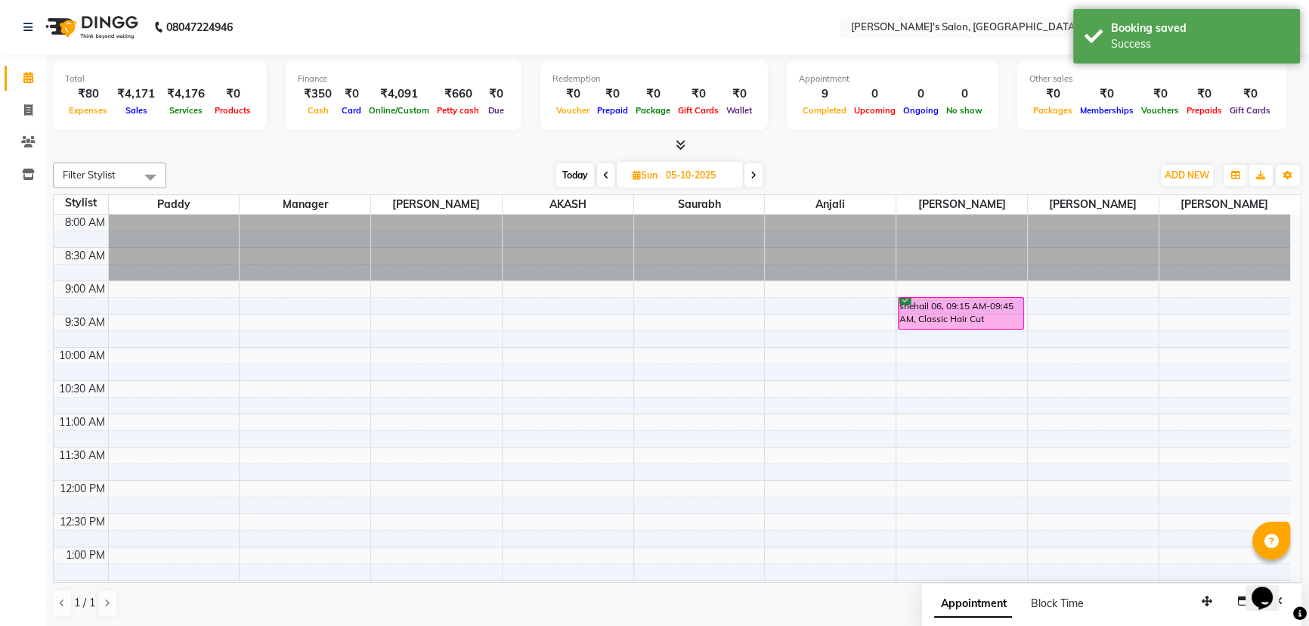
click at [572, 169] on span "Today" at bounding box center [575, 174] width 38 height 23
type input "04-10-2025"
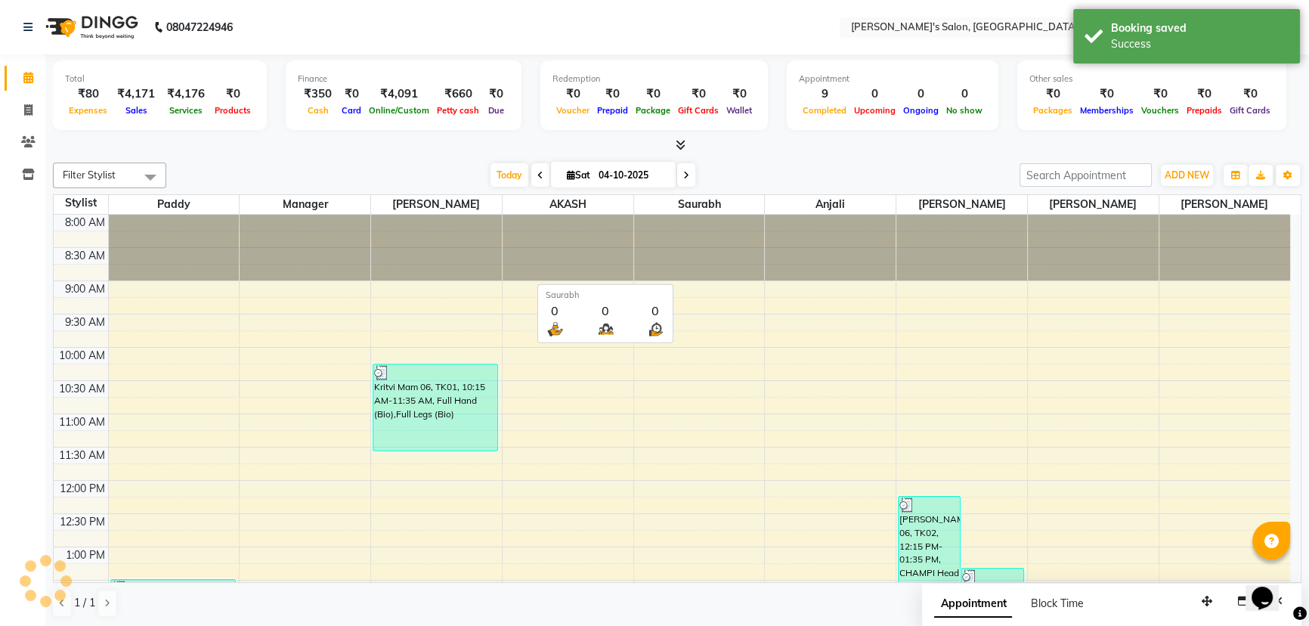
scroll to position [574, 0]
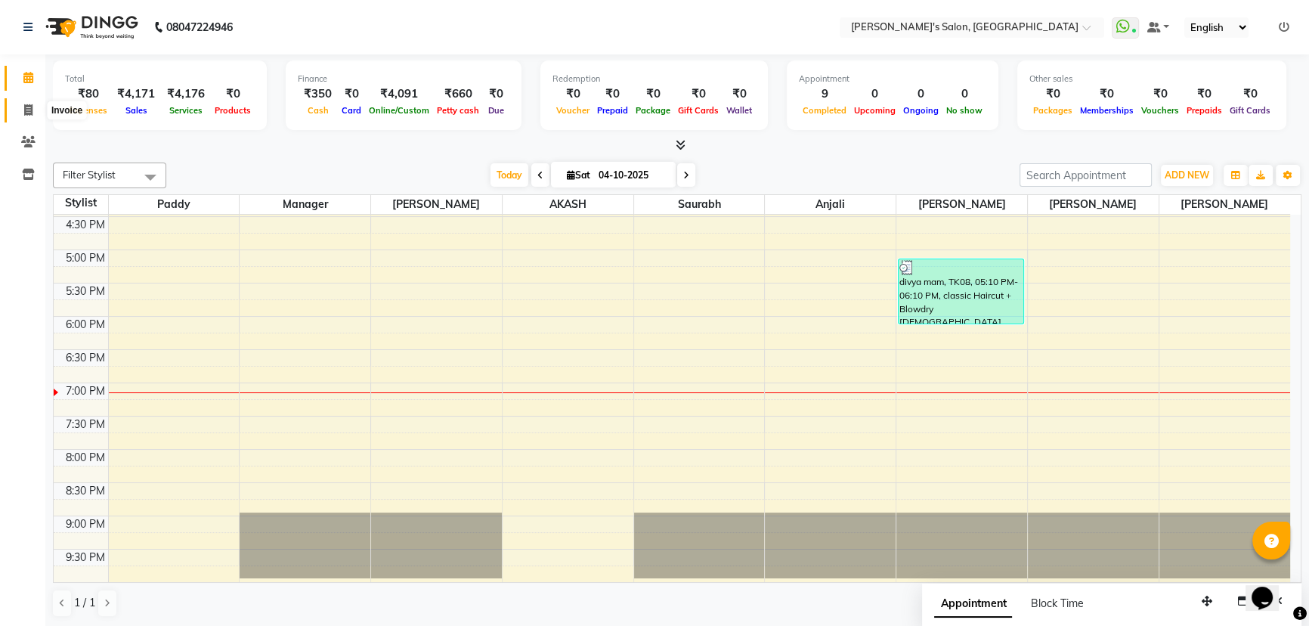
click at [35, 105] on span at bounding box center [28, 110] width 26 height 17
select select "7366"
select select "service"
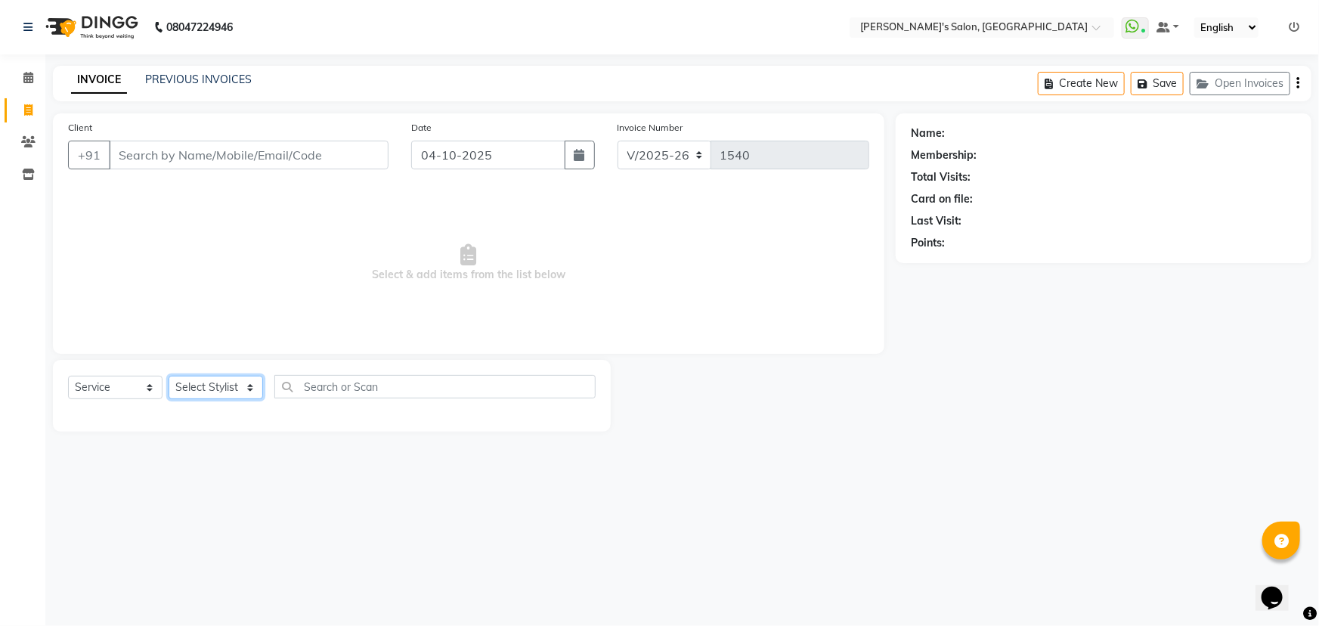
click at [207, 379] on select "Select Stylist AKASH ANIL KONDHAMANGALE [PERSON_NAME] Manager [PERSON_NAME] [PE…" at bounding box center [216, 387] width 94 height 23
select select "64321"
click at [169, 376] on select "Select Stylist AKASH ANIL KONDHAMANGALE [PERSON_NAME] Manager [PERSON_NAME] [PE…" at bounding box center [216, 387] width 94 height 23
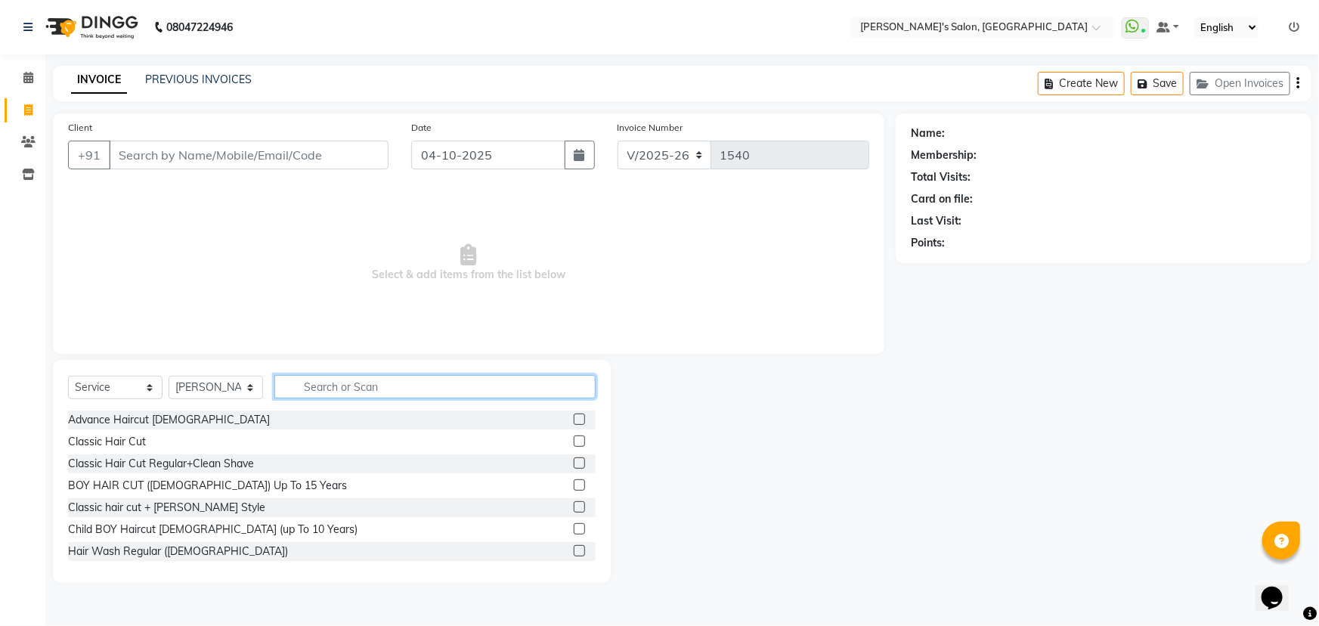
click at [311, 387] on input "text" at bounding box center [434, 386] width 321 height 23
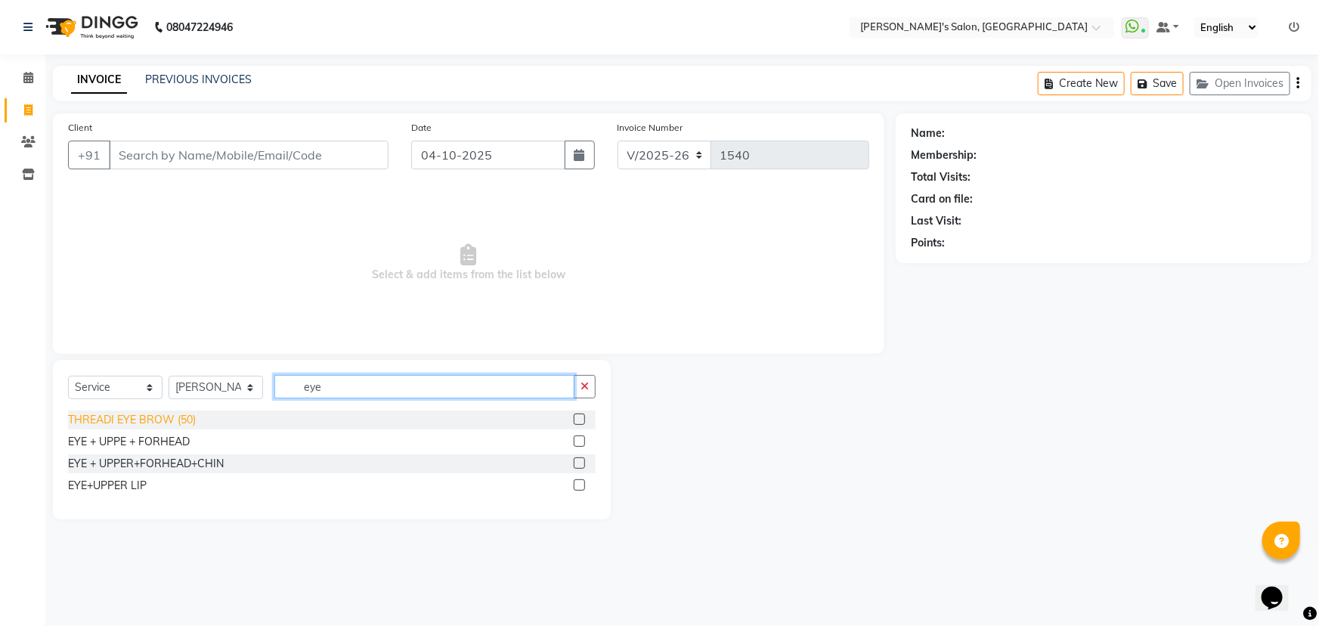
type input "eye"
click at [155, 422] on div "THREADI EYE BROW (50)" at bounding box center [132, 420] width 128 height 16
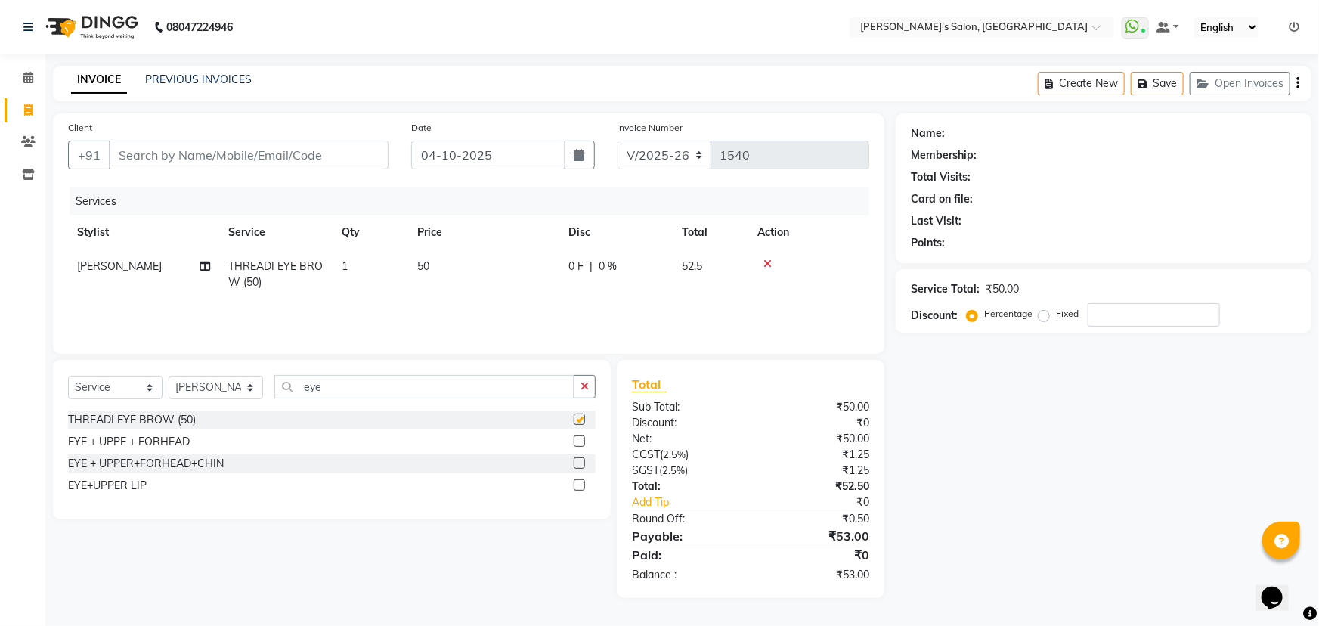
checkbox input "false"
click at [178, 155] on input "Client" at bounding box center [249, 155] width 280 height 29
type input "8"
type input "0"
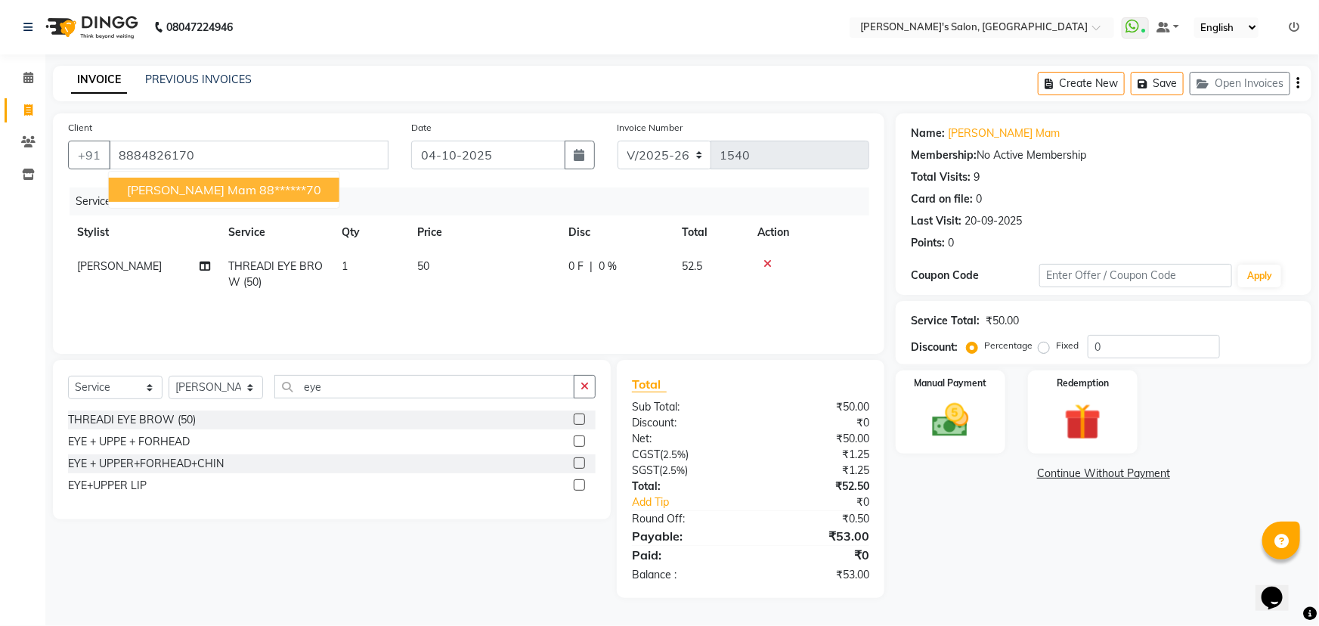
click at [259, 188] on ngb-highlight "88******70" at bounding box center [290, 189] width 62 height 15
type input "88******70"
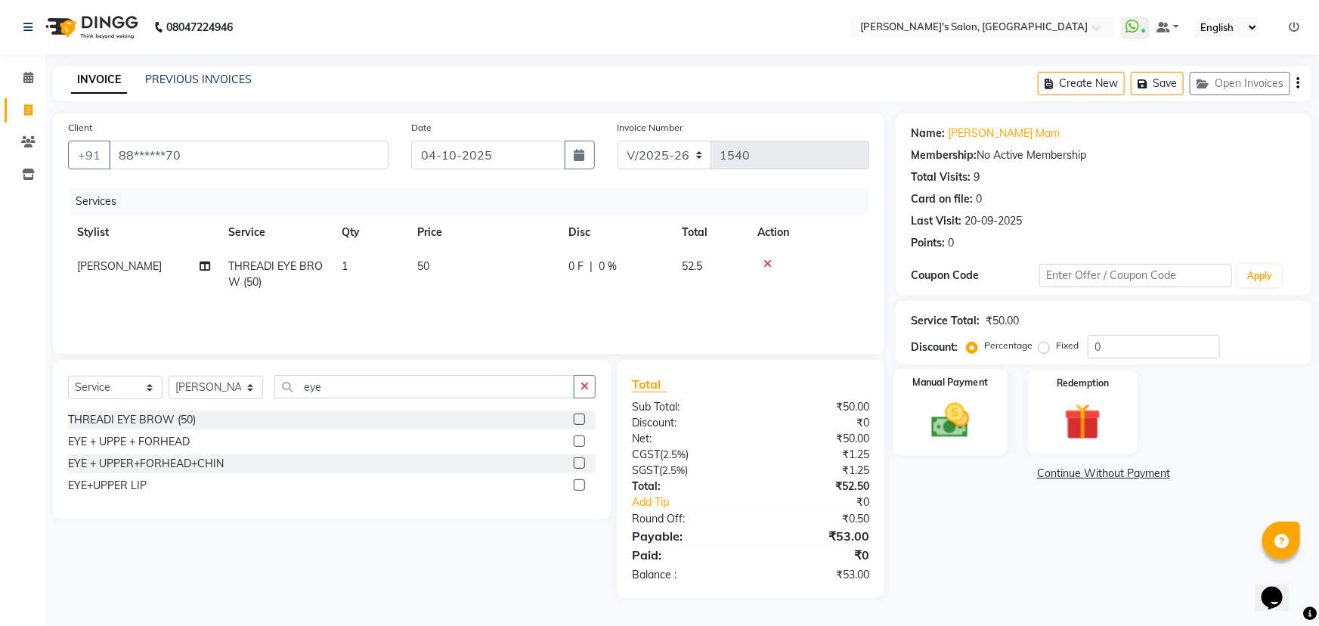
click at [982, 445] on div "Manual Payment" at bounding box center [950, 412] width 114 height 87
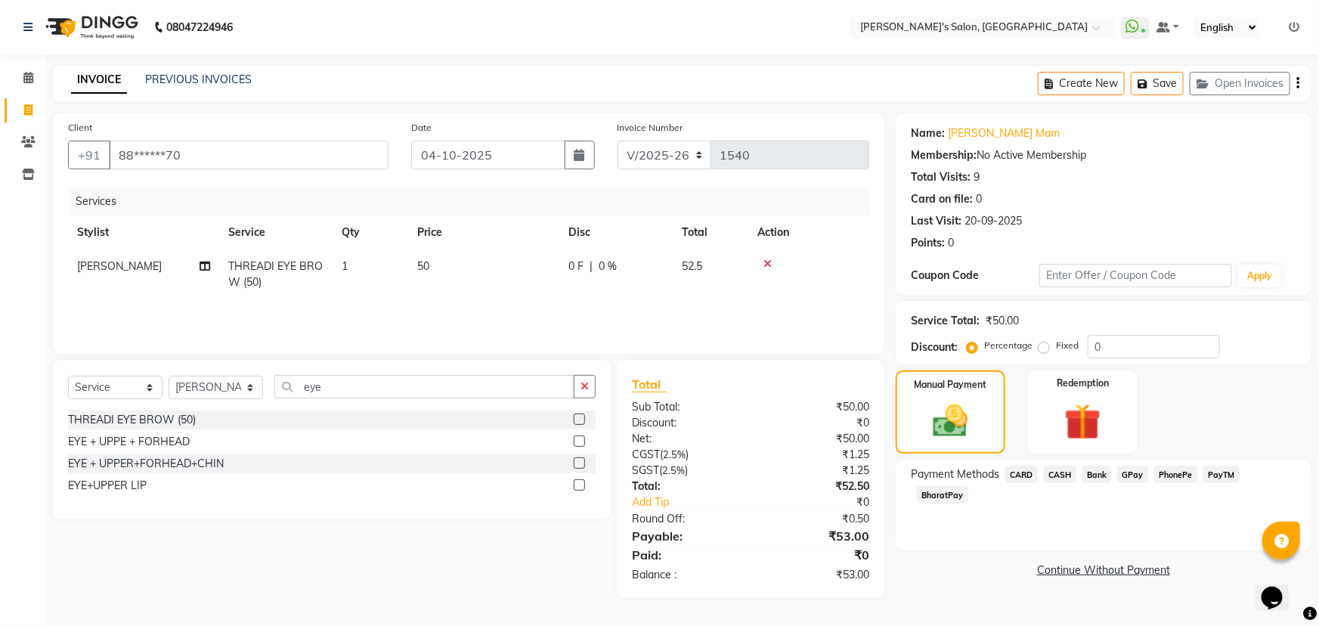
click at [1203, 470] on span "PayTM" at bounding box center [1221, 474] width 36 height 17
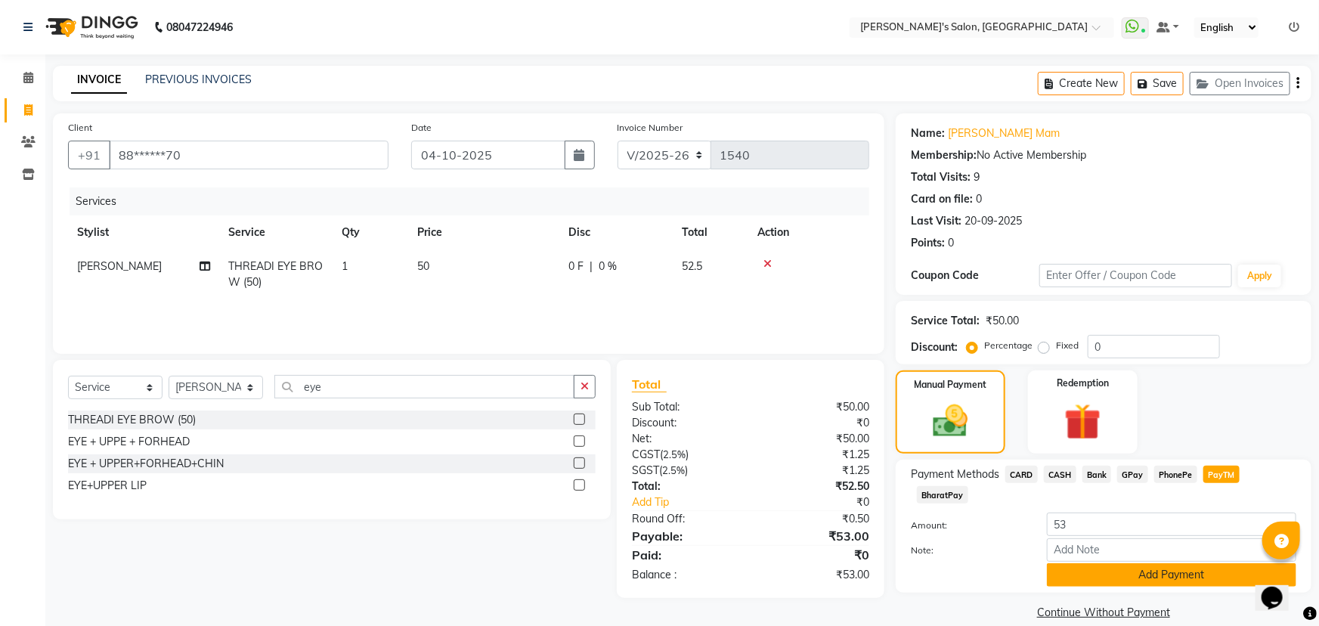
click at [1111, 563] on button "Add Payment" at bounding box center [1171, 574] width 249 height 23
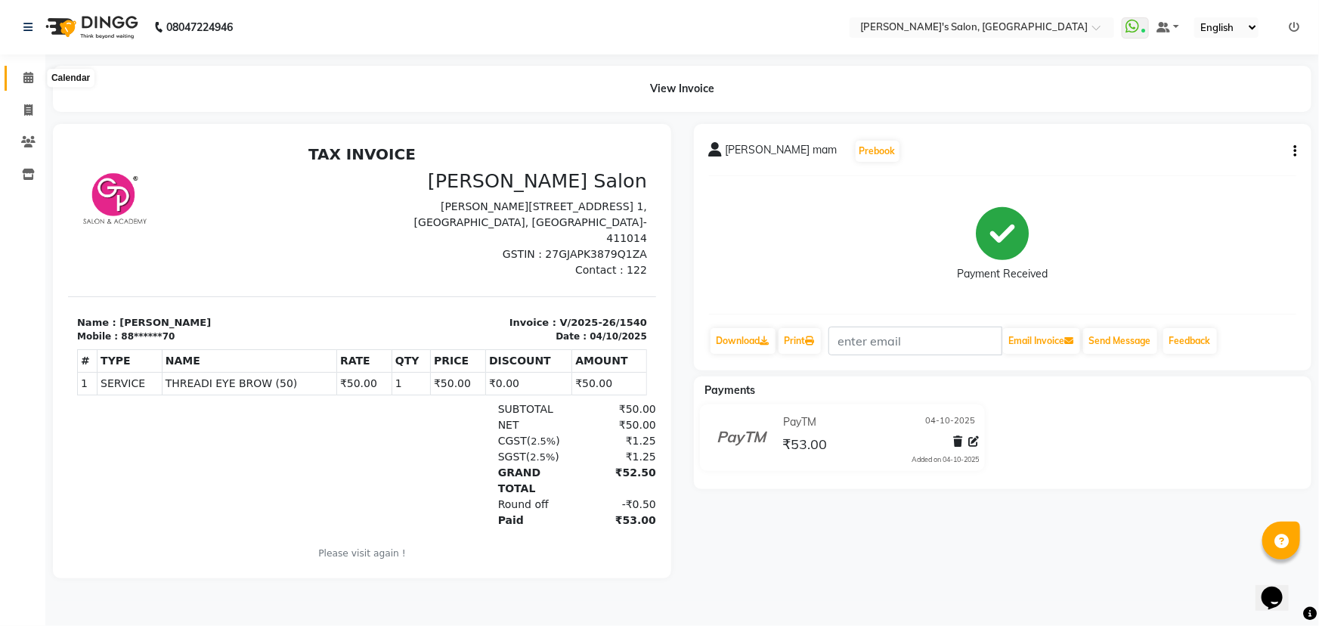
click at [23, 78] on icon at bounding box center [28, 77] width 10 height 11
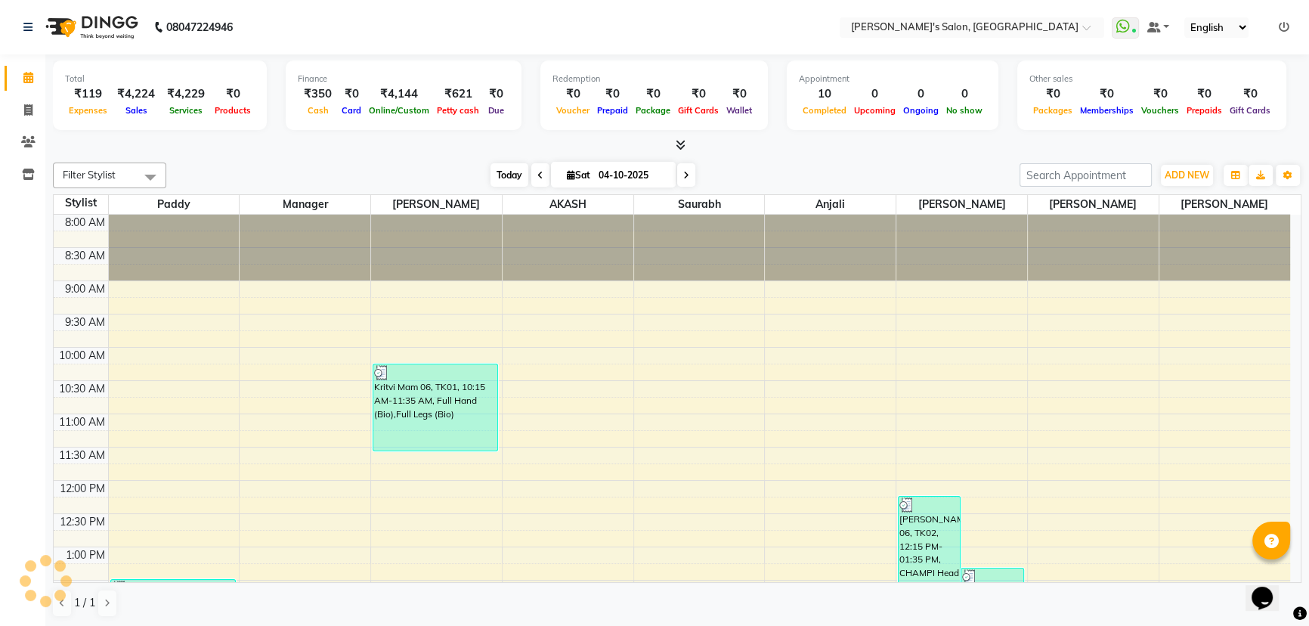
click at [506, 172] on span "Today" at bounding box center [509, 174] width 38 height 23
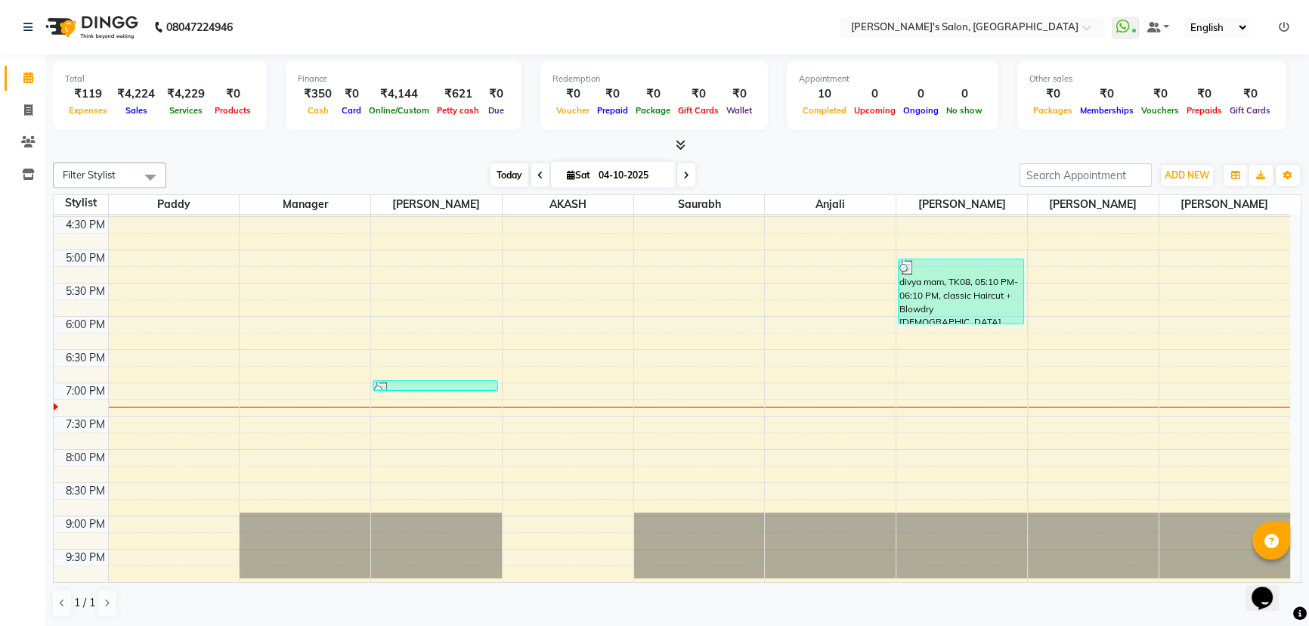
click at [515, 172] on span "Today" at bounding box center [509, 174] width 38 height 23
